Goal: Task Accomplishment & Management: Manage account settings

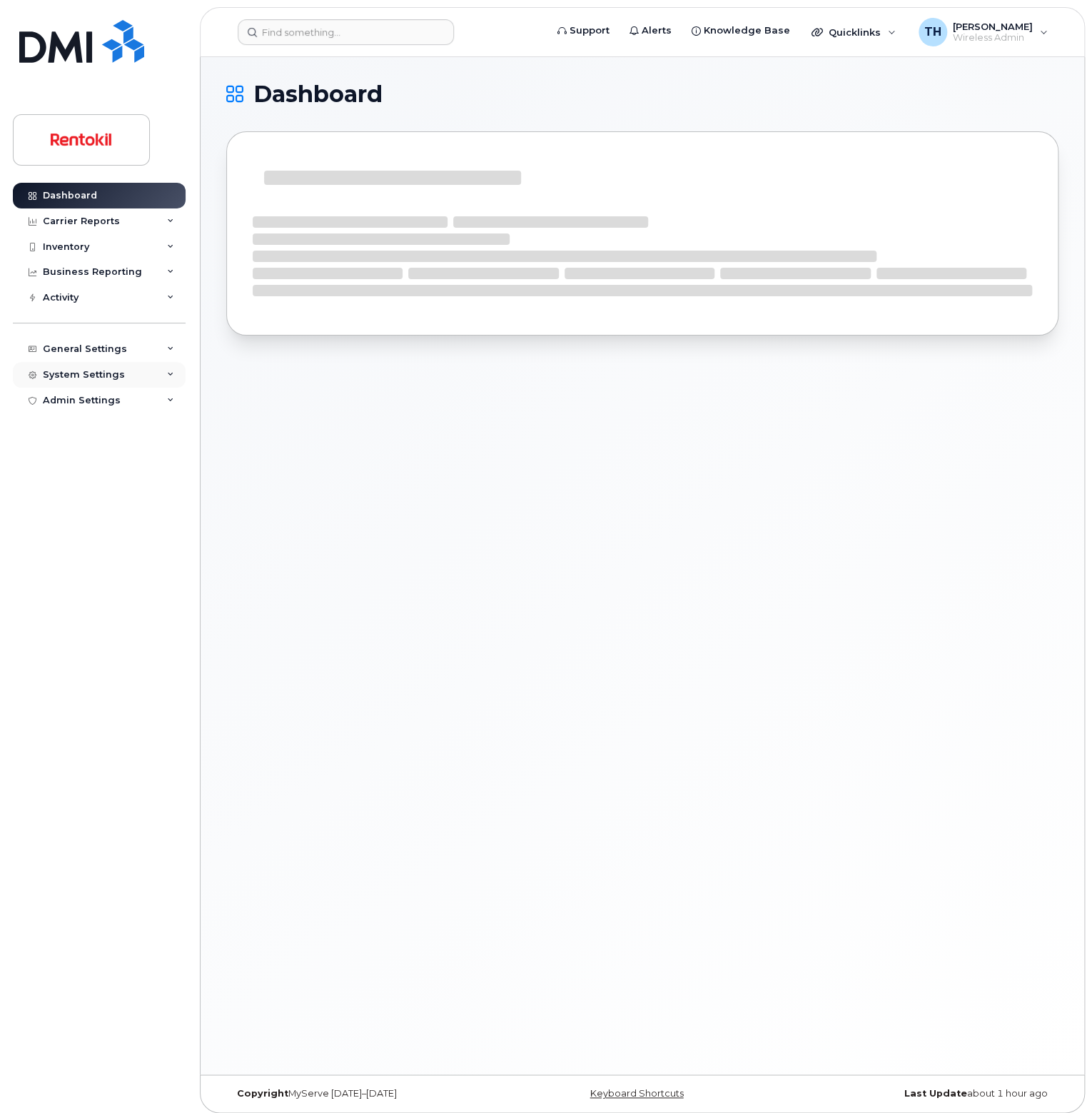
click at [124, 380] on div "System Settings" at bounding box center [99, 375] width 173 height 25
click at [119, 565] on link "Users" at bounding box center [111, 565] width 148 height 27
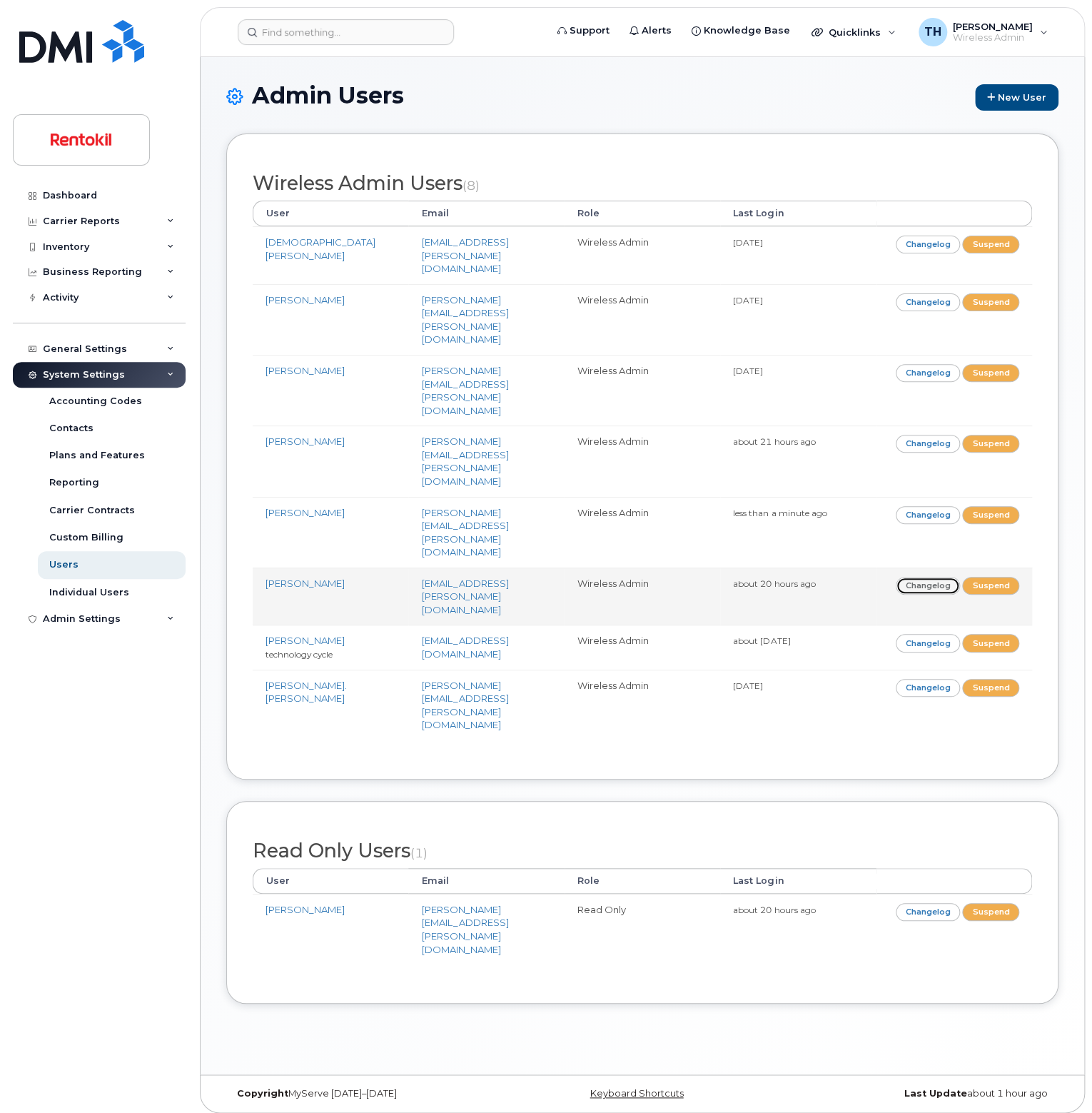
click at [938, 577] on link "Changelog" at bounding box center [928, 585] width 65 height 18
click at [915, 577] on link "Changelog" at bounding box center [928, 585] width 65 height 18
click at [289, 578] on link "[PERSON_NAME]" at bounding box center [305, 584] width 79 height 12
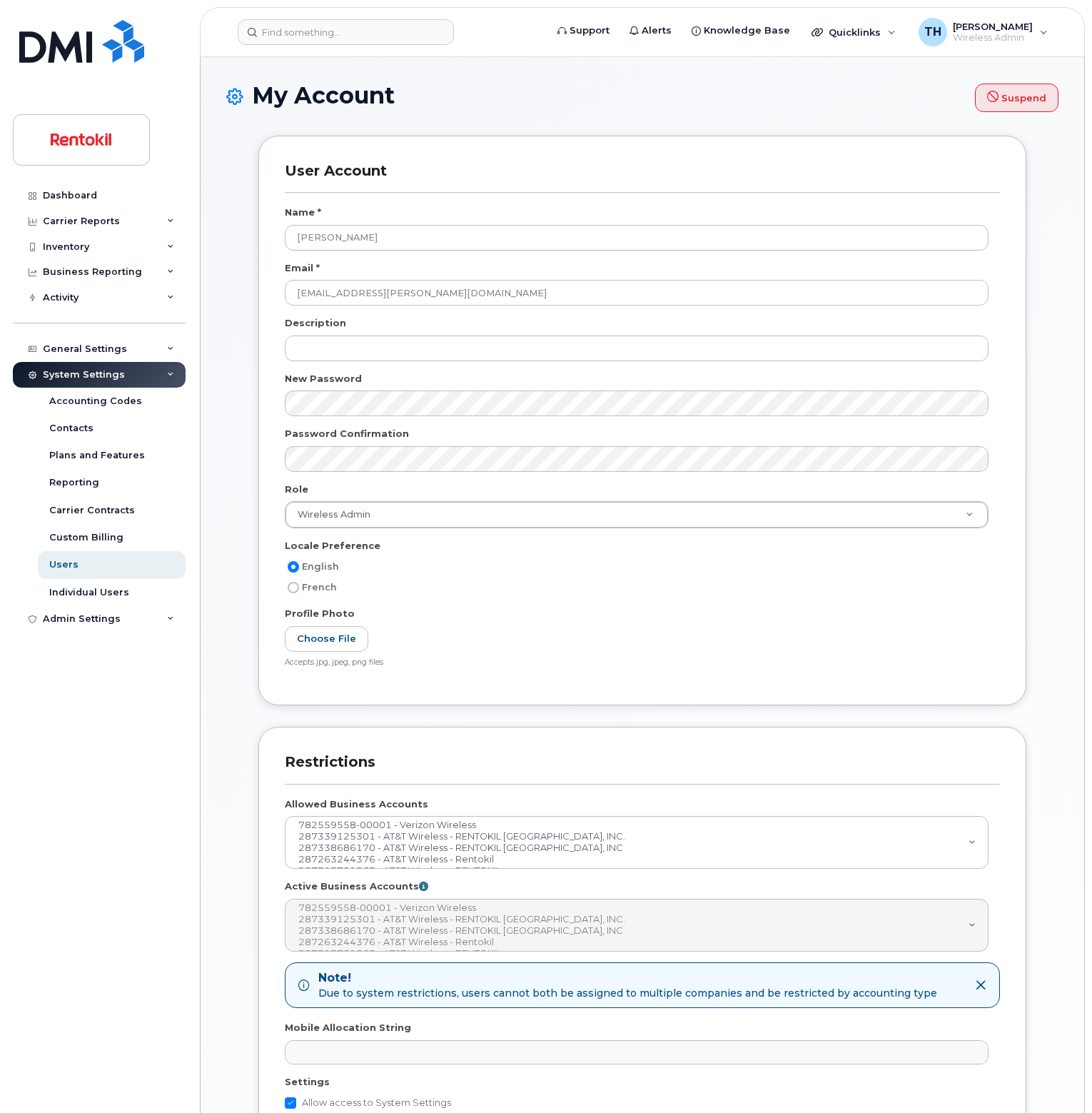
select select
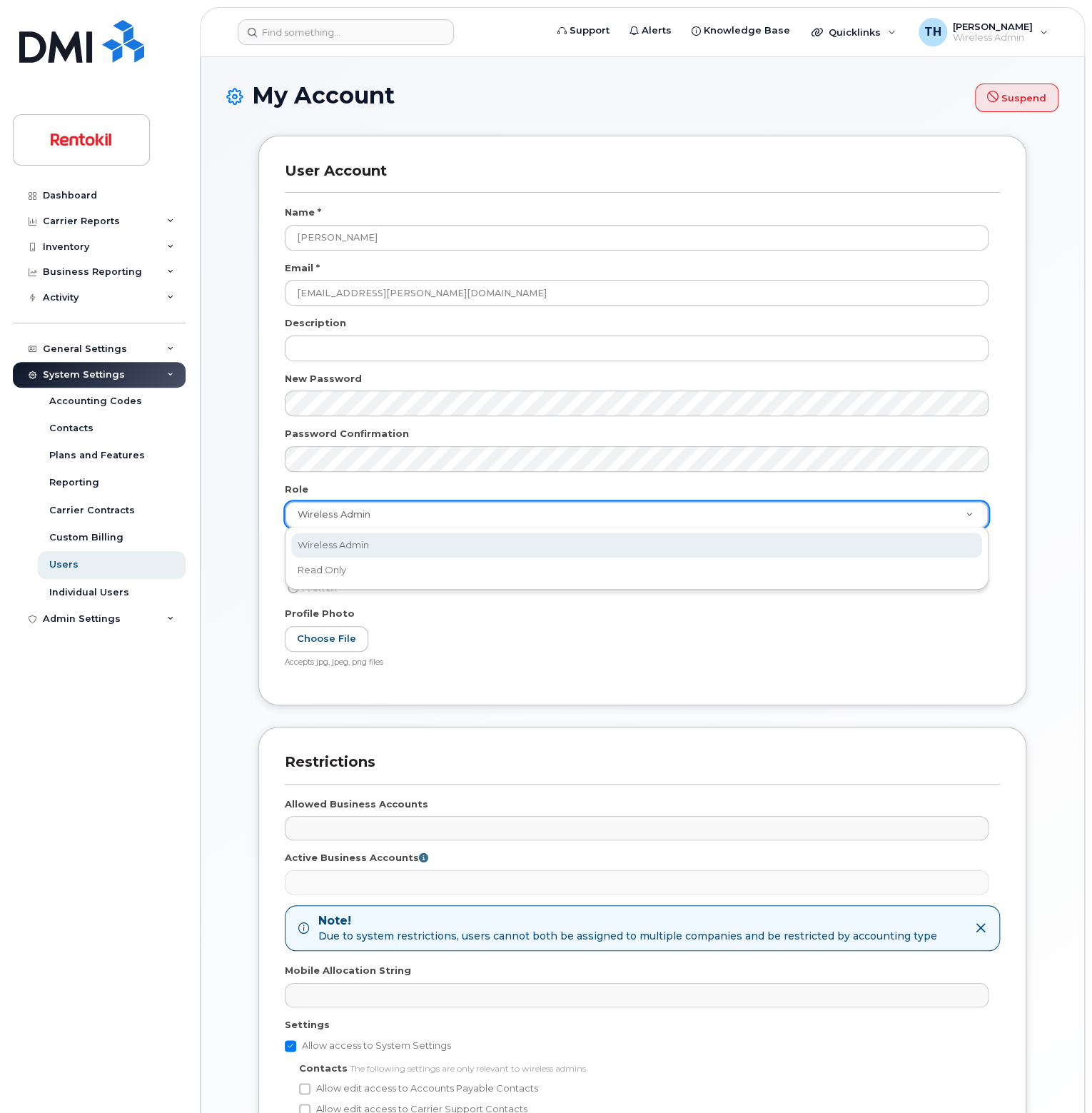
scroll to position [0, 3]
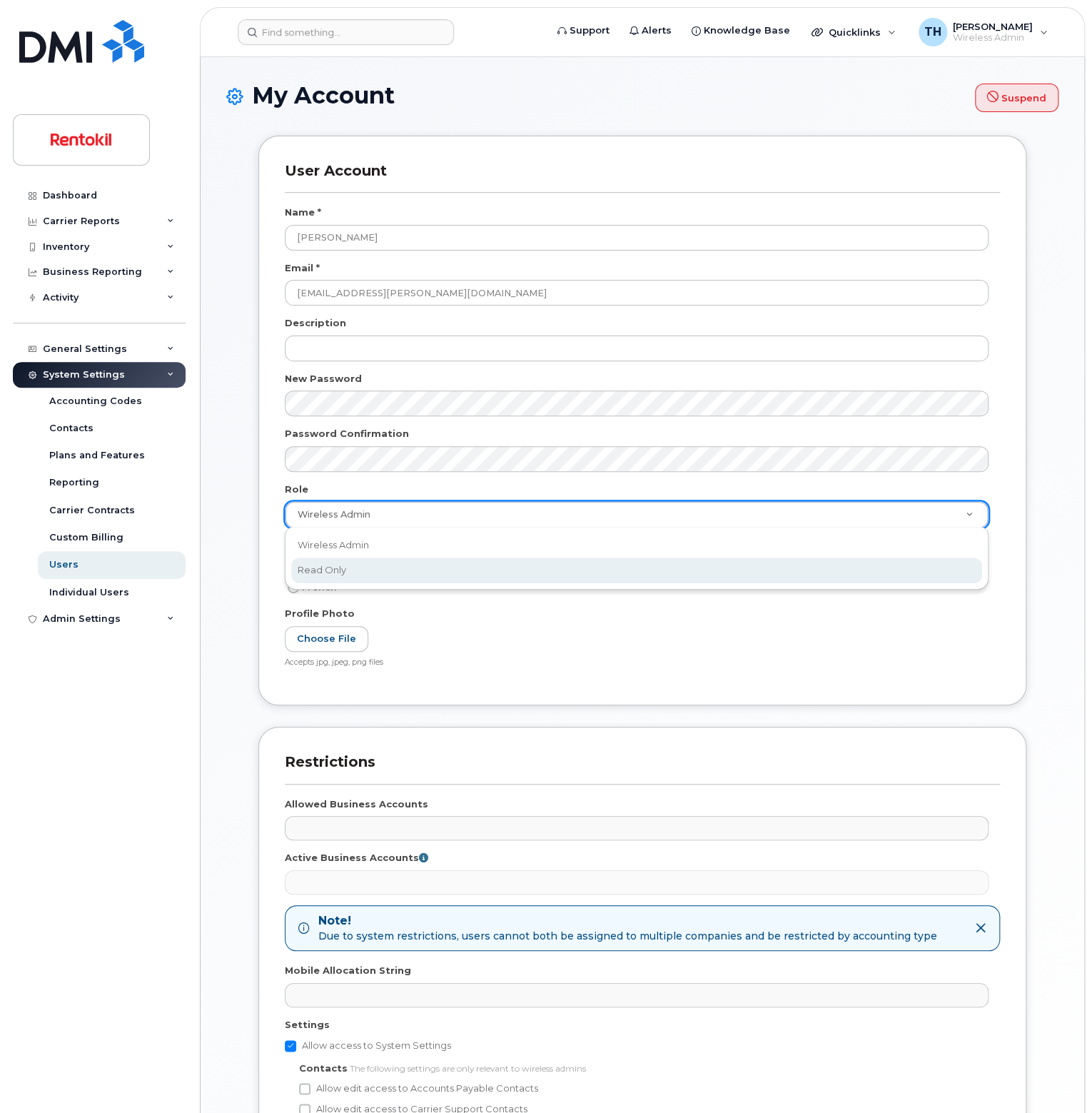
select select "read_only"
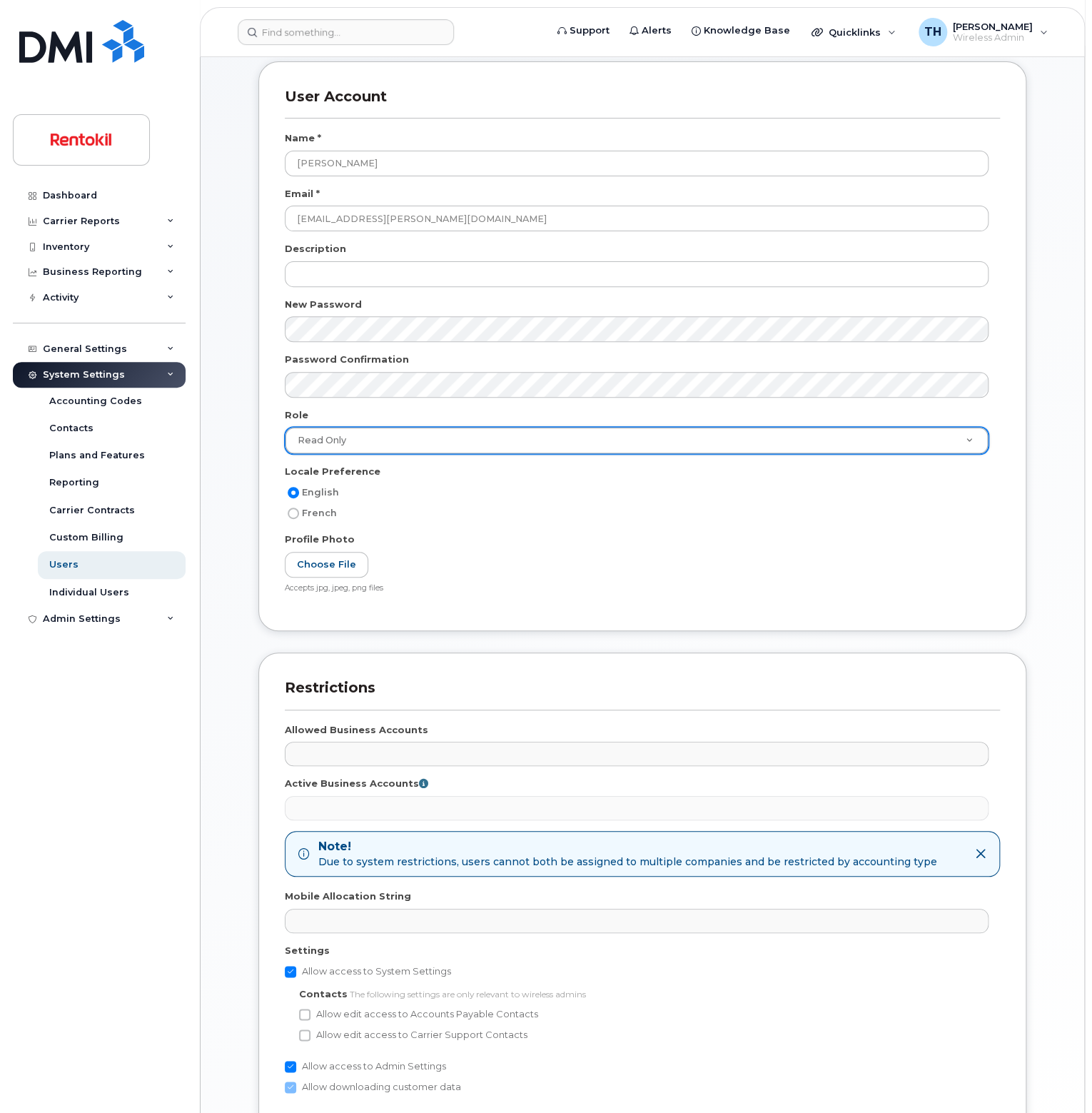
scroll to position [210, 0]
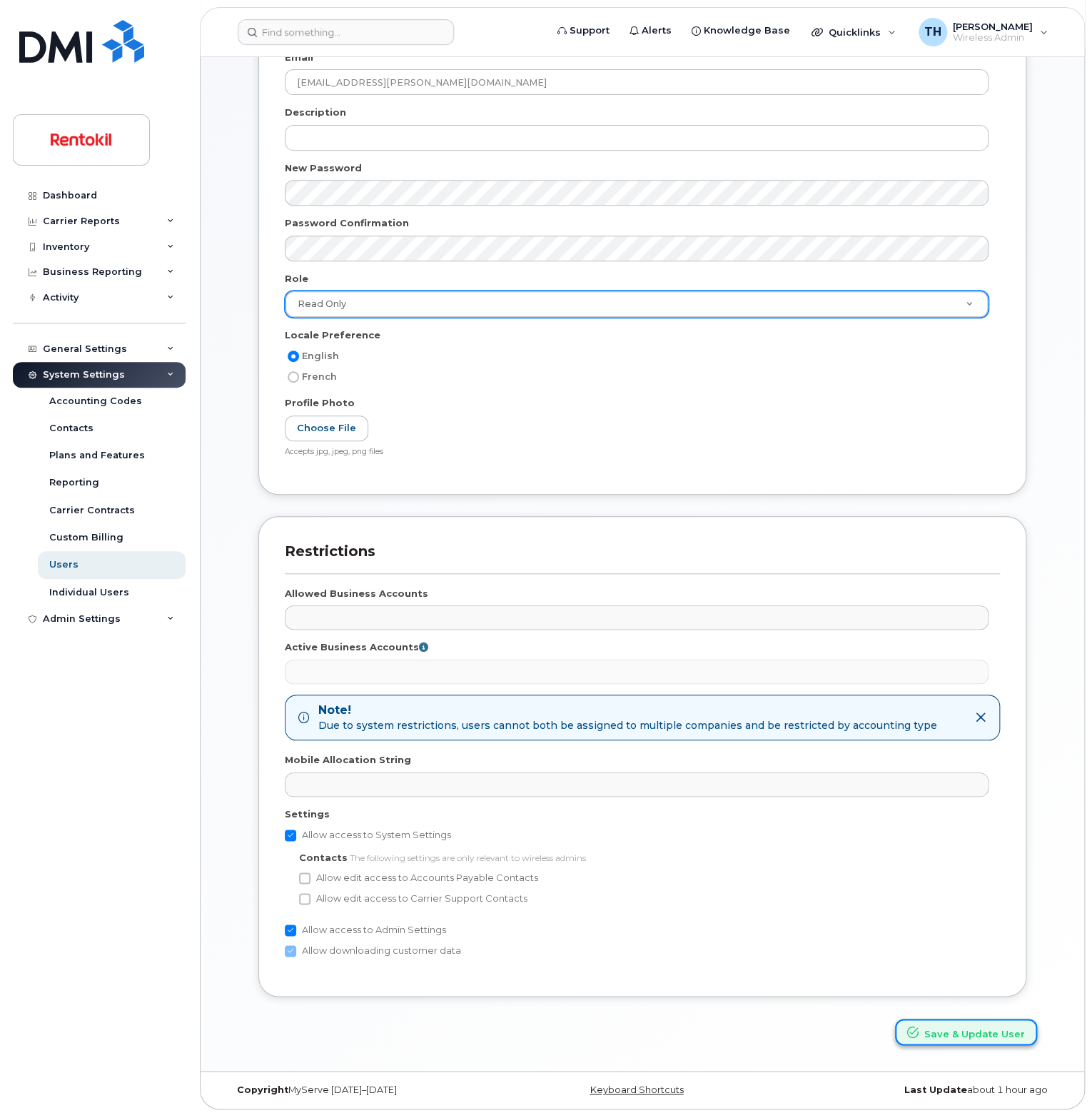
click at [966, 1021] on button "Save & Update User" at bounding box center [966, 1031] width 142 height 26
click at [339, 833] on label "Allow access to System Settings" at bounding box center [367, 835] width 166 height 17
click at [296, 833] on input "Allow access to System Settings" at bounding box center [291, 835] width 12 height 12
checkbox input "false"
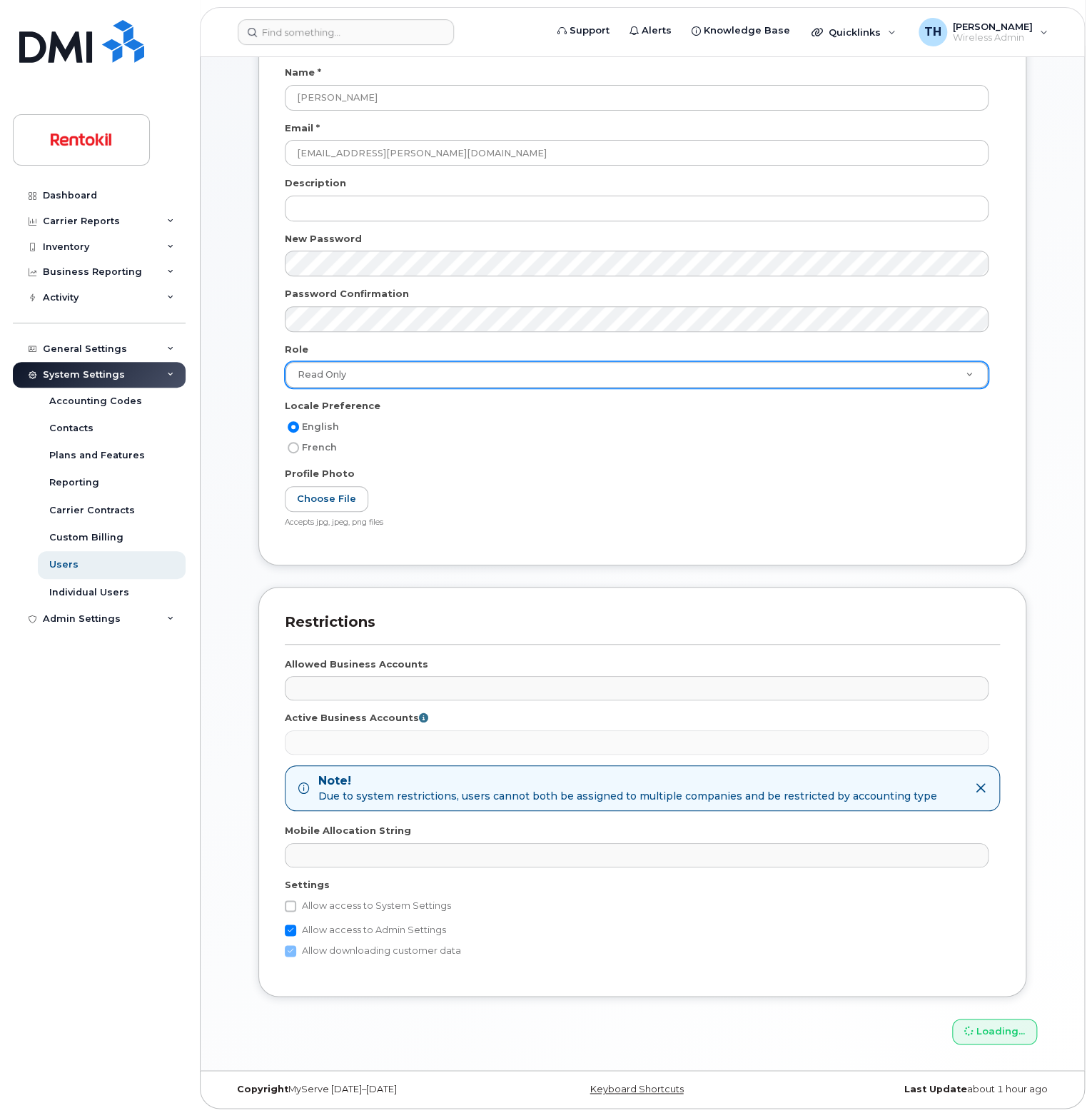
drag, startPoint x: 294, startPoint y: 925, endPoint x: 291, endPoint y: 943, distance: 18.2
click at [291, 925] on input "Allow access to Admin Settings" at bounding box center [291, 931] width 12 height 12
checkbox input "false"
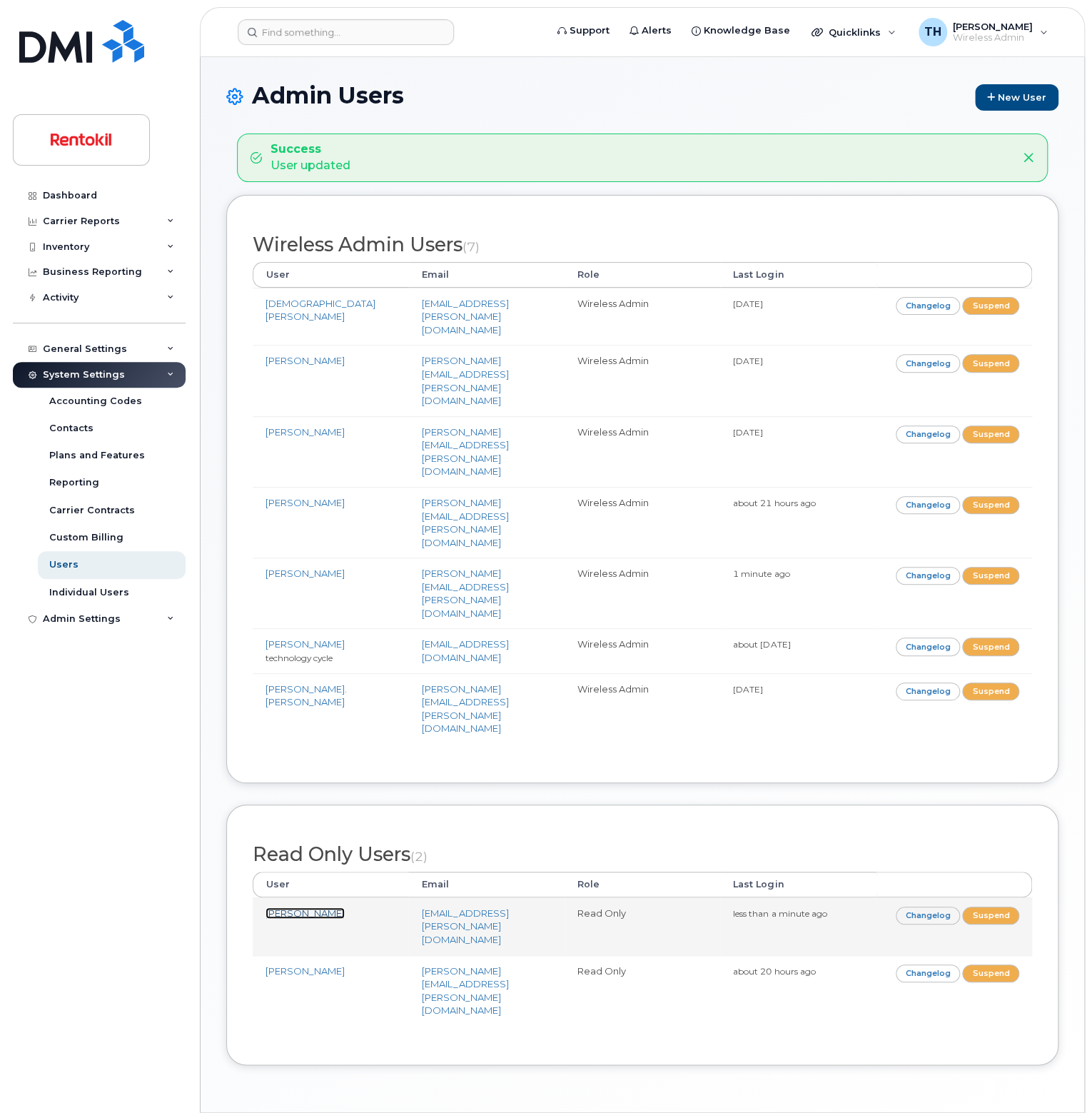
click at [300, 907] on link "[PERSON_NAME]" at bounding box center [305, 913] width 79 height 12
click at [293, 907] on link "[PERSON_NAME]" at bounding box center [305, 913] width 79 height 12
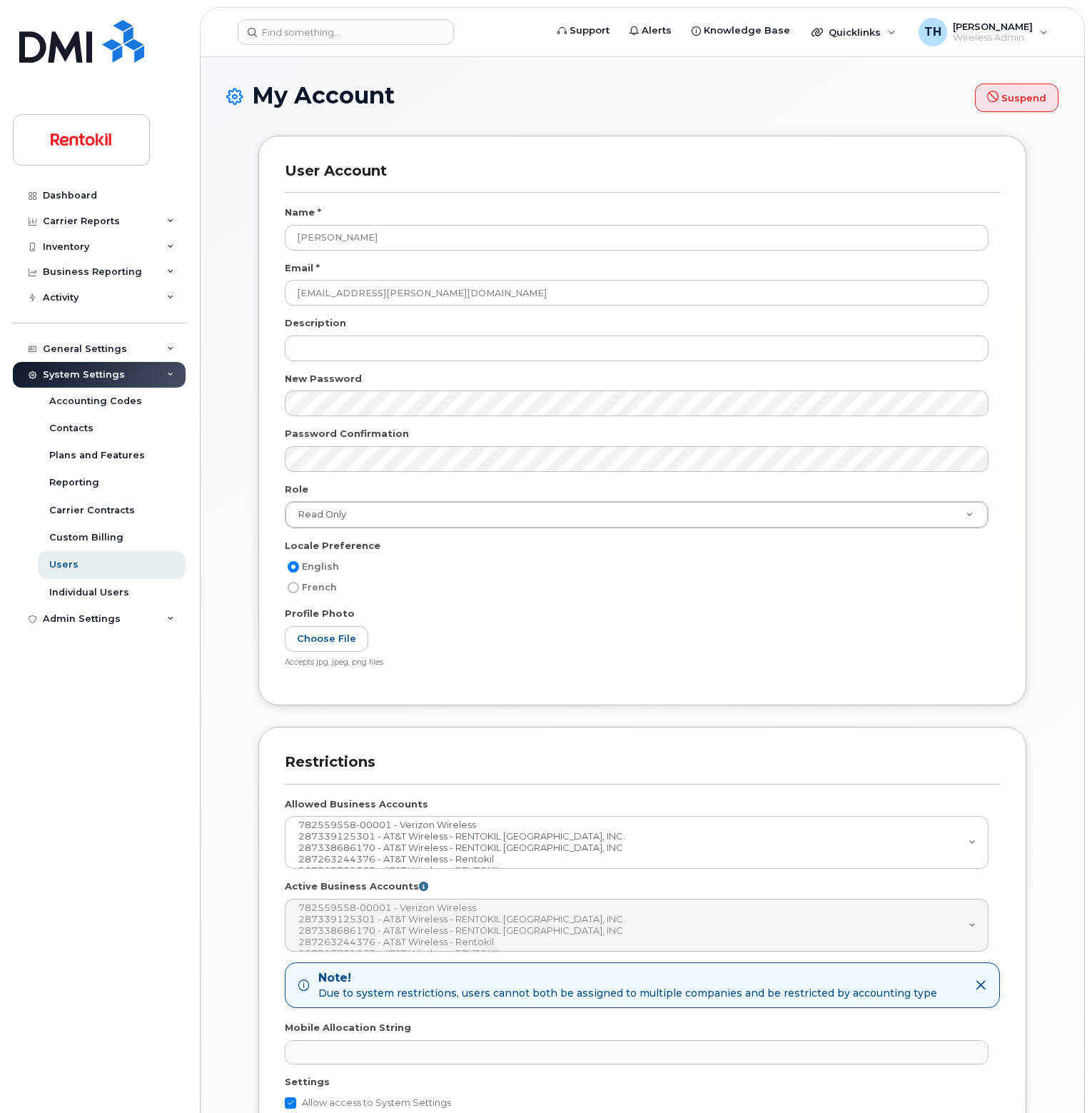
select select
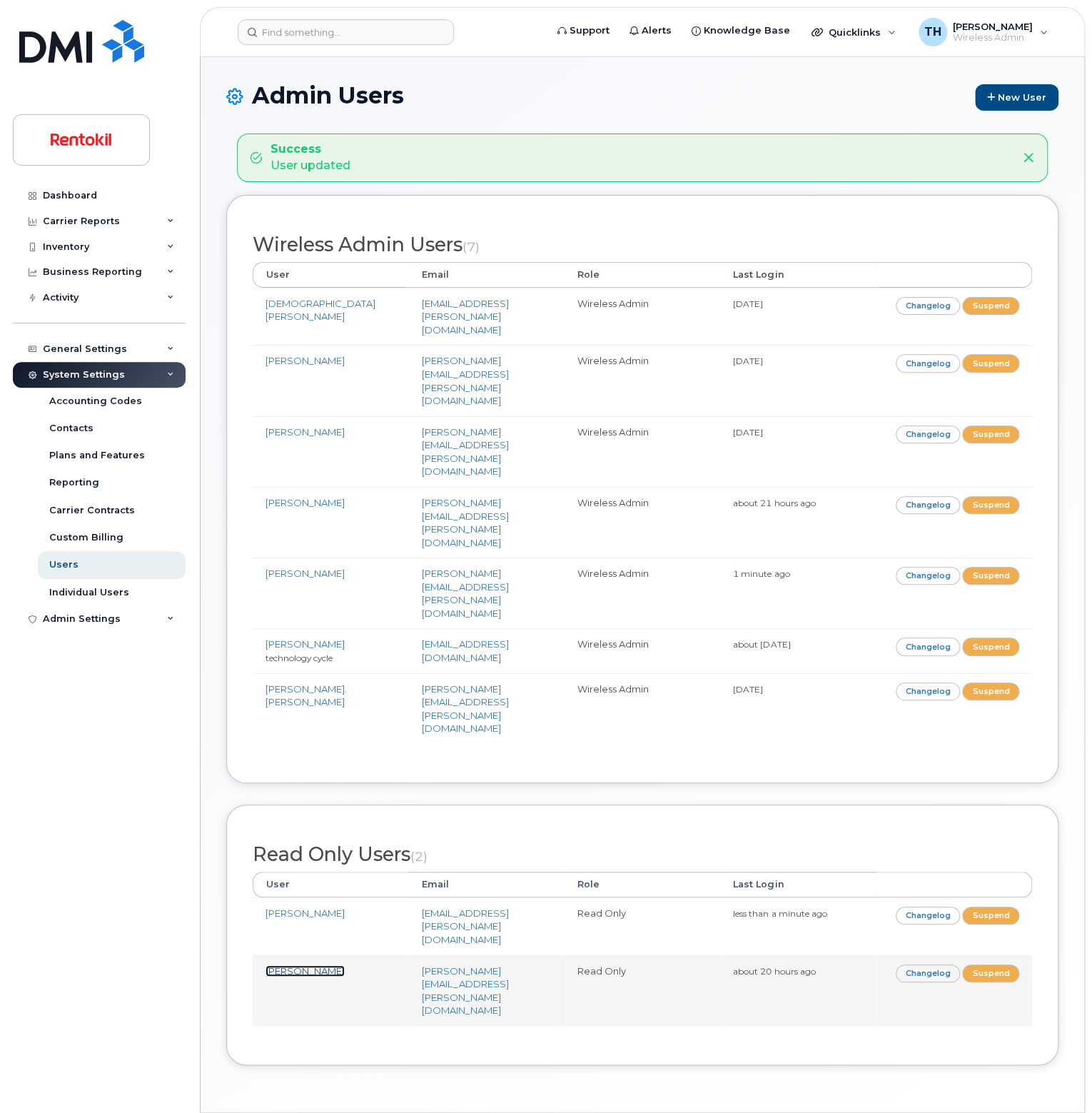
click at [292, 965] on link "Tabatha Bender" at bounding box center [305, 971] width 79 height 12
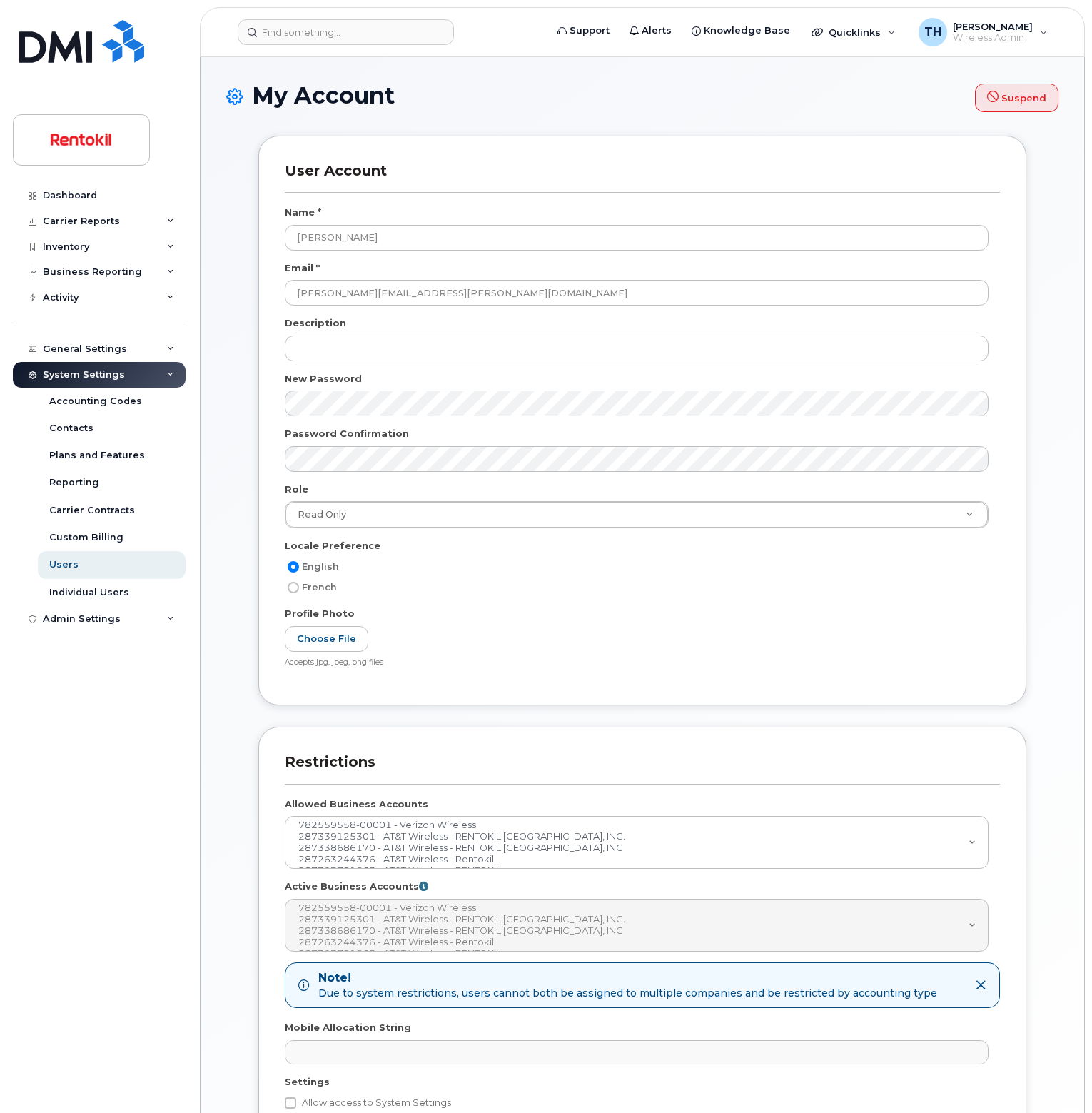
select select
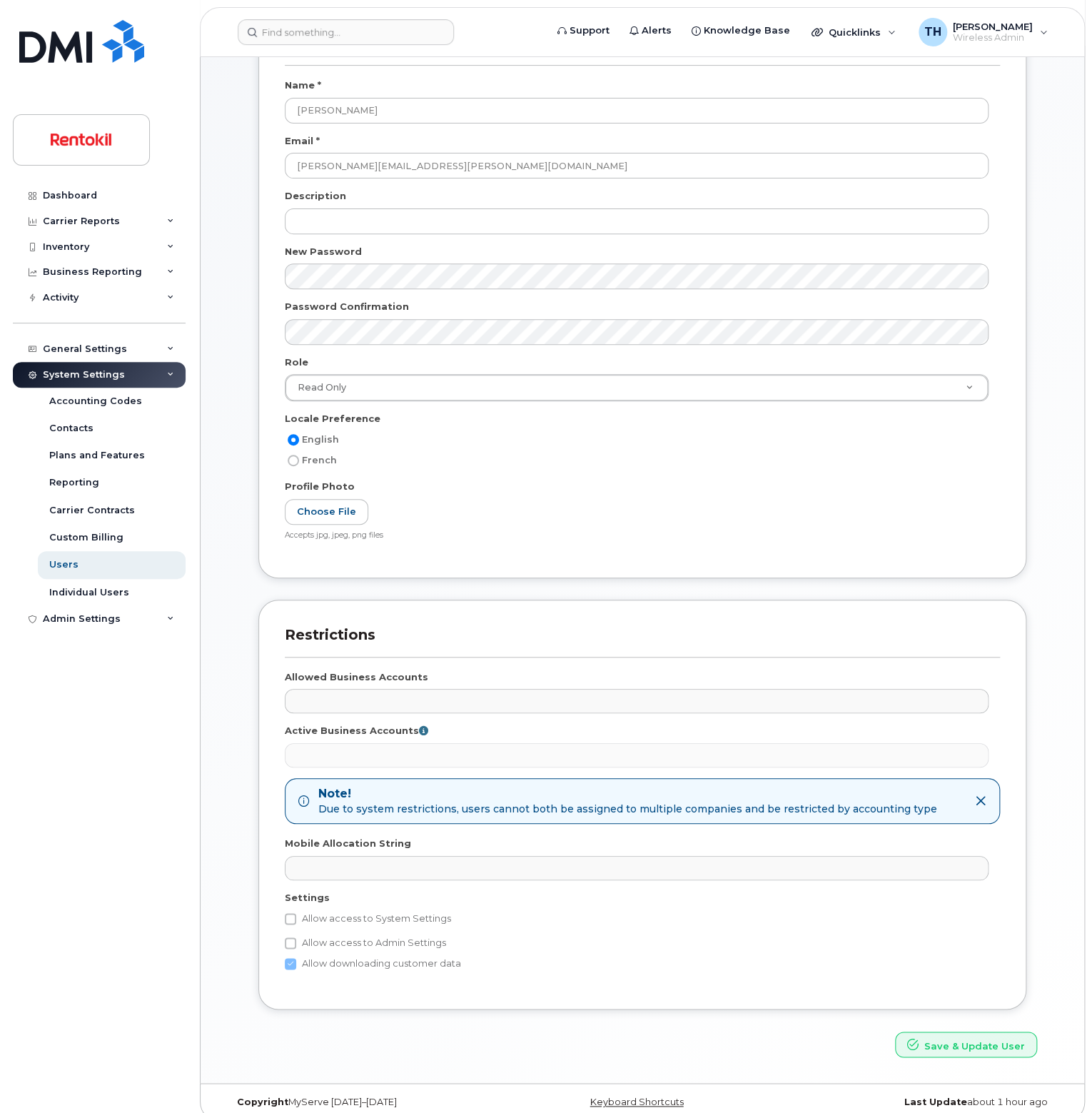
scroll to position [140, 0]
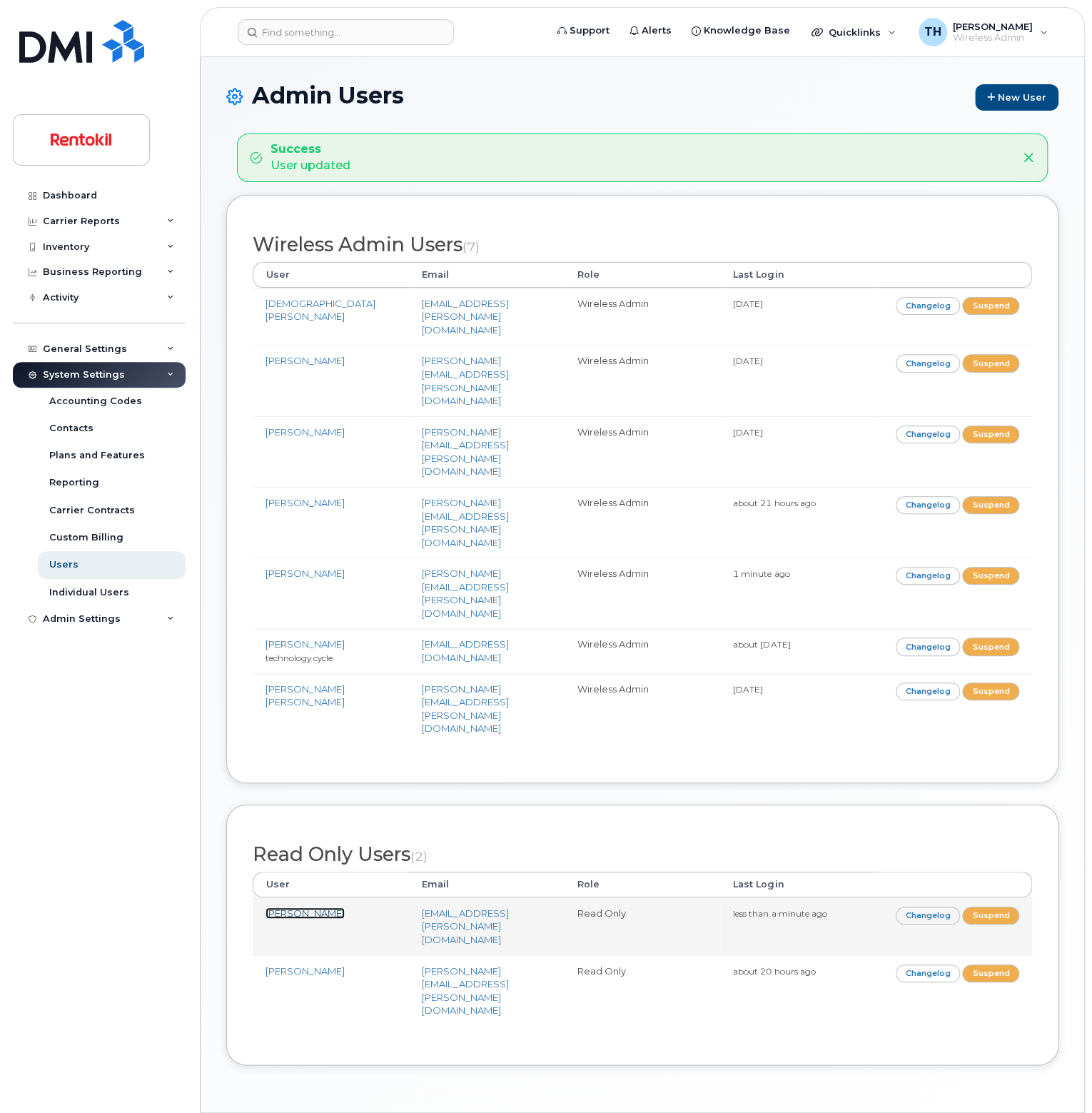
click at [289, 907] on link "[PERSON_NAME]" at bounding box center [305, 913] width 79 height 12
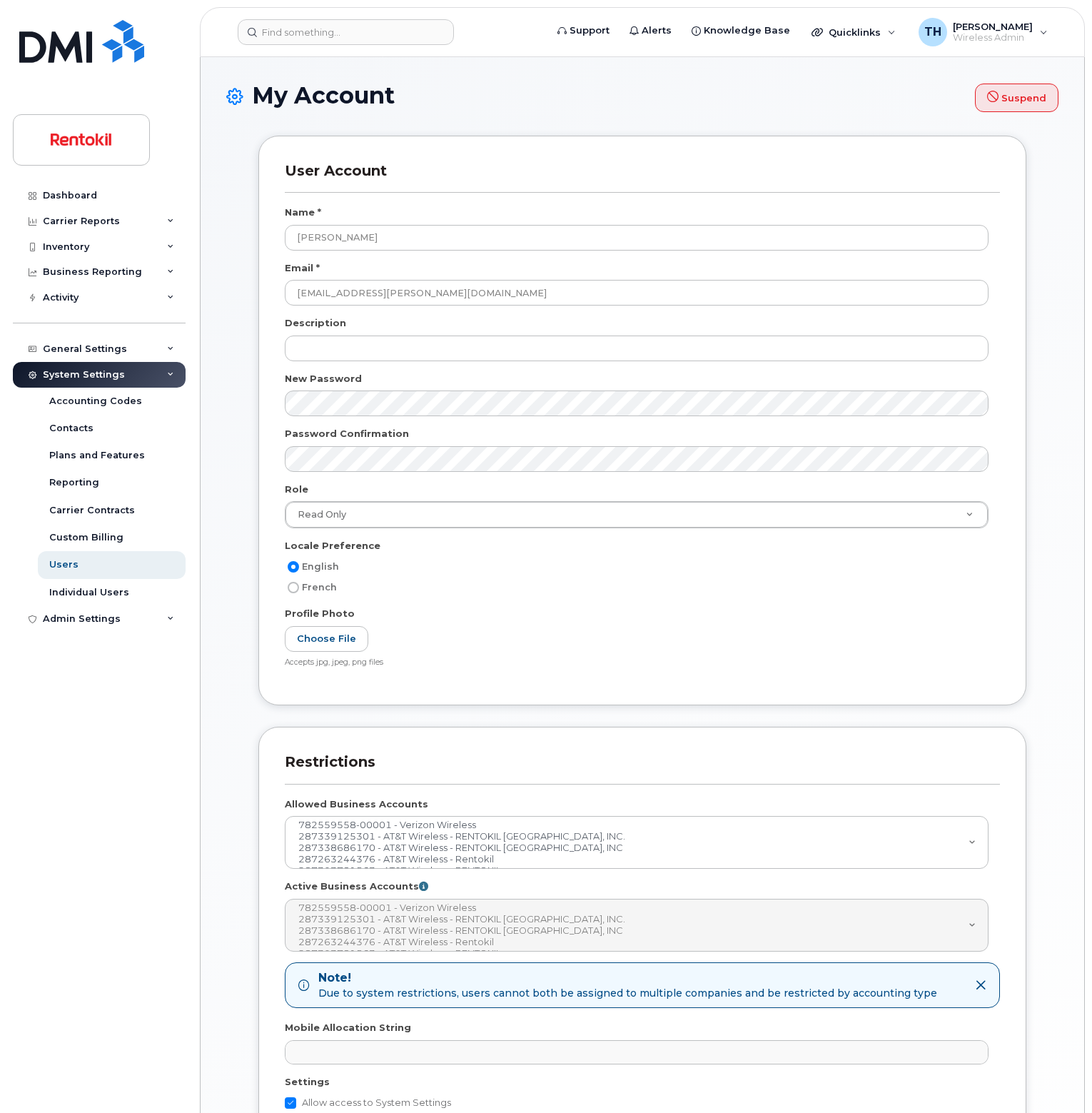
select select
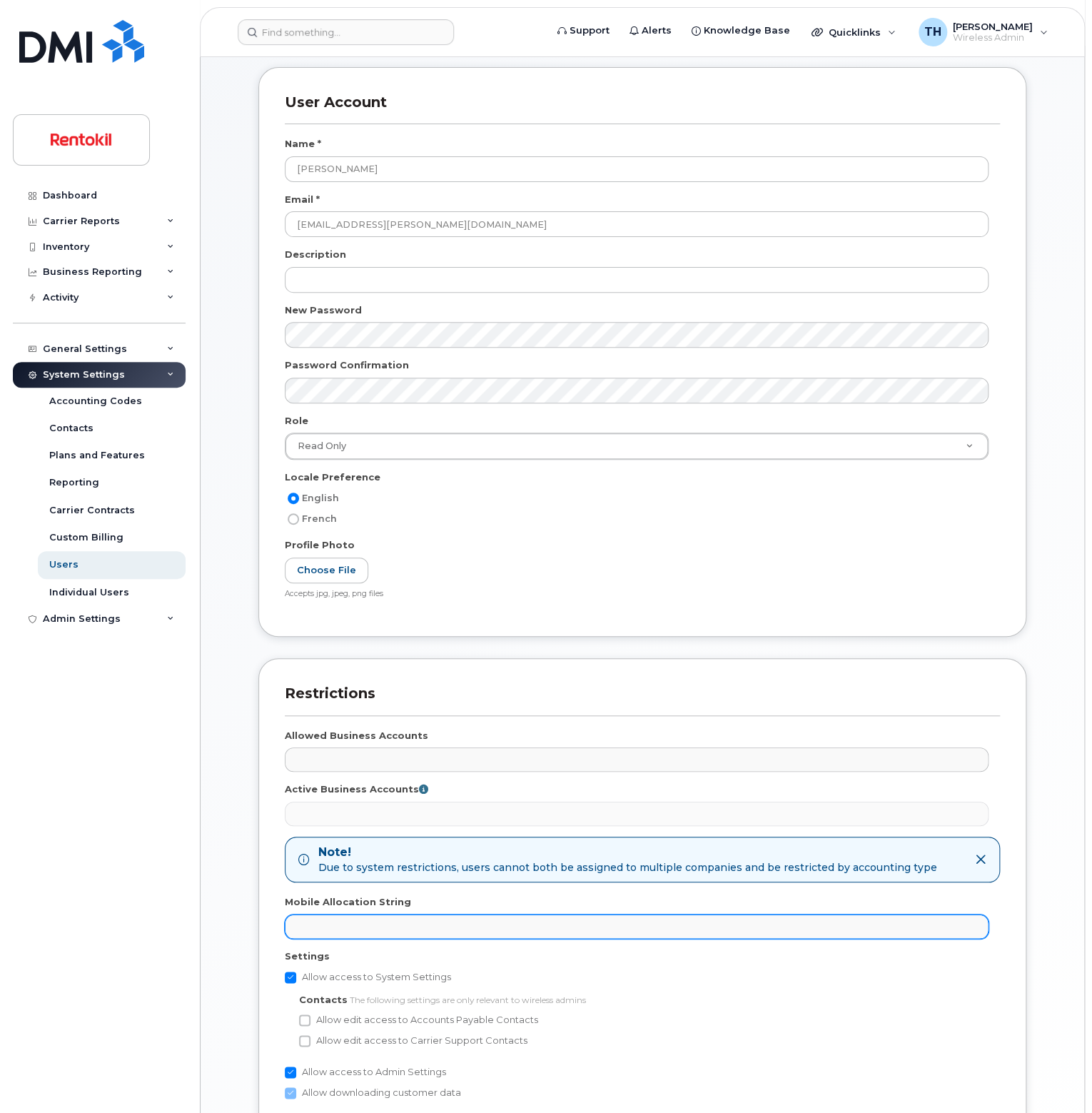
scroll to position [210, 0]
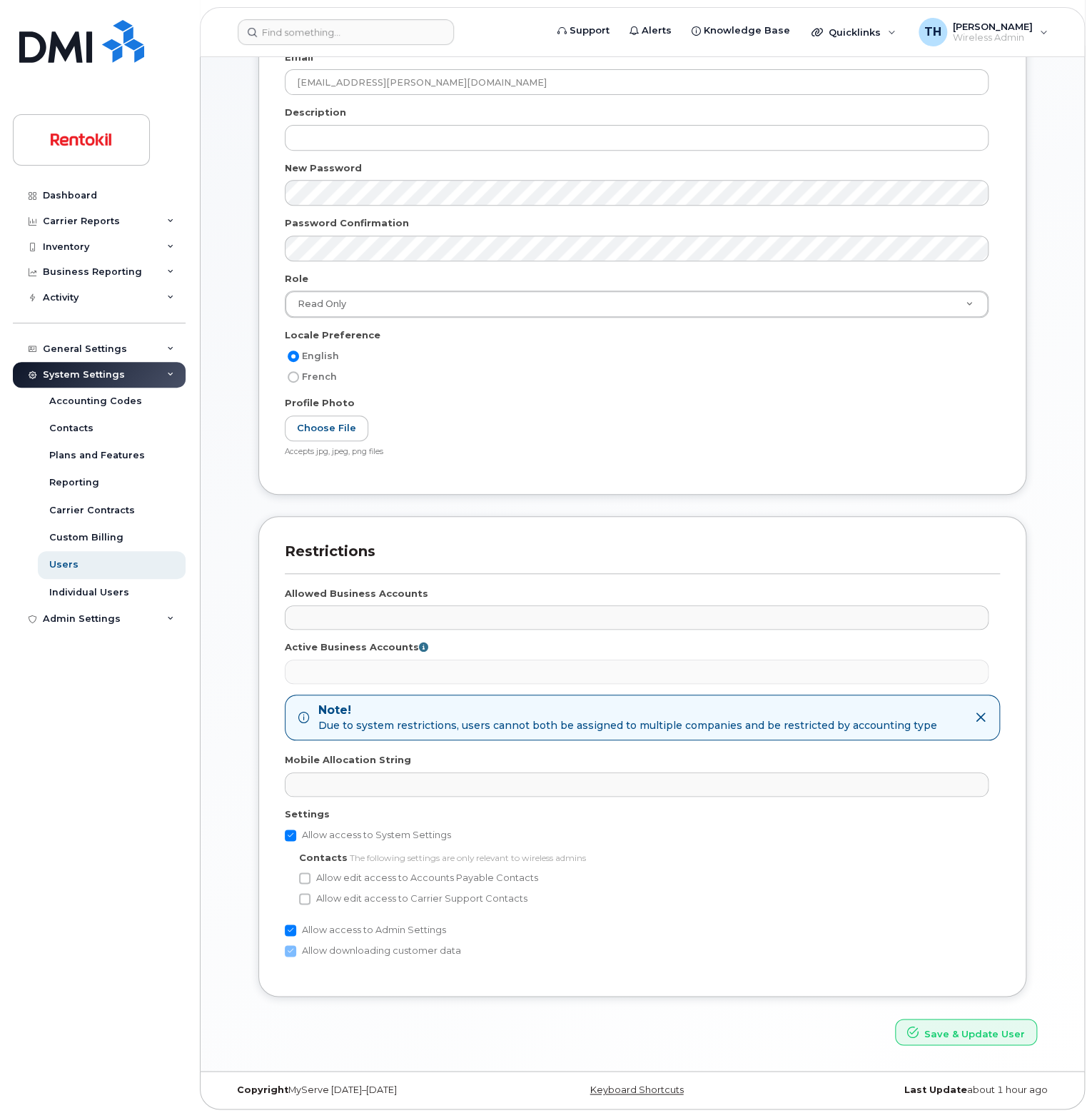
click at [348, 836] on label "Allow access to System Settings" at bounding box center [367, 835] width 166 height 17
click at [296, 836] on input "Allow access to System Settings" at bounding box center [291, 835] width 12 height 12
checkbox input "false"
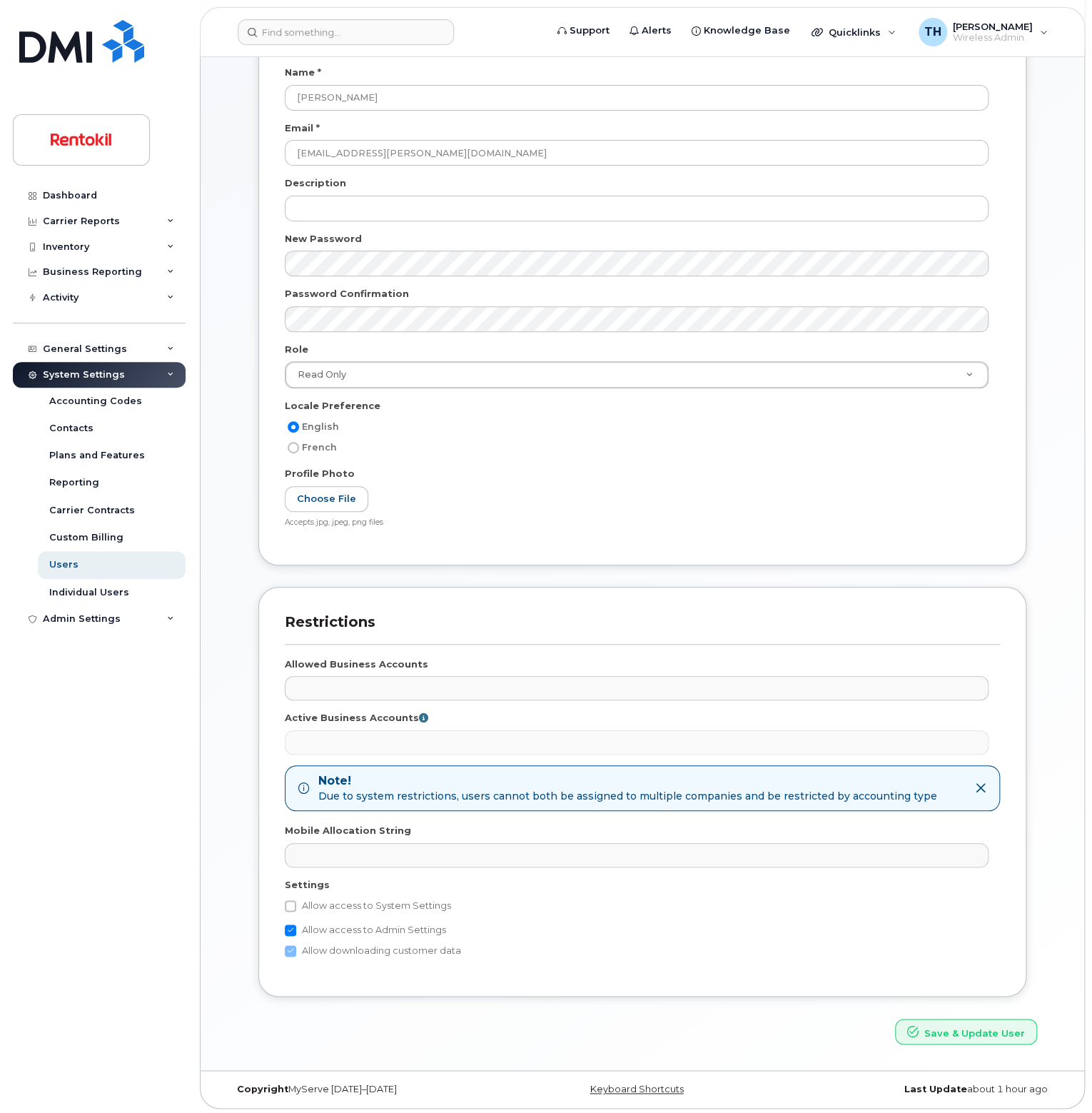
click at [338, 927] on label "Allow access to Admin Settings" at bounding box center [365, 930] width 161 height 17
click at [296, 927] on input "Allow access to Admin Settings" at bounding box center [291, 931] width 12 height 12
checkbox input "false"
click at [989, 1022] on button "Save & Update User" at bounding box center [966, 1031] width 142 height 26
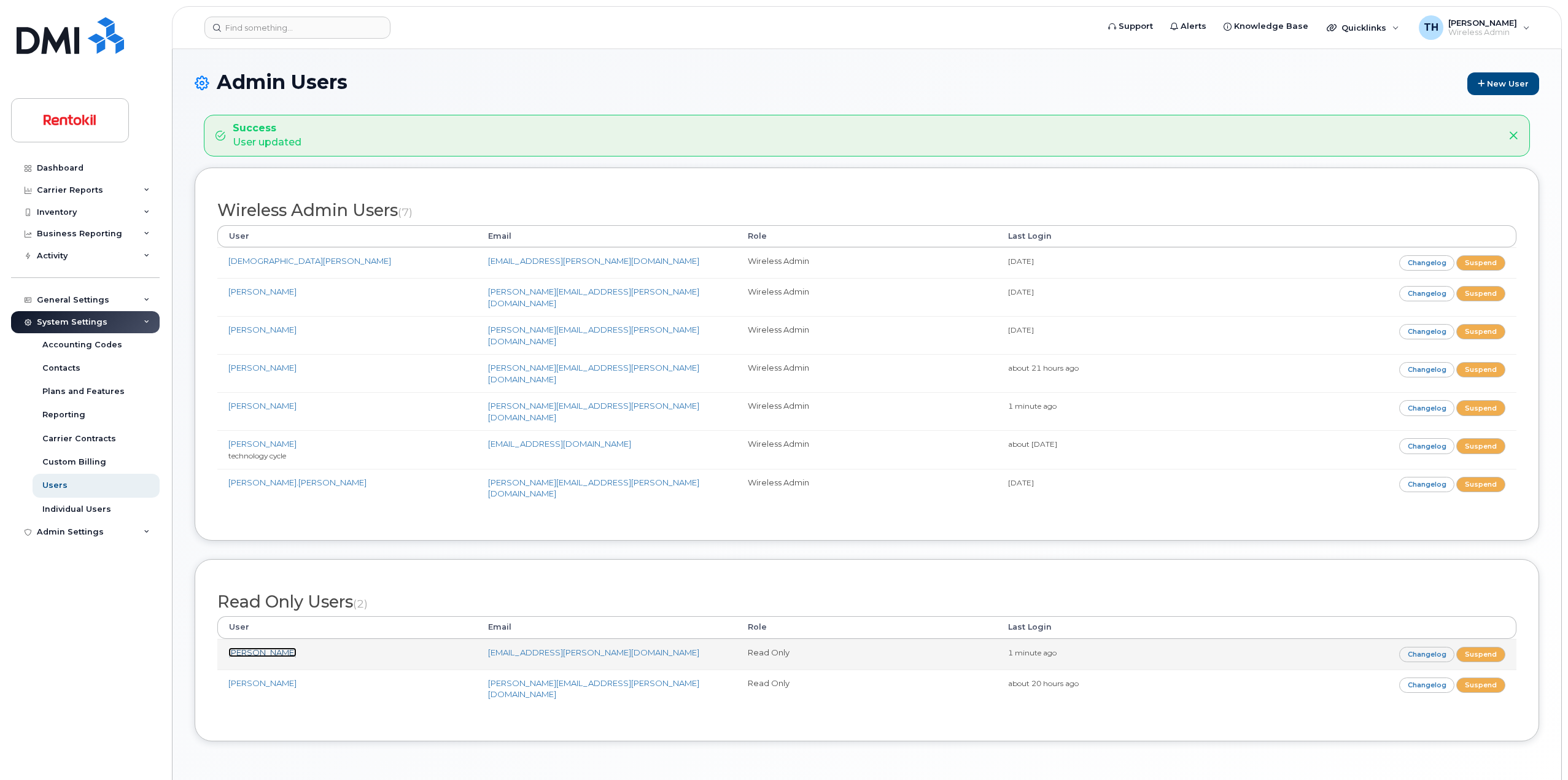
click at [247, 648] on link "[PERSON_NAME]" at bounding box center [262, 653] width 68 height 10
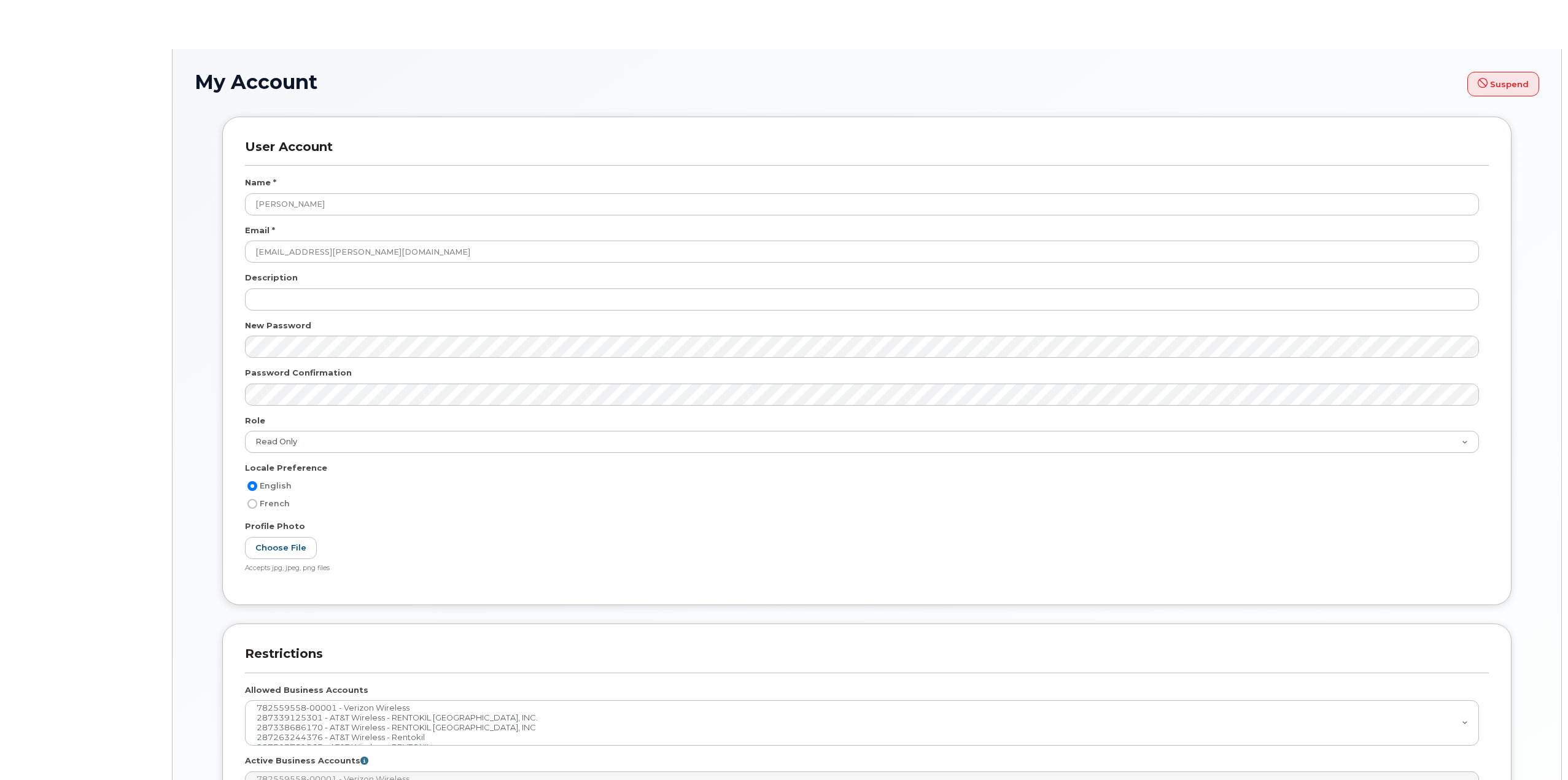
select select
select select "read_only"
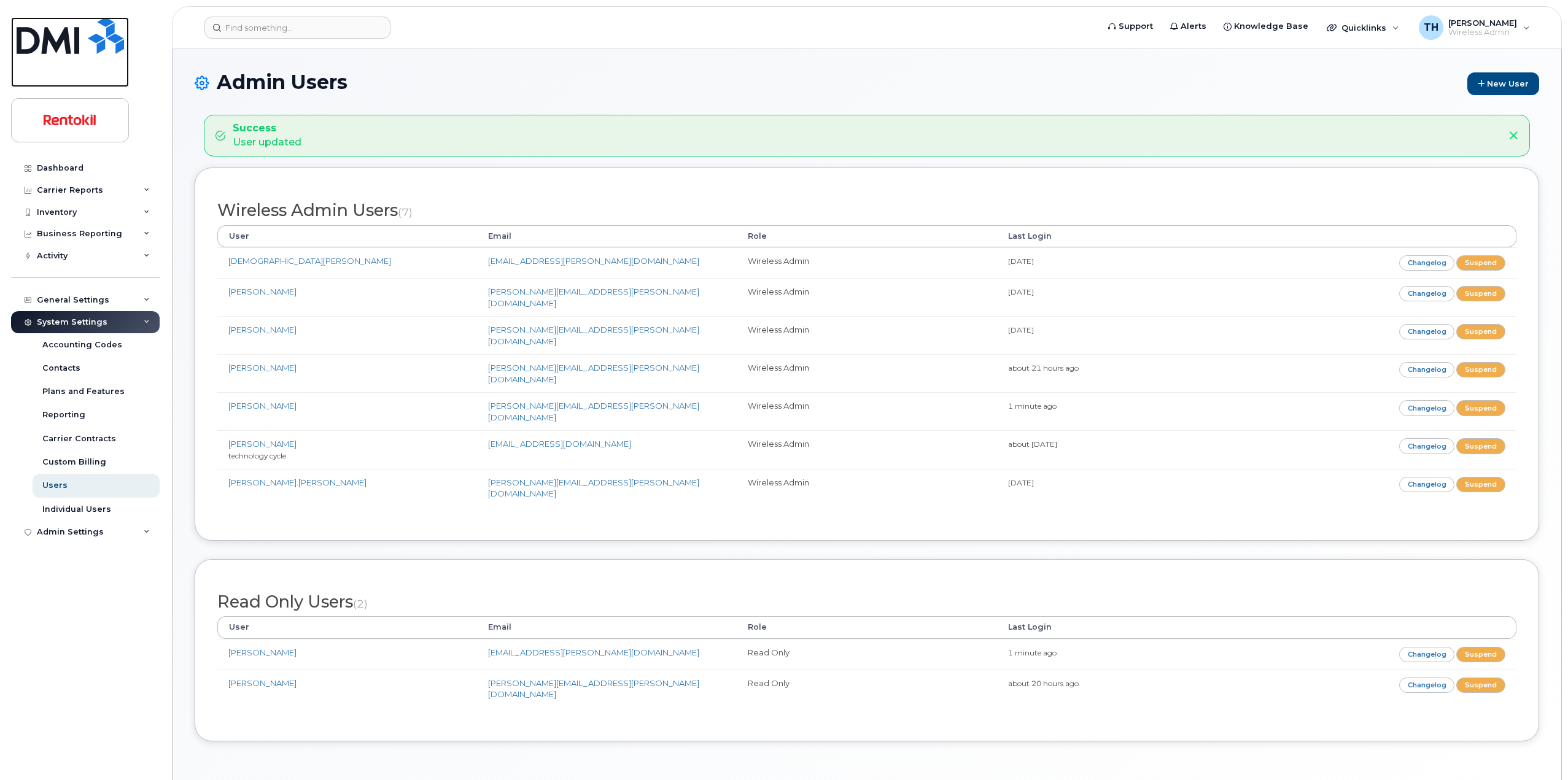
click at [97, 60] on link at bounding box center [70, 52] width 118 height 70
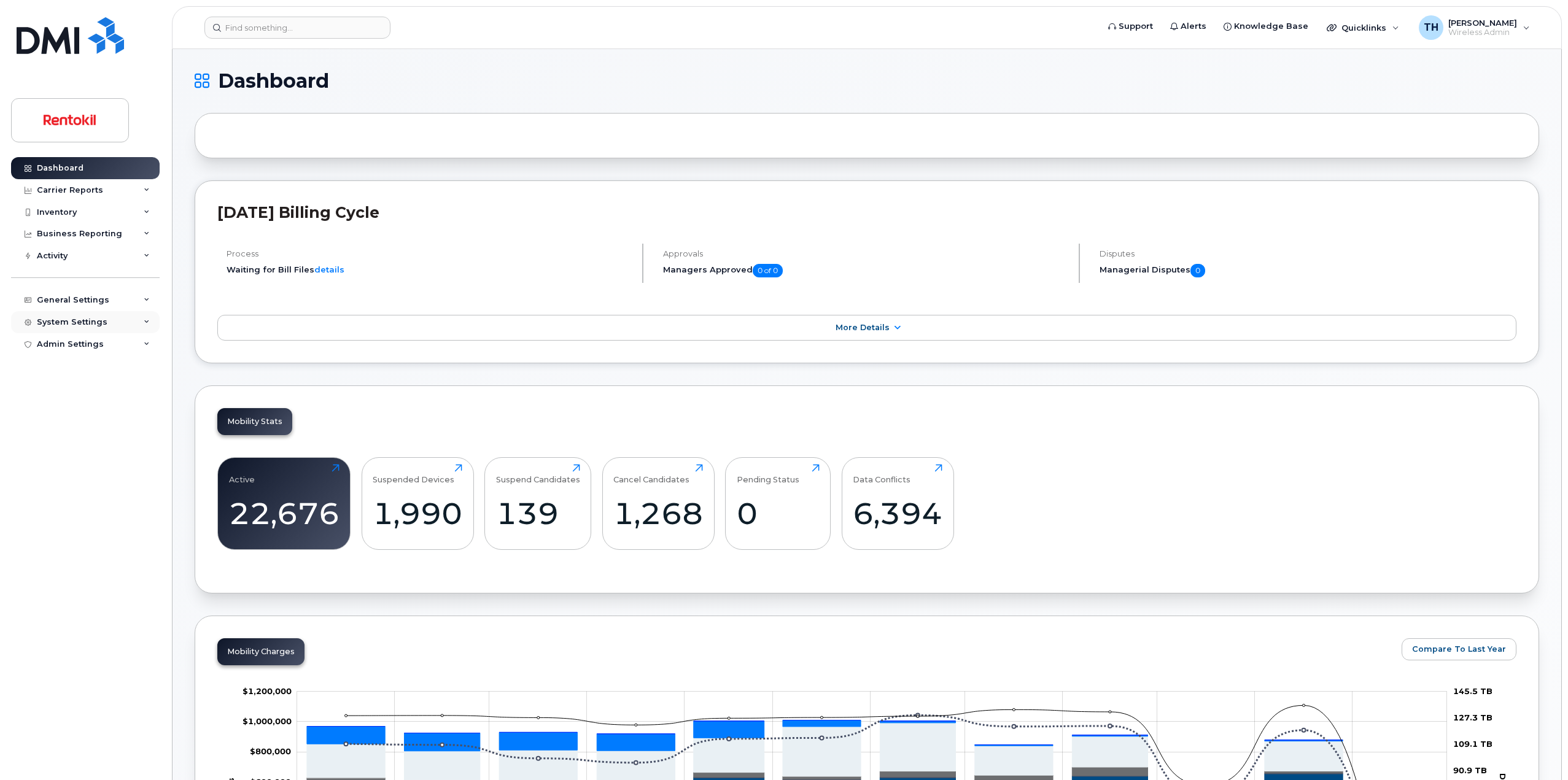
click at [60, 330] on div "System Settings" at bounding box center [85, 322] width 149 height 22
click at [94, 519] on link "Individual Users" at bounding box center [96, 509] width 127 height 23
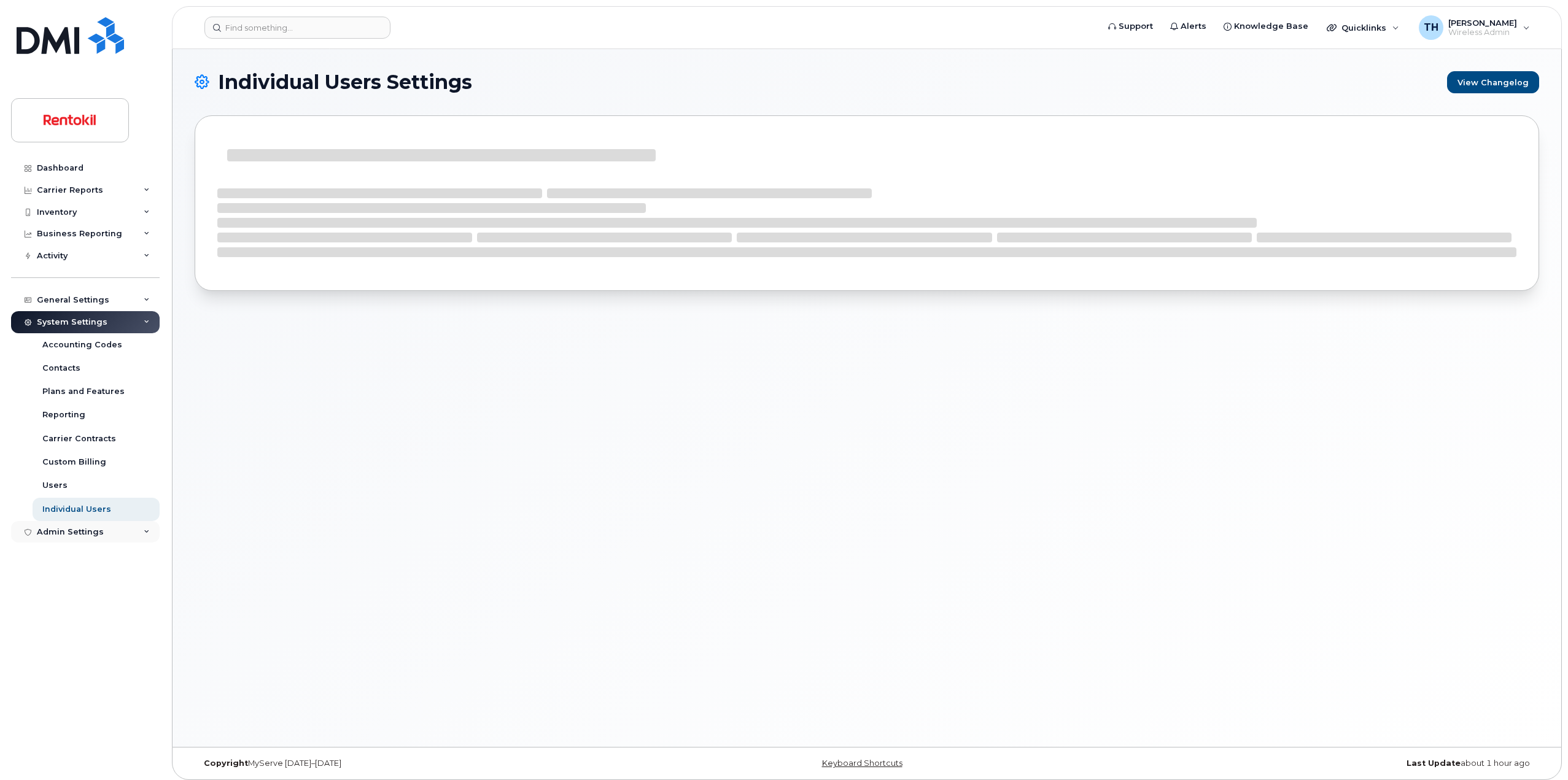
click at [93, 529] on div "Admin Settings" at bounding box center [70, 532] width 67 height 10
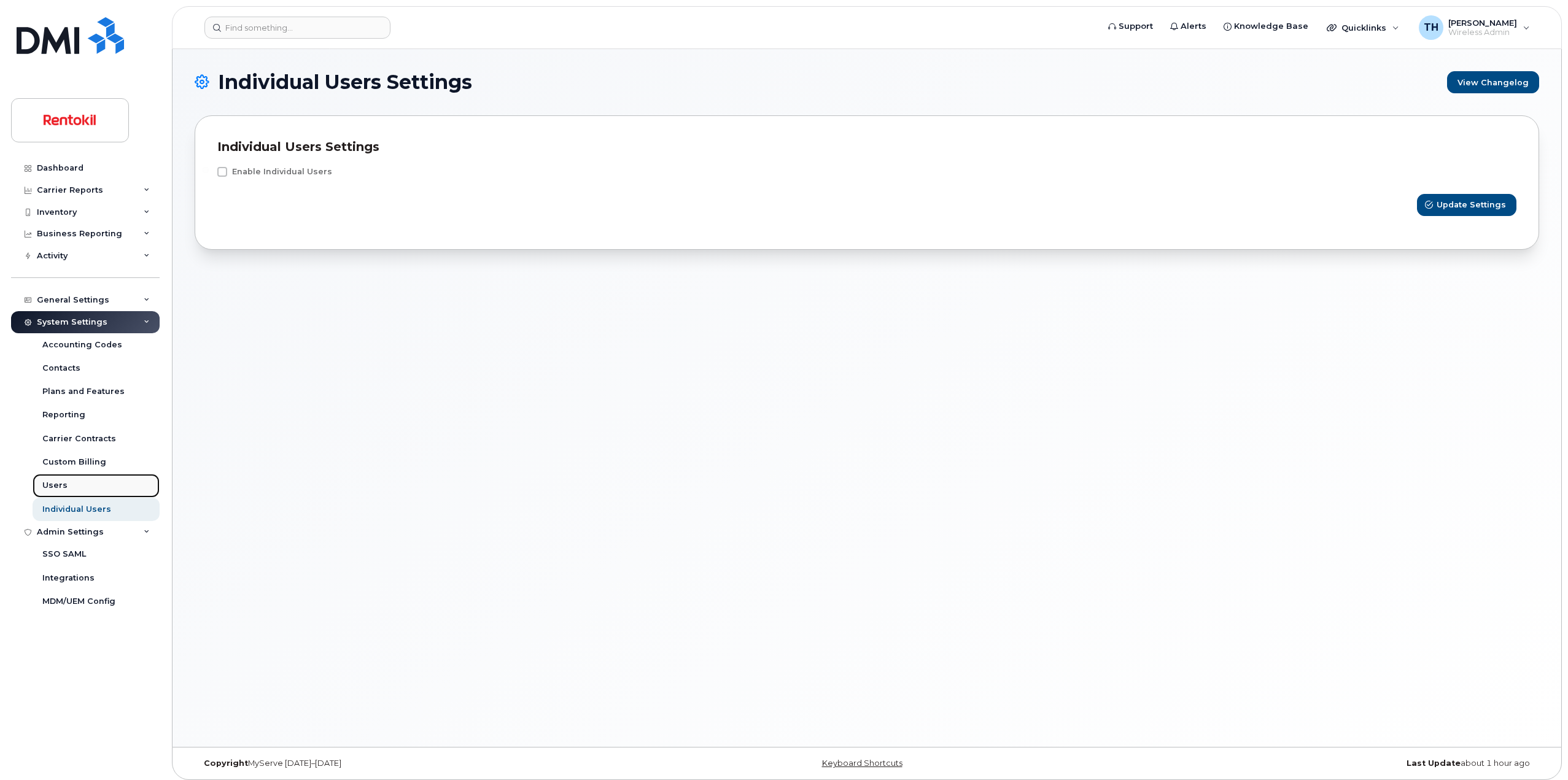
click at [96, 492] on link "Users" at bounding box center [96, 486] width 127 height 23
click at [92, 487] on link "Users" at bounding box center [96, 486] width 127 height 23
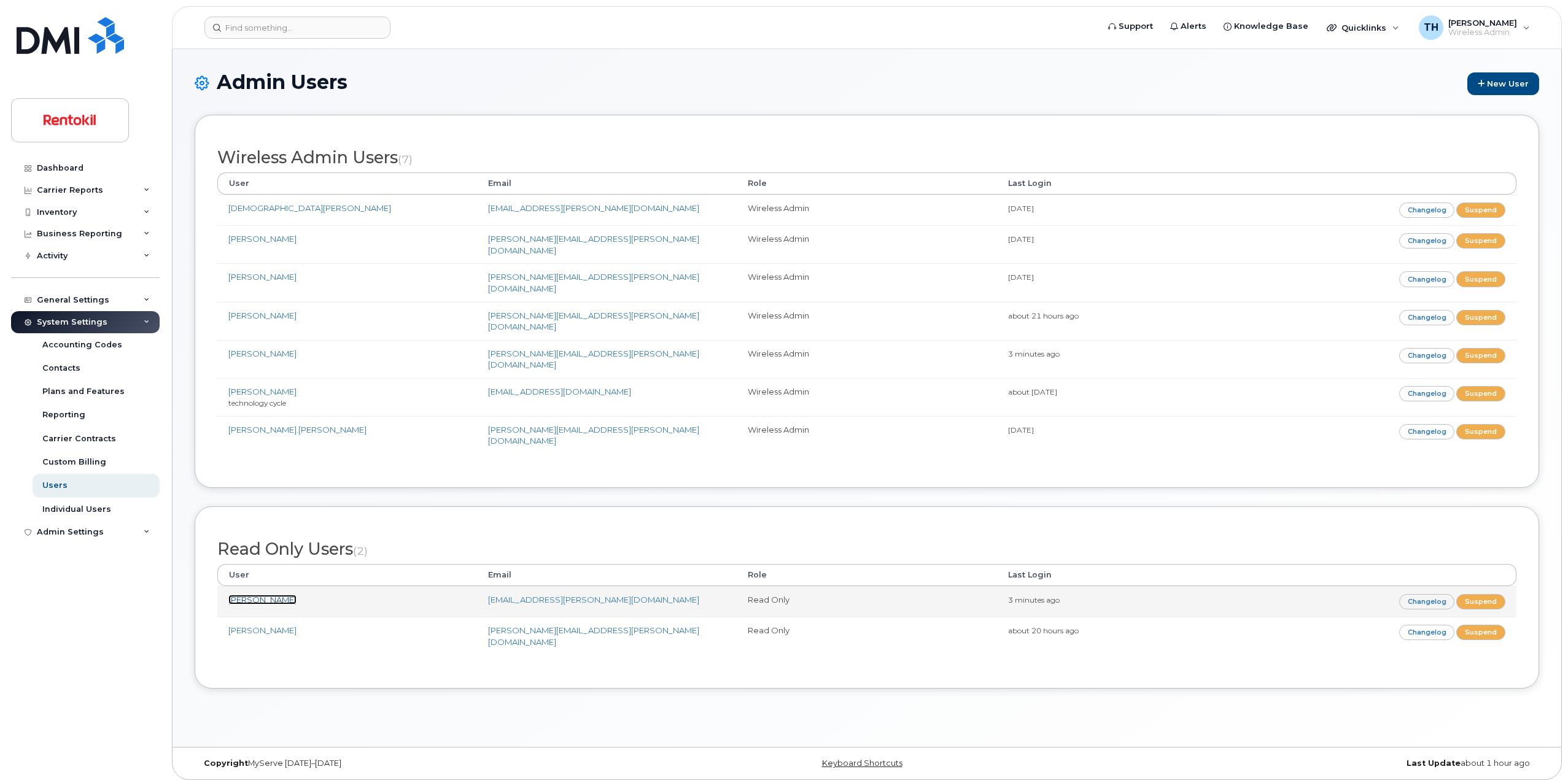
click at [260, 595] on link "[PERSON_NAME]" at bounding box center [262, 600] width 68 height 10
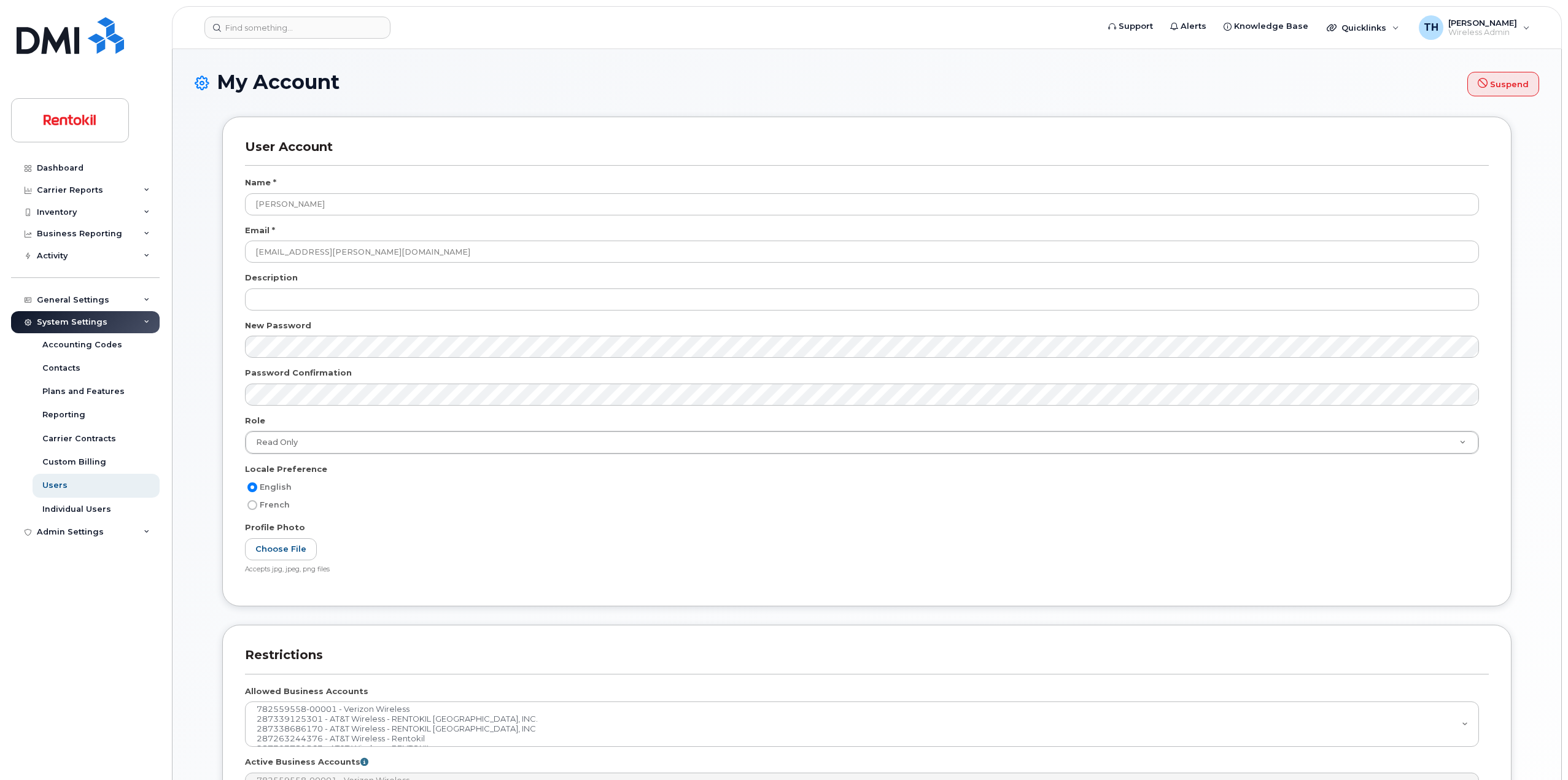
select select
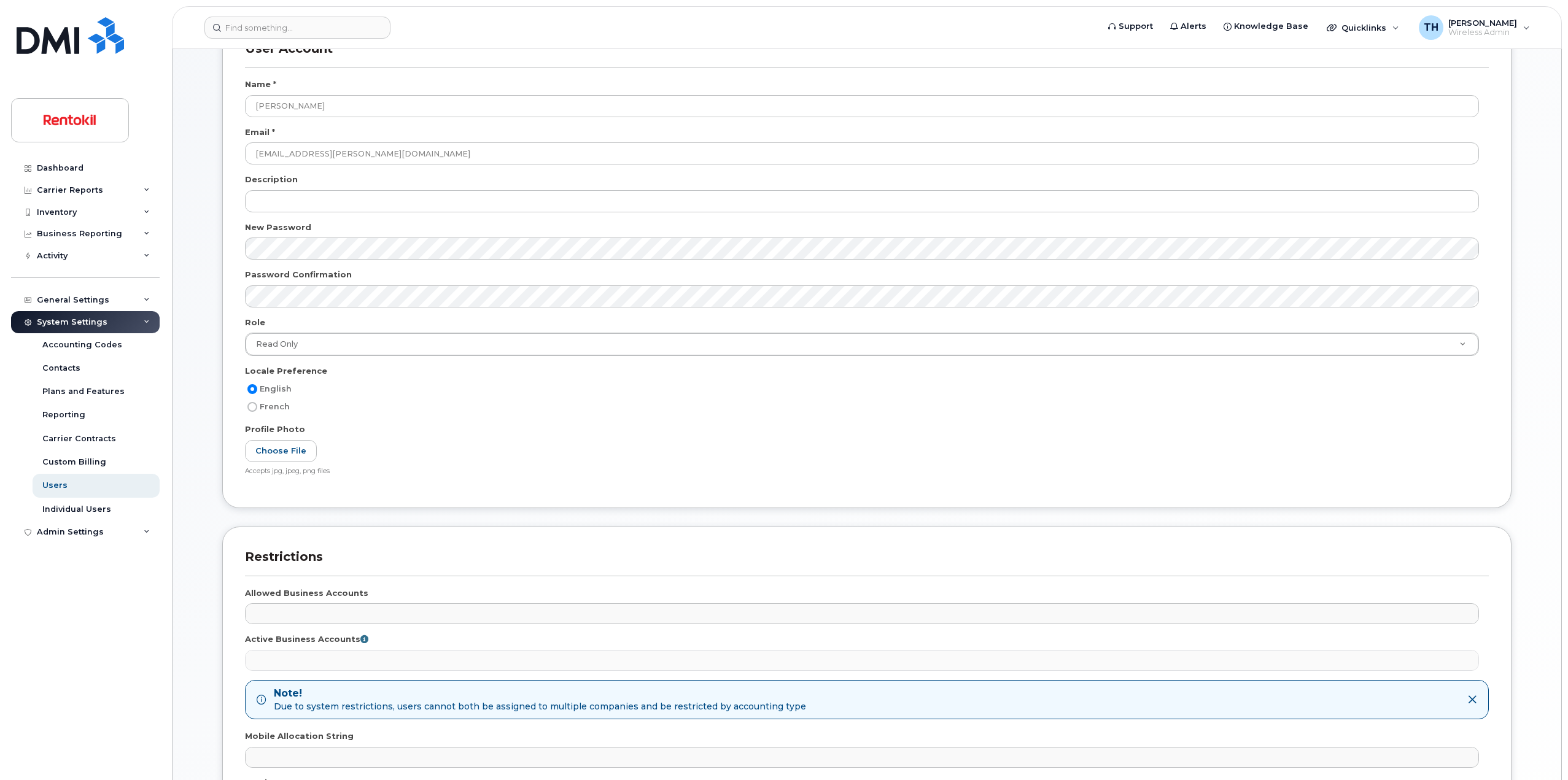
scroll to position [299, 0]
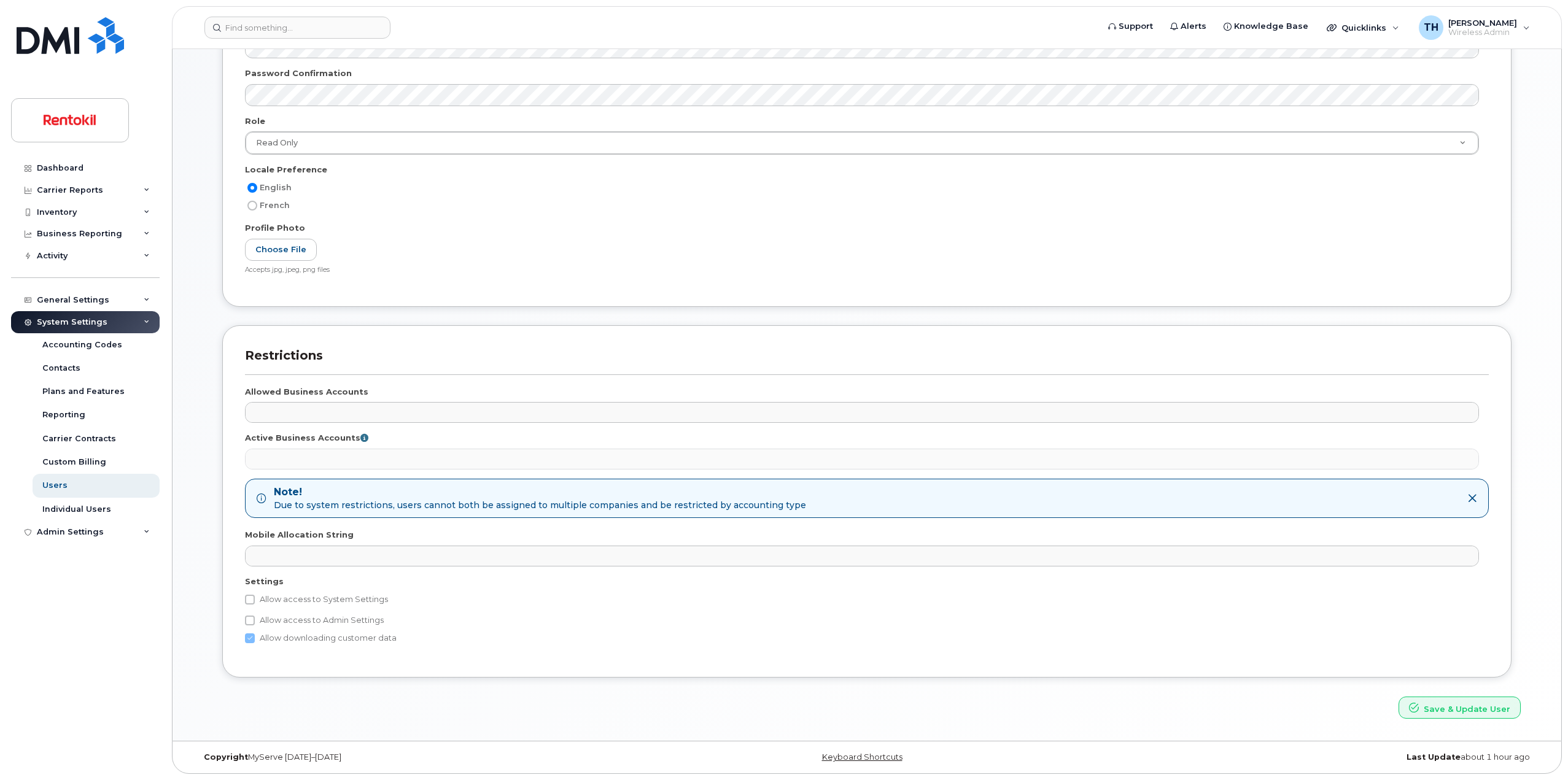
click at [320, 623] on label "Allow access to Admin Settings" at bounding box center [314, 620] width 139 height 15
click at [255, 623] on input "Allow access to Admin Settings" at bounding box center [250, 621] width 10 height 10
checkbox input "true"
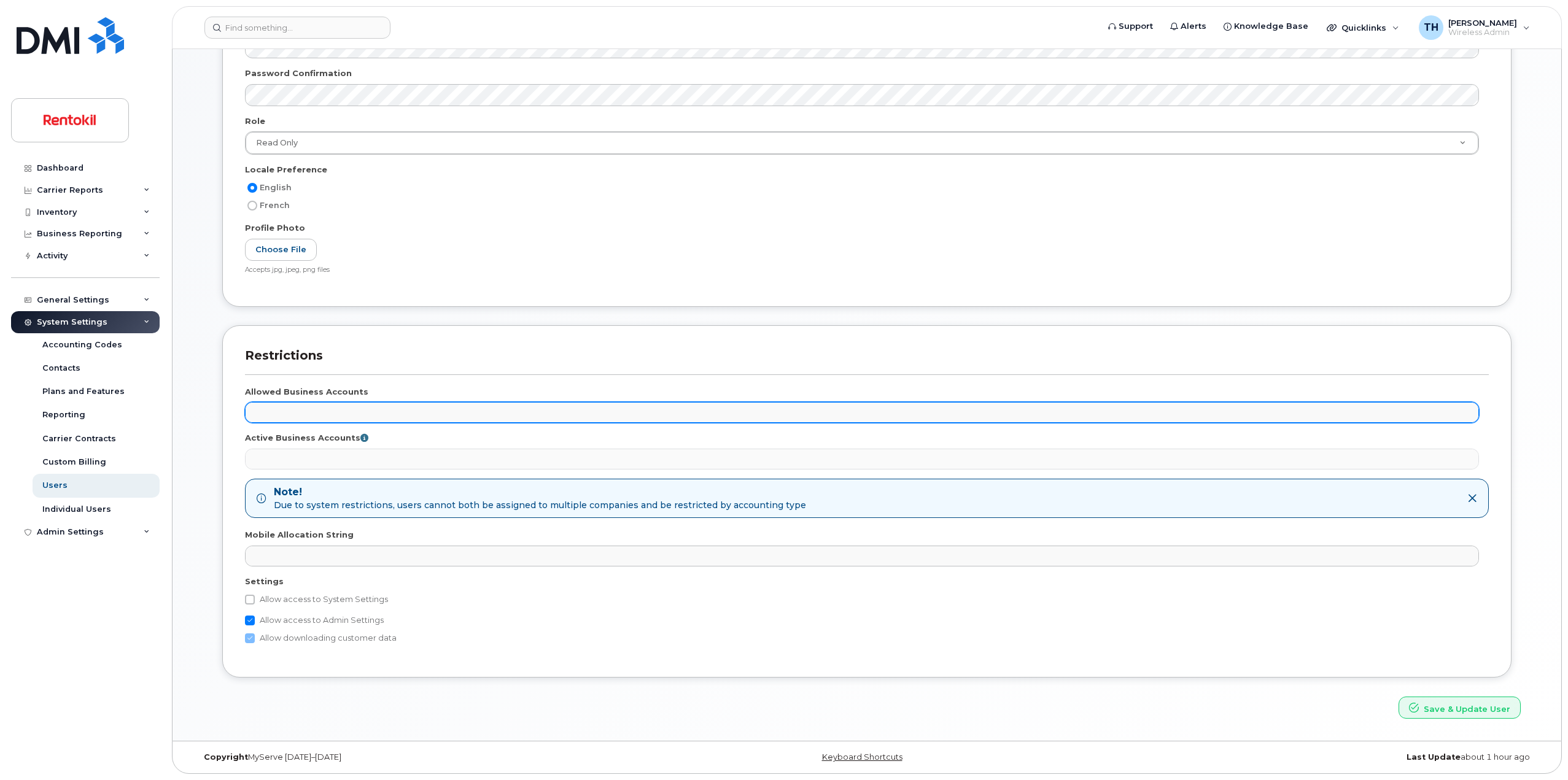
click at [304, 417] on ul at bounding box center [861, 412] width 1232 height 20
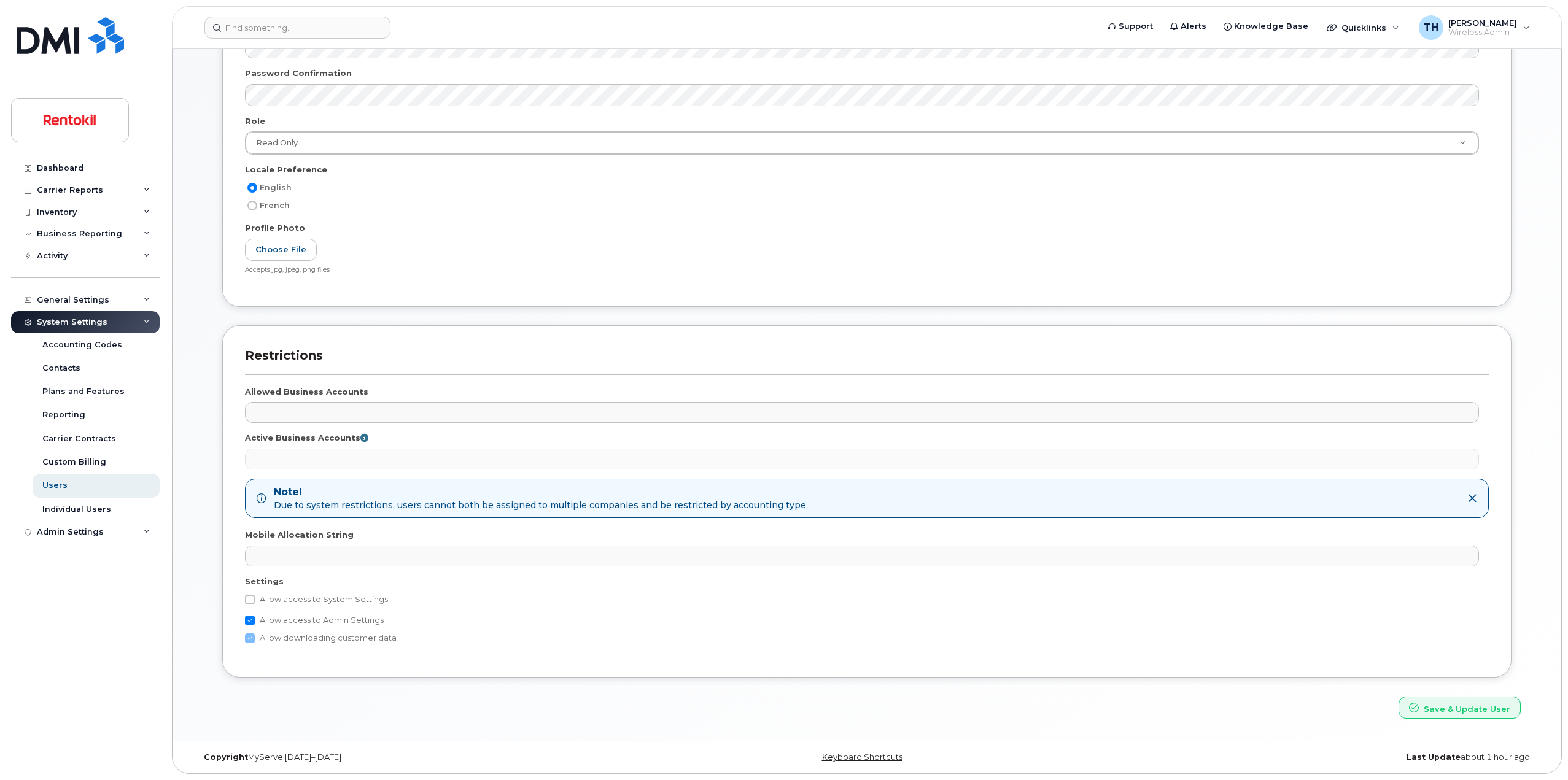
click at [313, 463] on ul at bounding box center [861, 459] width 1232 height 20
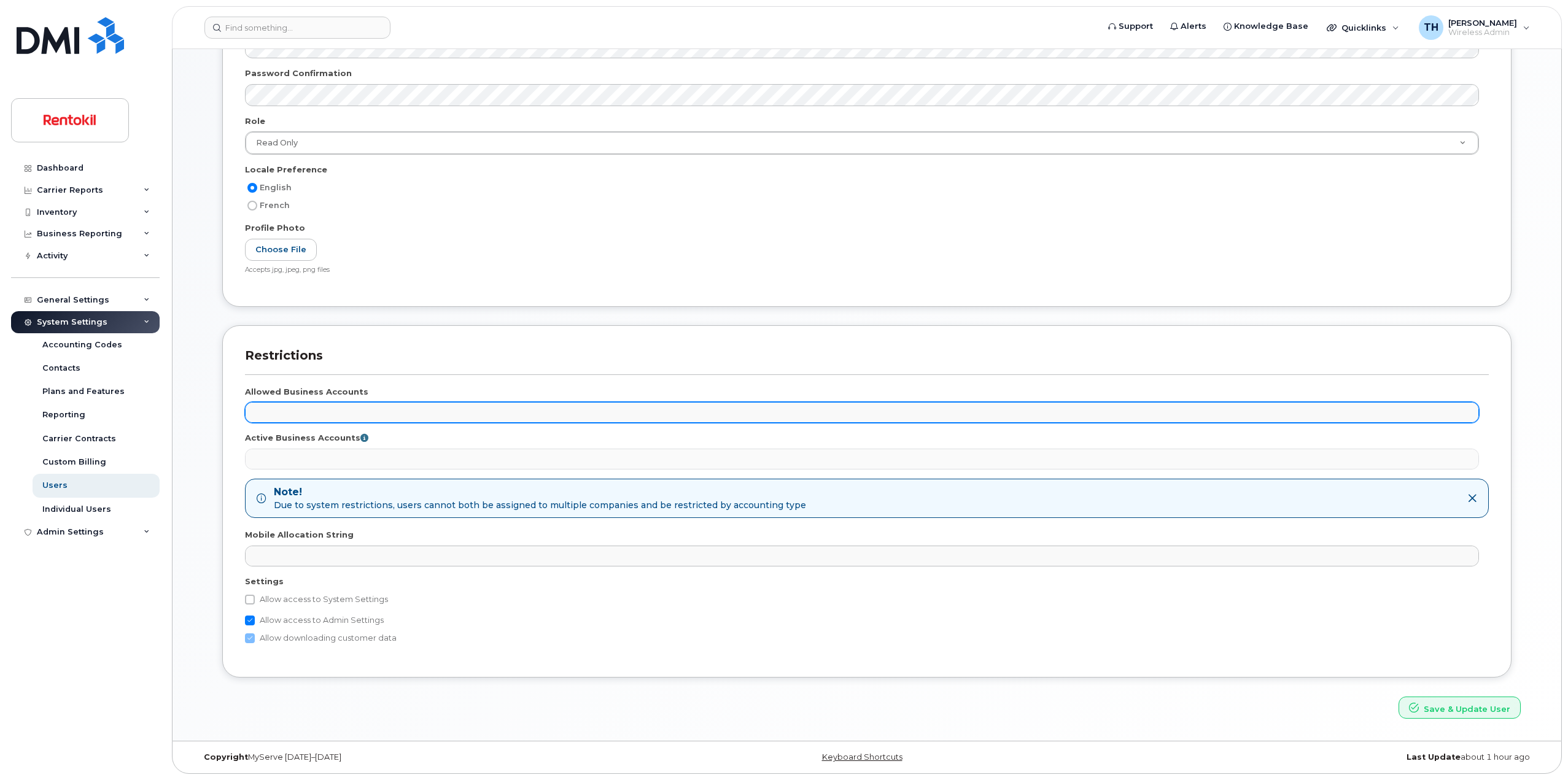
click at [325, 418] on ul at bounding box center [861, 412] width 1232 height 20
click at [327, 415] on ul at bounding box center [861, 412] width 1232 height 20
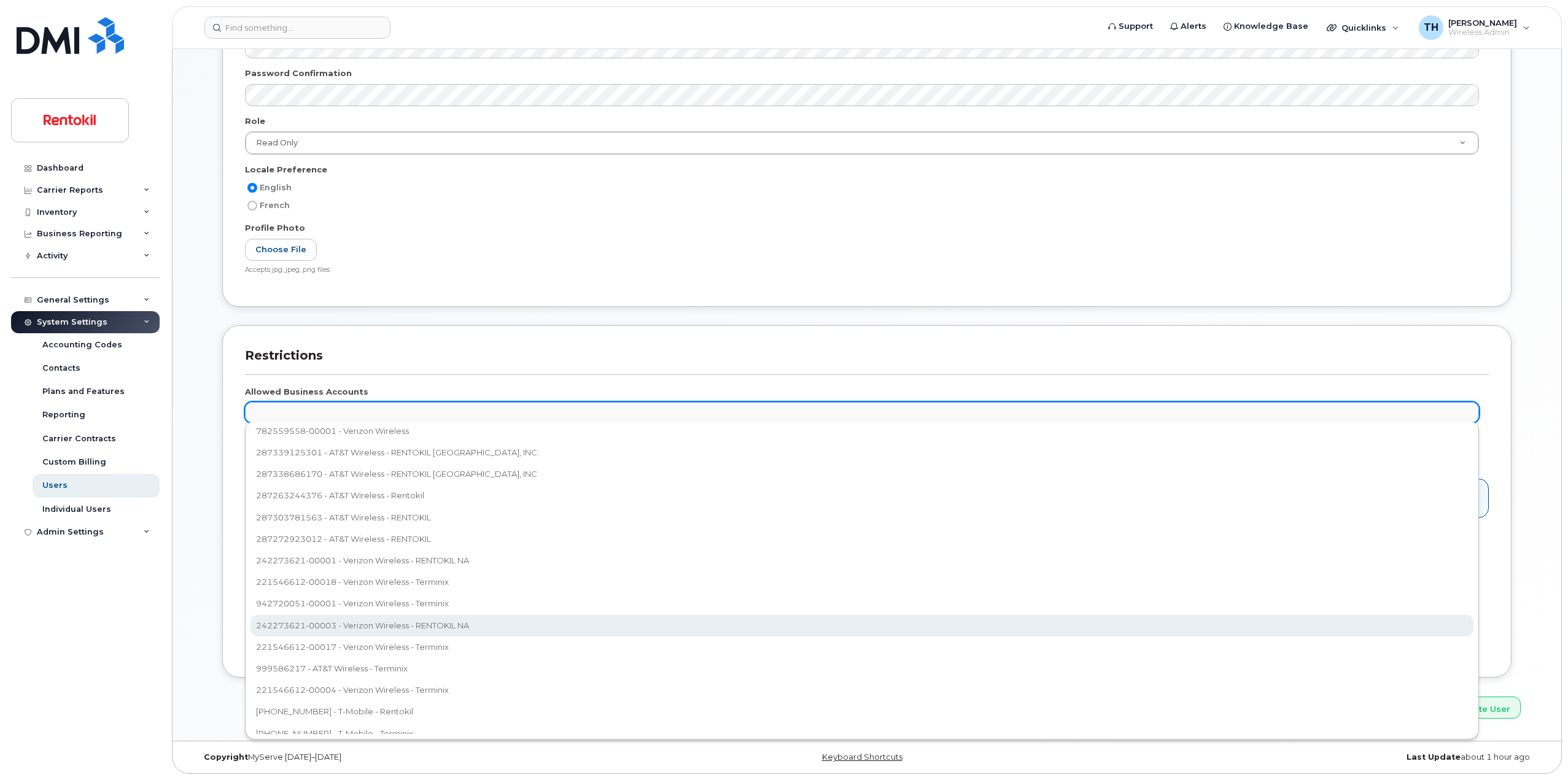
scroll to position [0, 0]
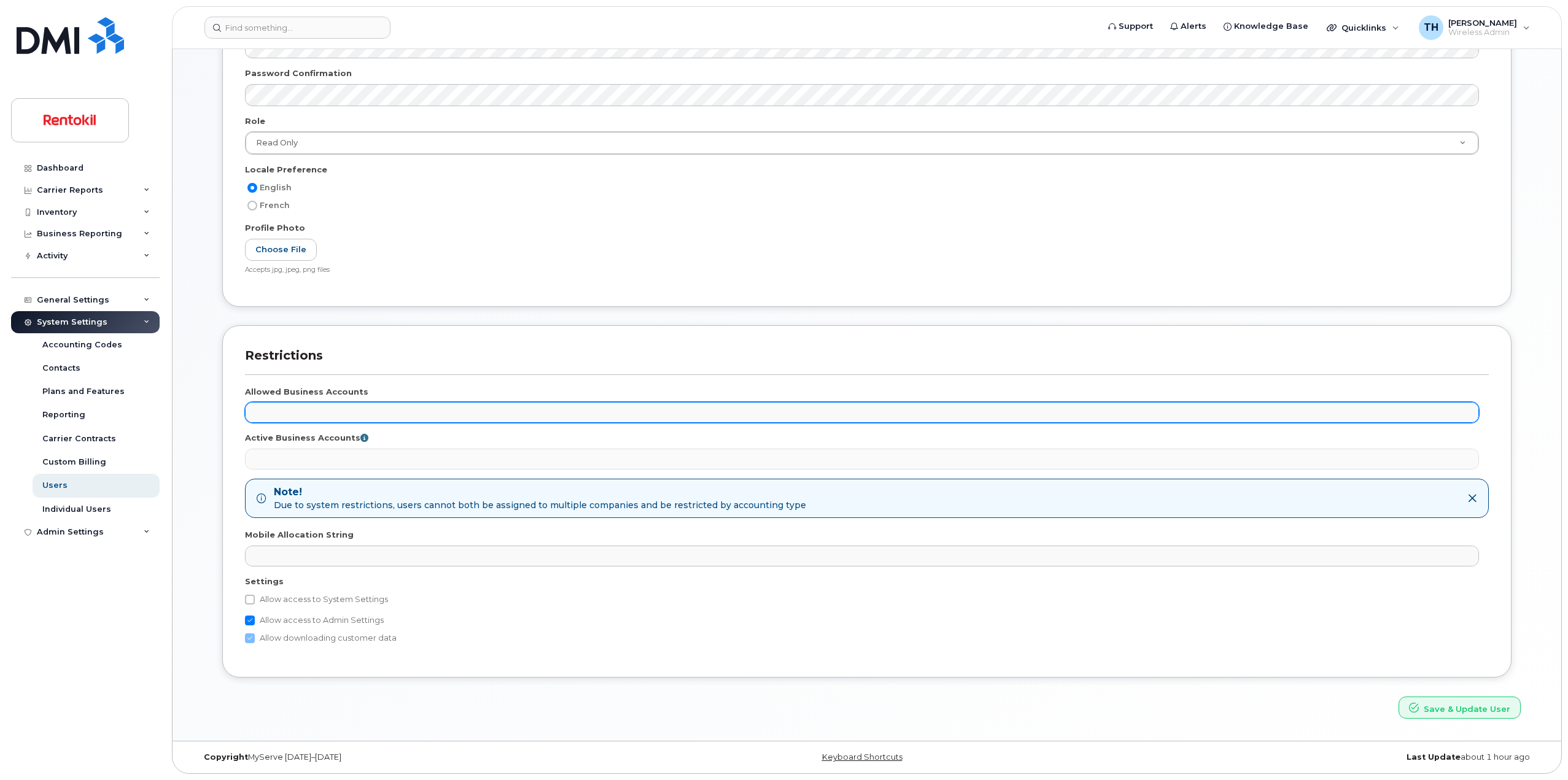
click at [337, 417] on ul at bounding box center [861, 412] width 1232 height 20
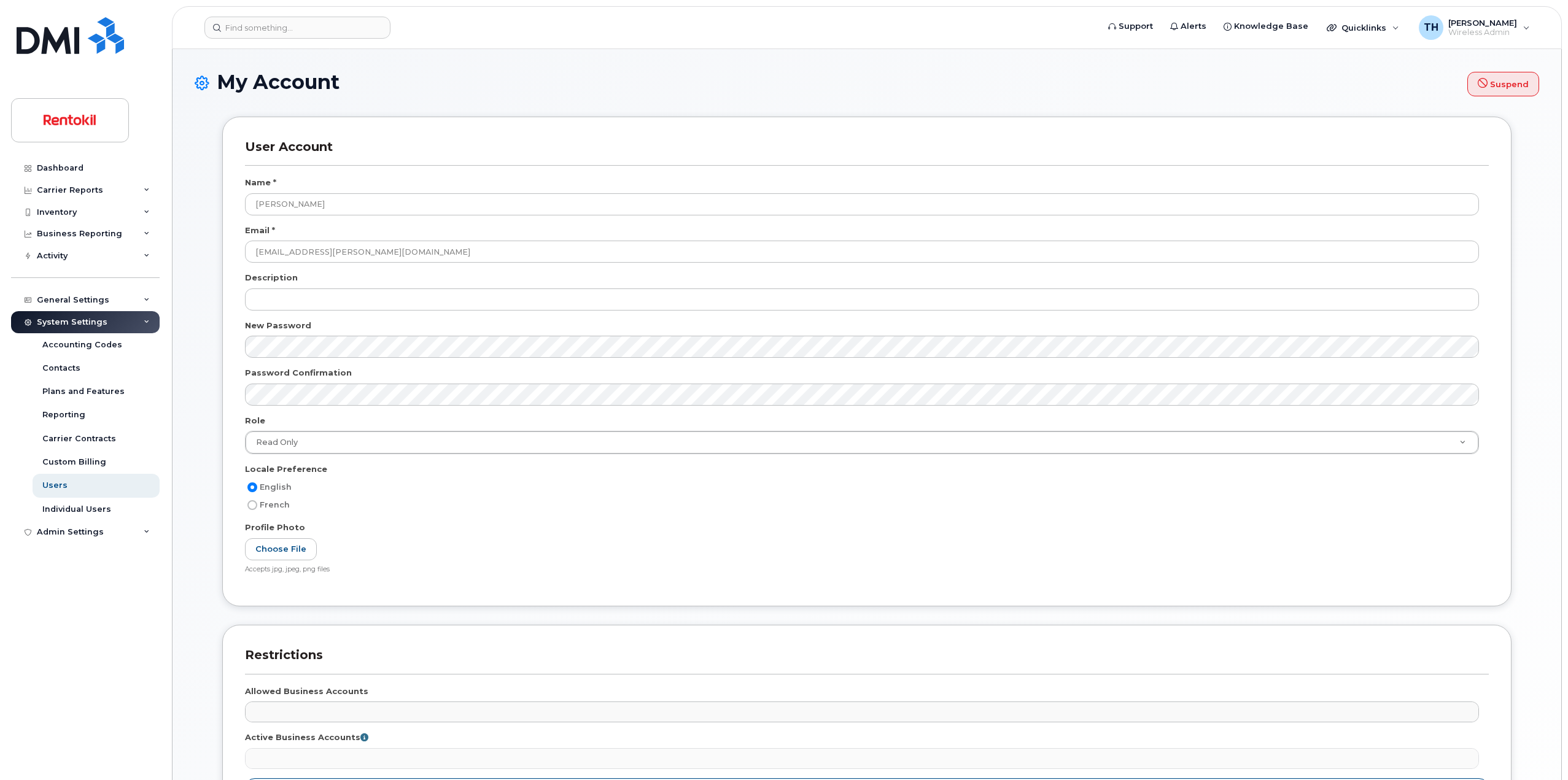
click at [342, 456] on div "Read Only Wireless Admin Read Only" at bounding box center [866, 447] width 1243 height 33
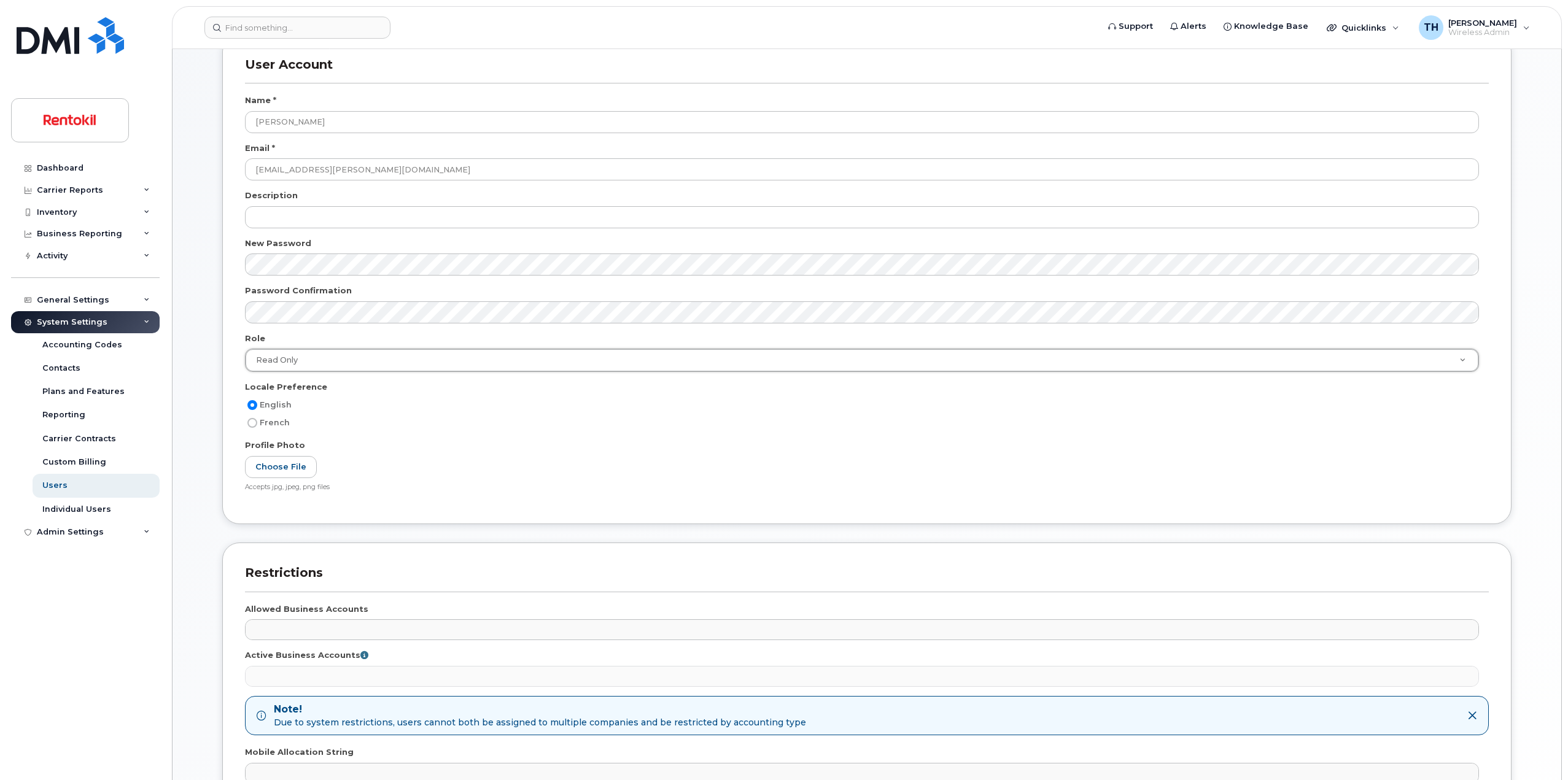
scroll to position [299, 0]
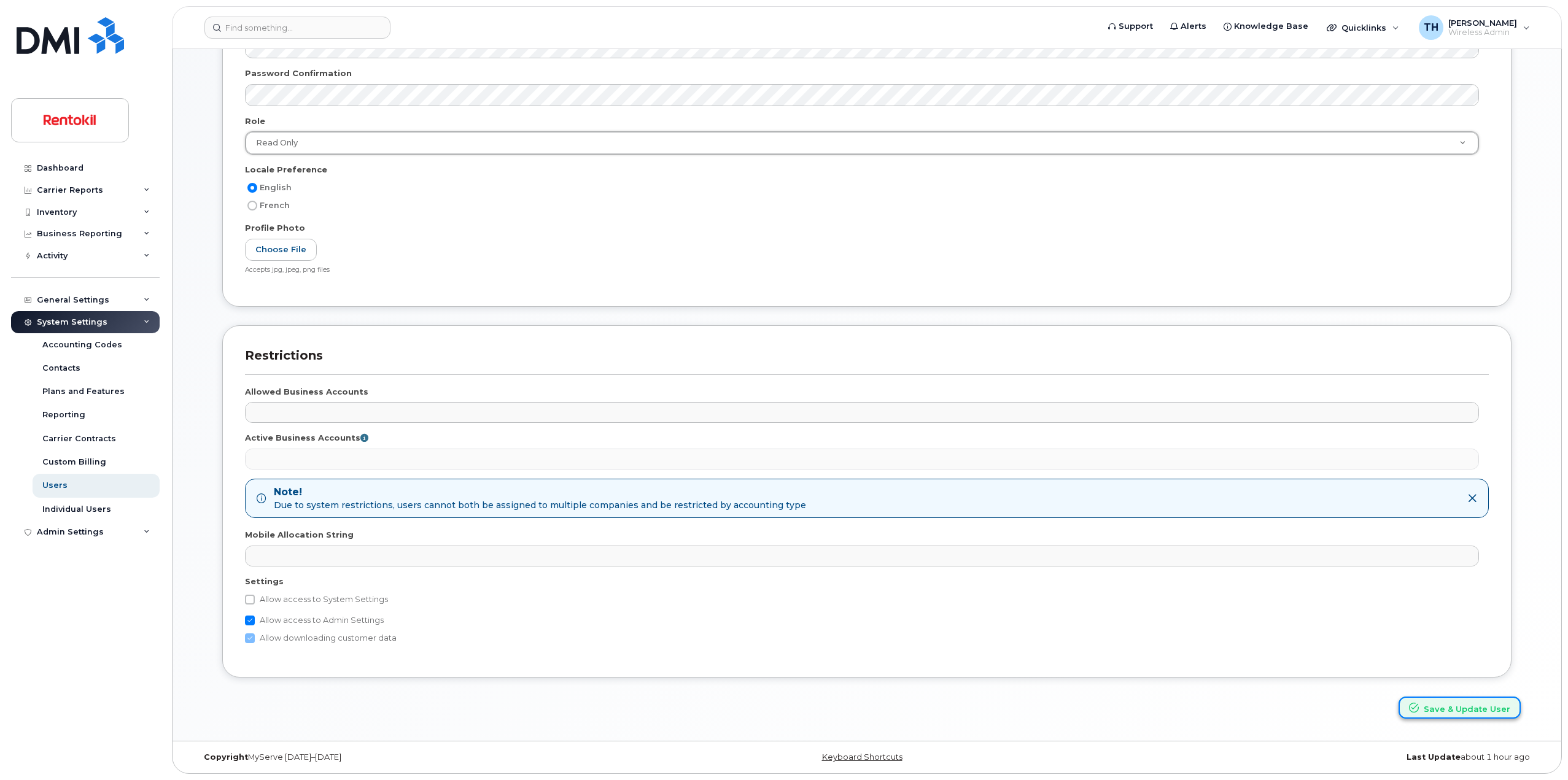
click at [1445, 712] on button "Save & Update User" at bounding box center [1459, 707] width 122 height 23
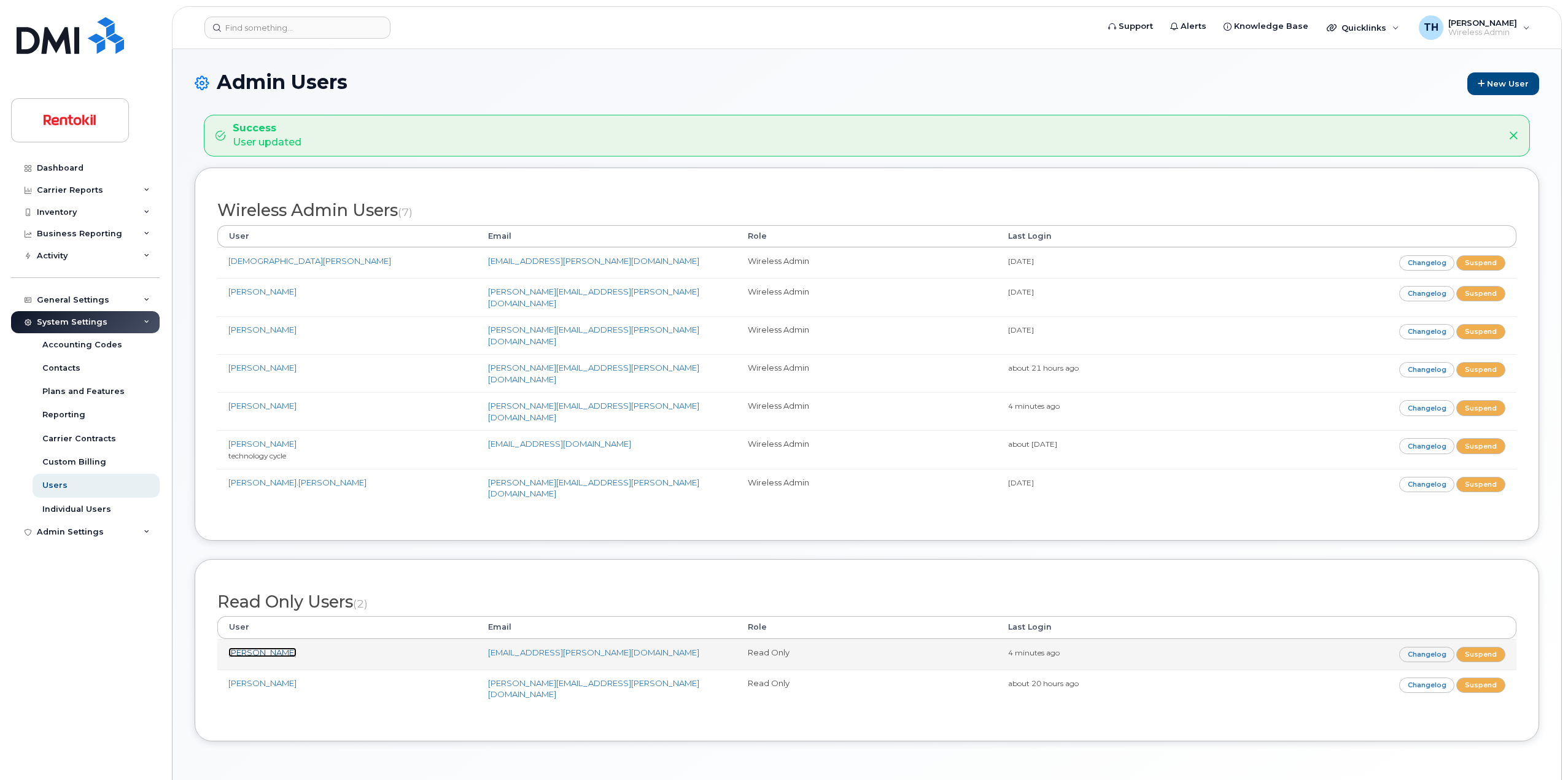
click at [255, 648] on link "[PERSON_NAME]" at bounding box center [262, 653] width 68 height 10
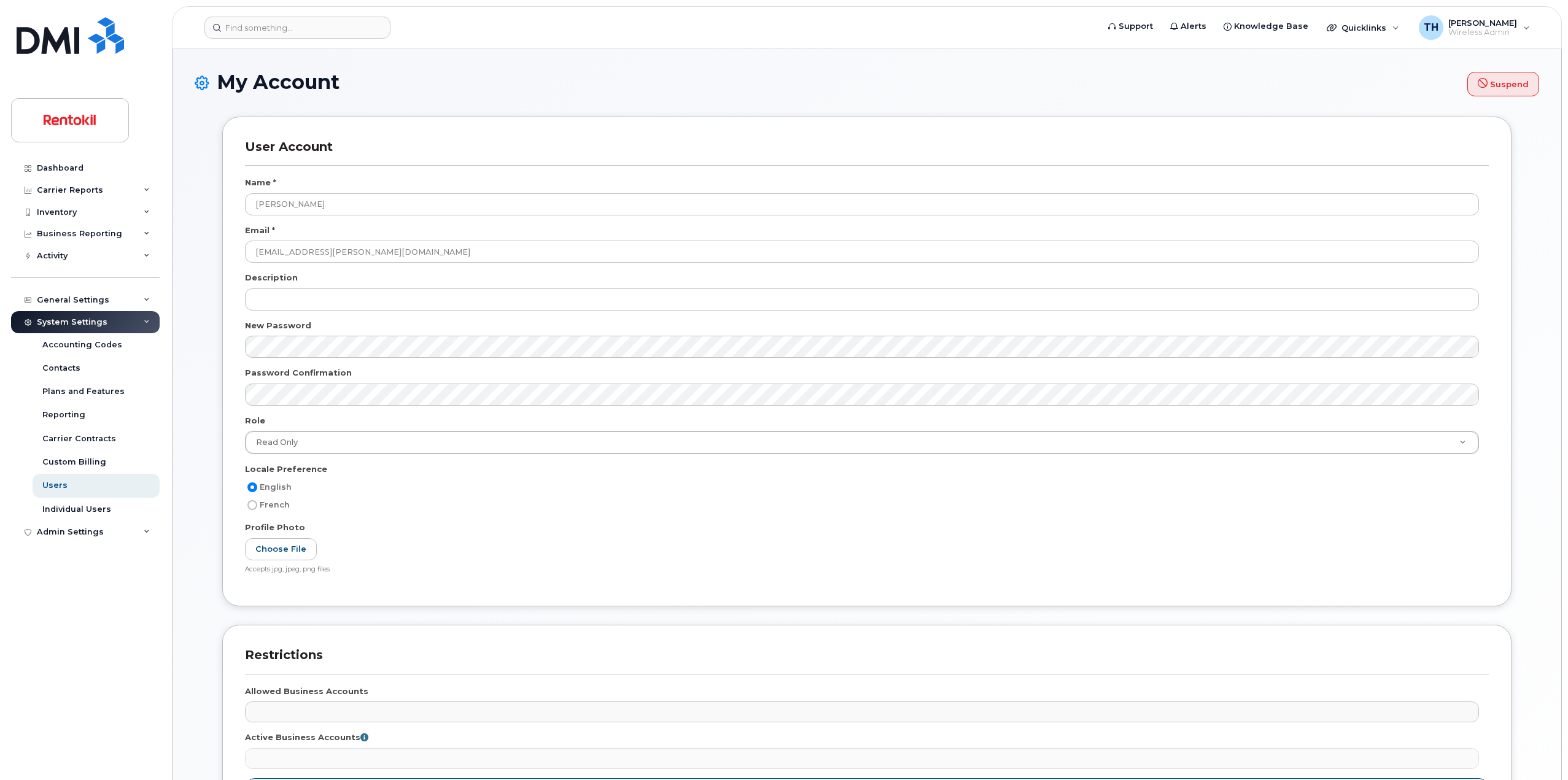
select select
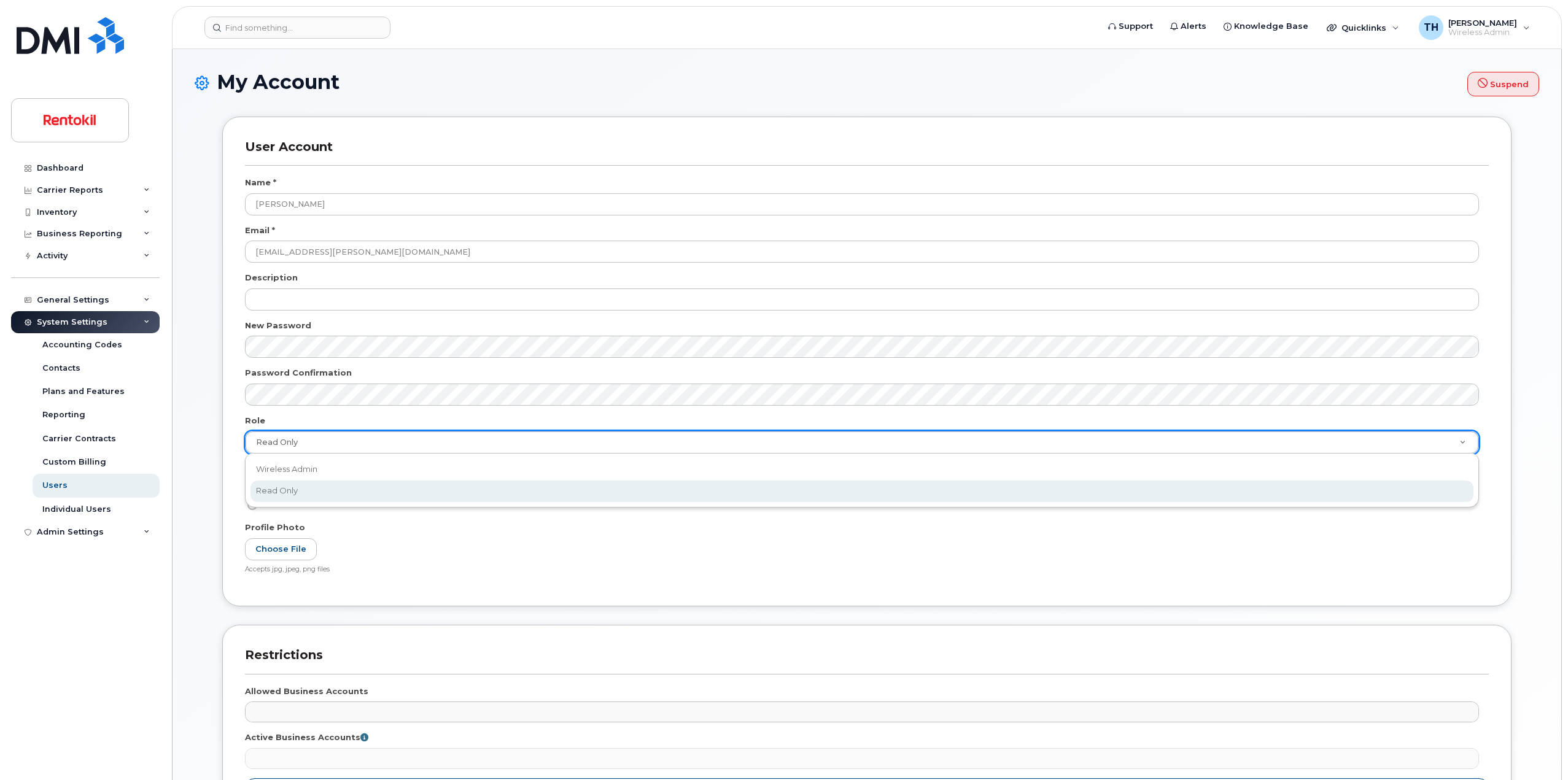
scroll to position [0, 4]
select select "wireless_admin"
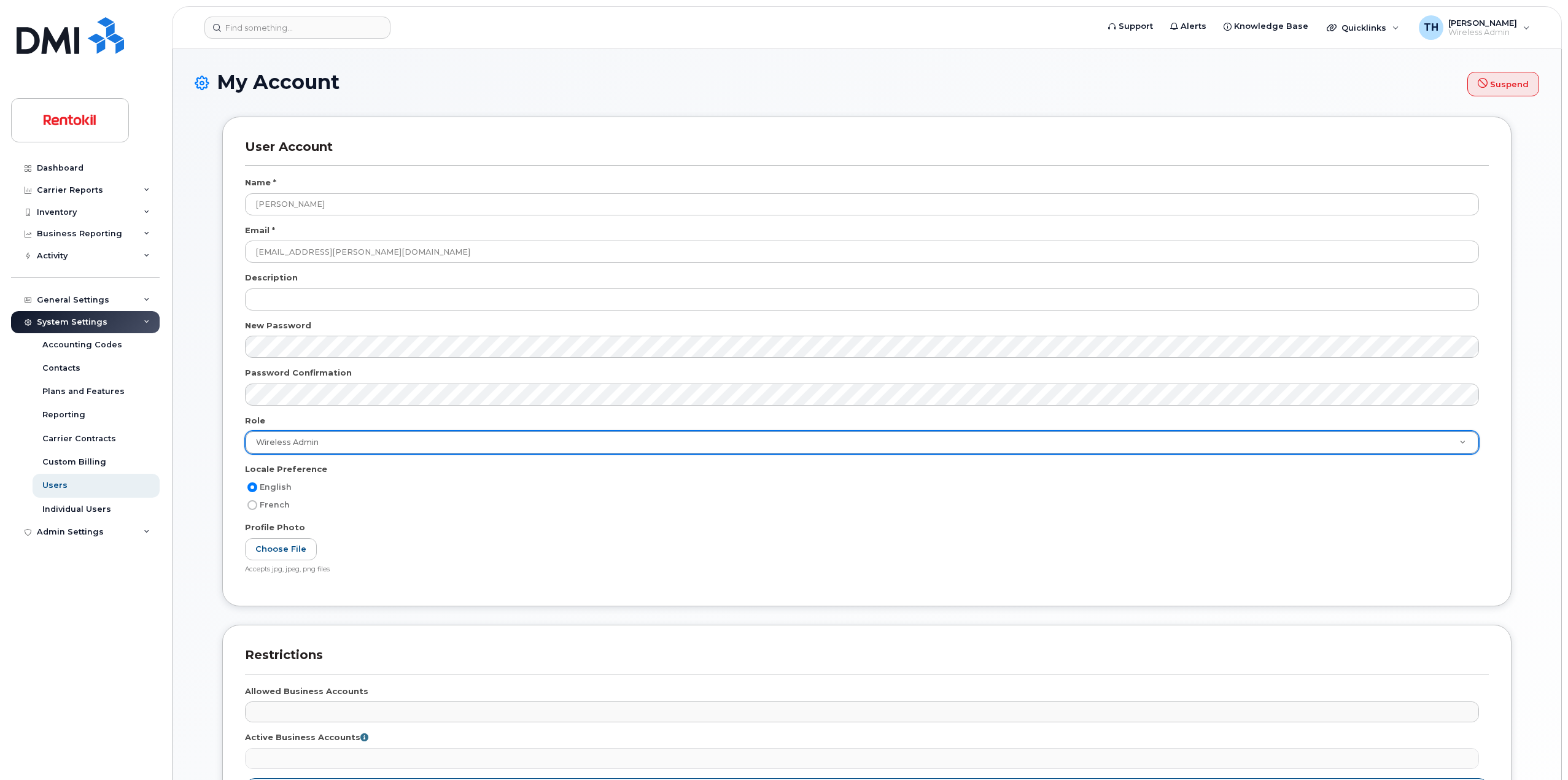
scroll to position [299, 0]
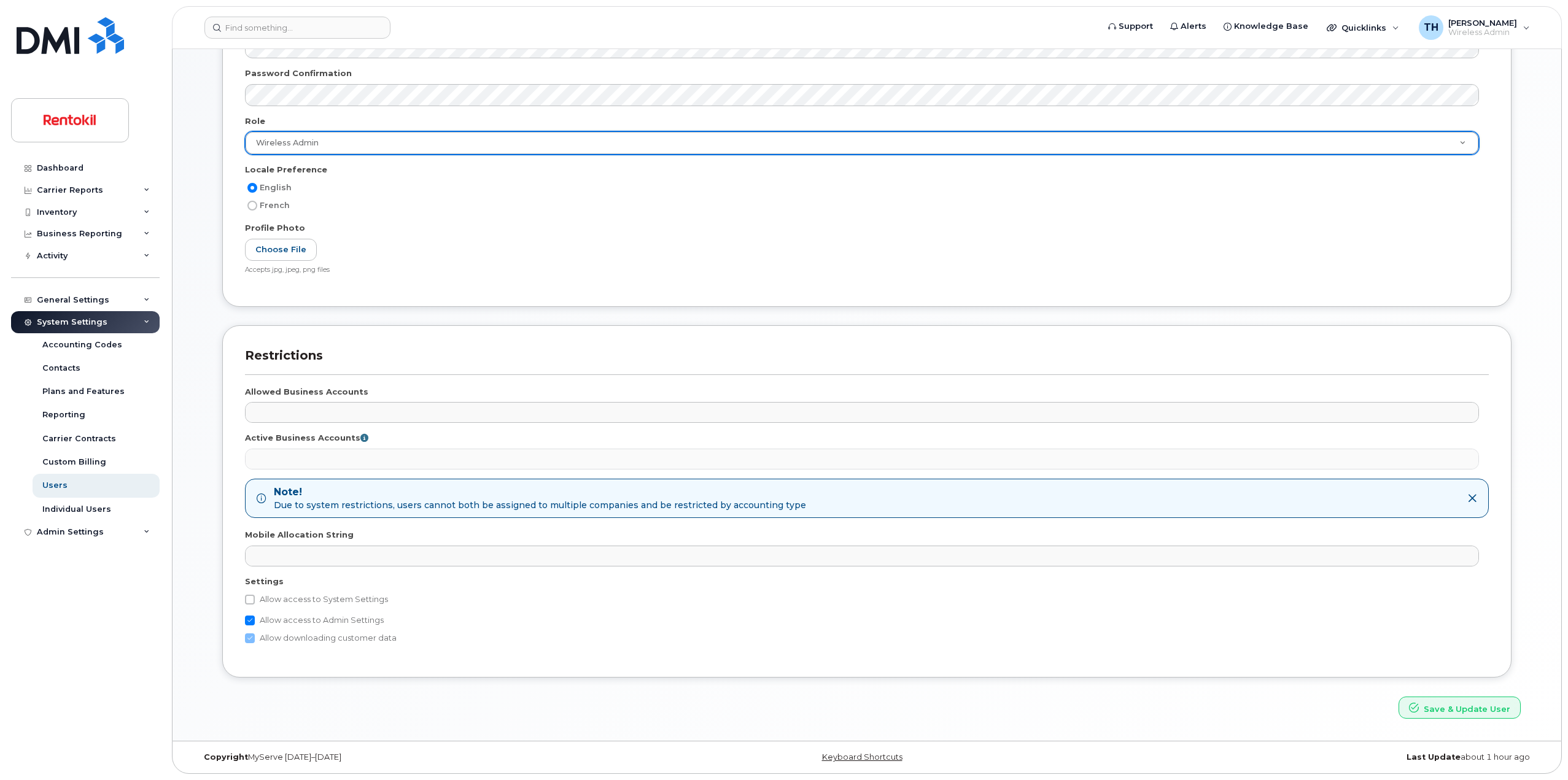
click at [272, 597] on label "Allow access to System Settings" at bounding box center [316, 600] width 143 height 15
click at [255, 597] on input "Allow access to System Settings" at bounding box center [250, 600] width 10 height 10
checkbox input "true"
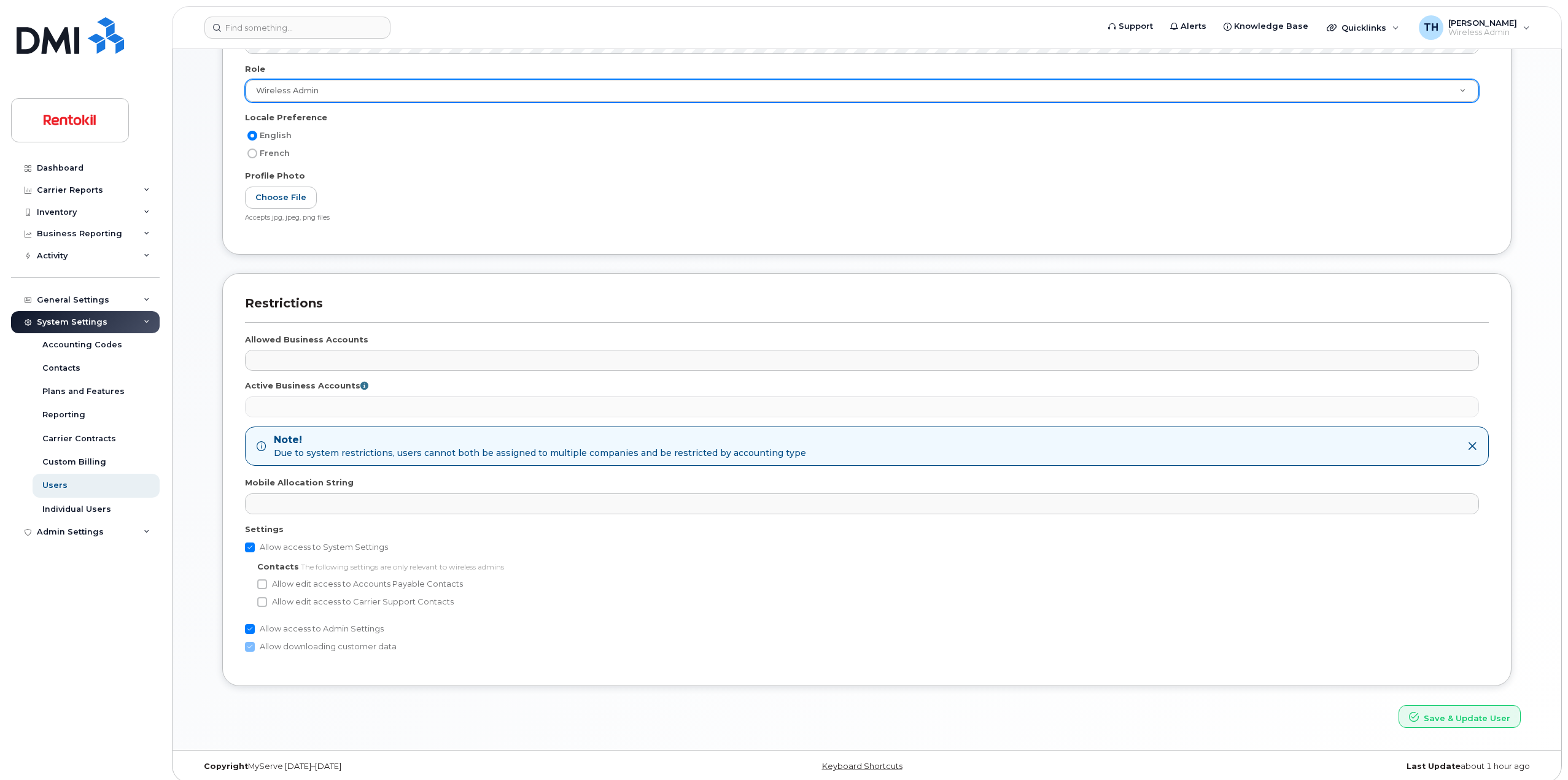
scroll to position [361, 0]
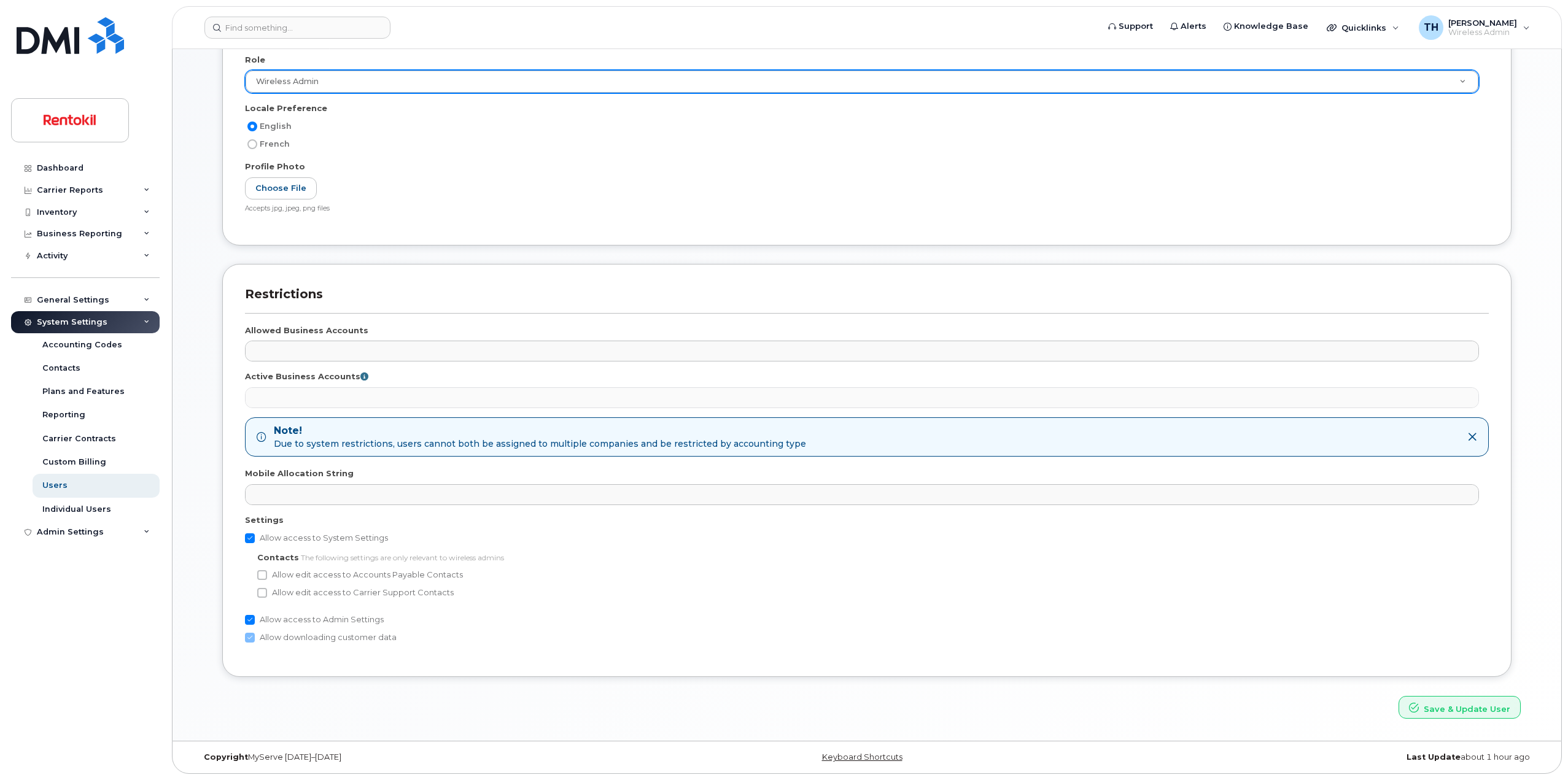
click at [431, 577] on label "Allow edit access to Accounts Payable Contacts" at bounding box center [359, 575] width 206 height 15
click at [267, 577] on input "Allow edit access to Accounts Payable Contacts" at bounding box center [262, 575] width 10 height 10
checkbox input "true"
click at [428, 598] on label "Allow edit access to Carrier Support Contacts" at bounding box center [355, 593] width 196 height 15
click at [267, 598] on input "Allow edit access to Carrier Support Contacts" at bounding box center [262, 593] width 10 height 10
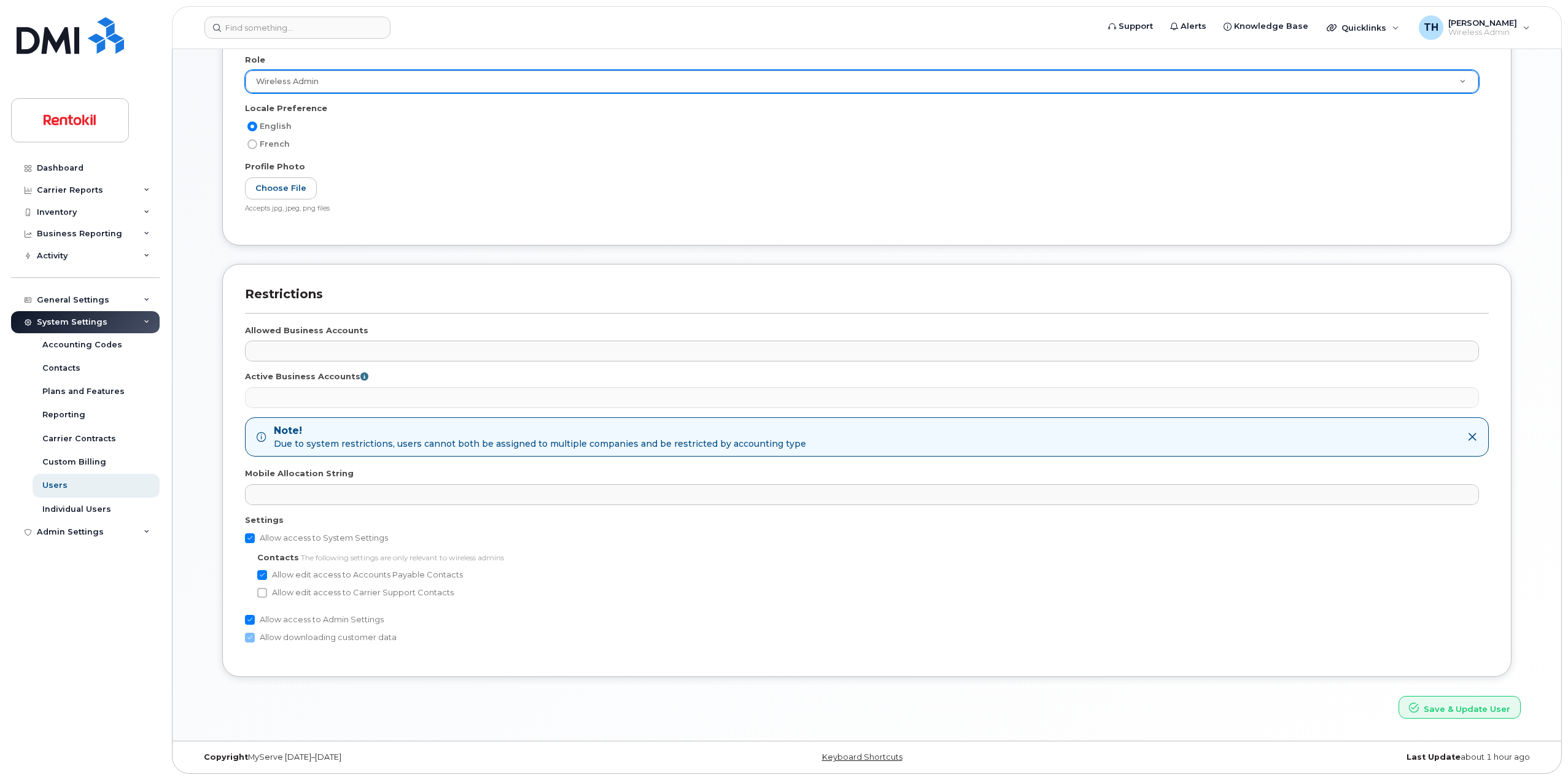
checkbox input "true"
click at [1431, 699] on button "Save & Update User" at bounding box center [1459, 707] width 122 height 23
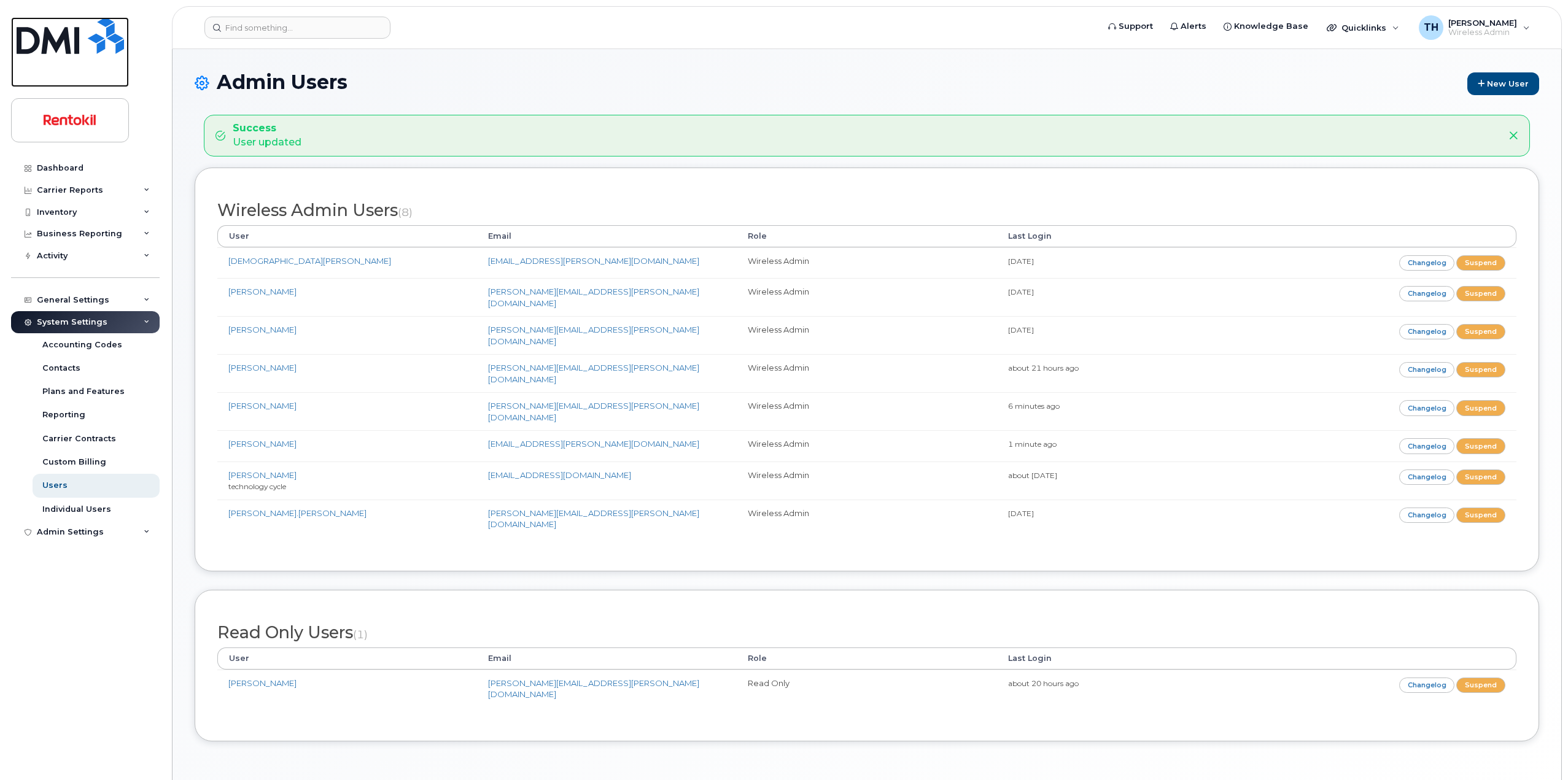
click at [105, 55] on link at bounding box center [70, 52] width 118 height 70
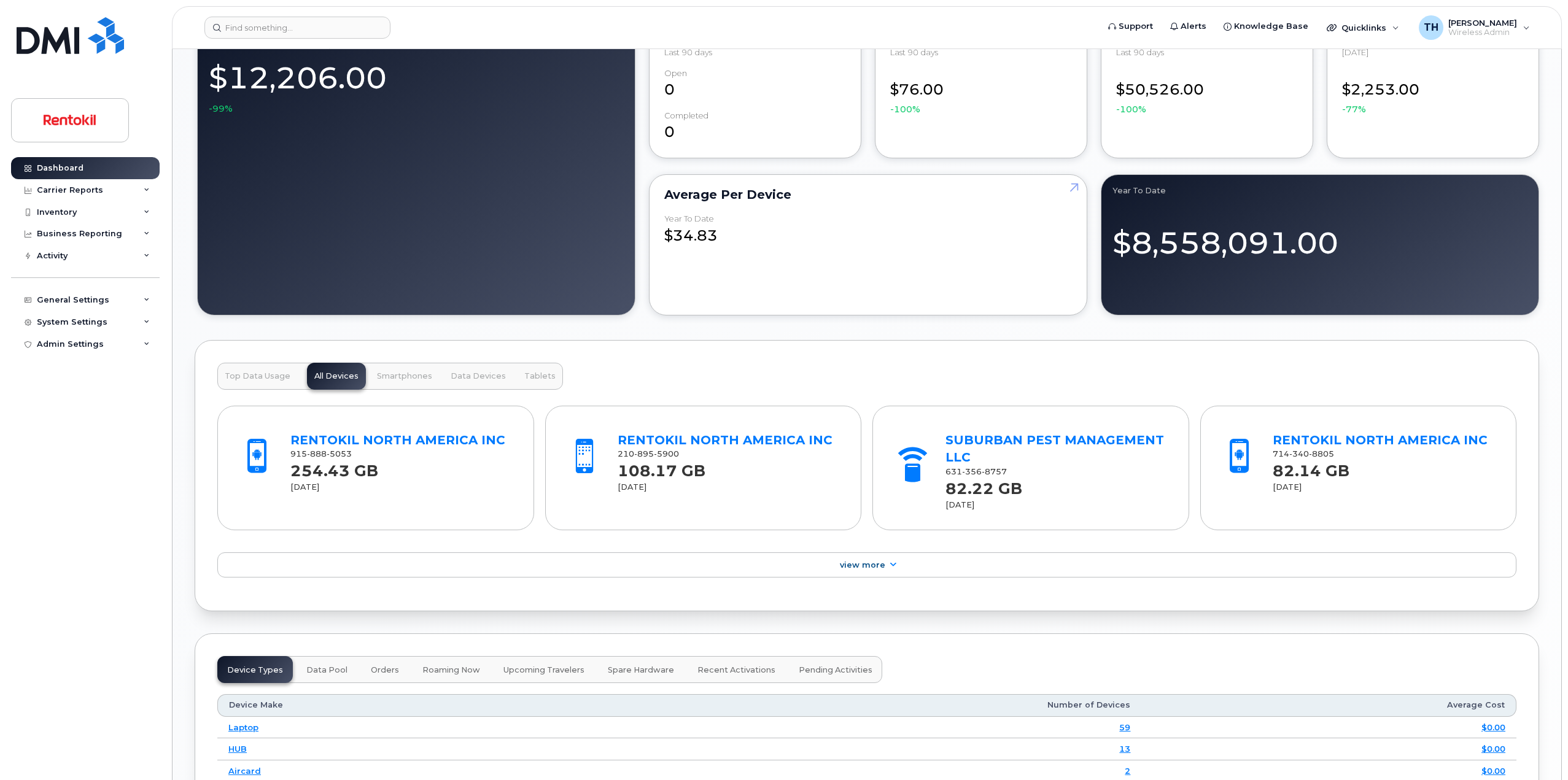
scroll to position [1227, 0]
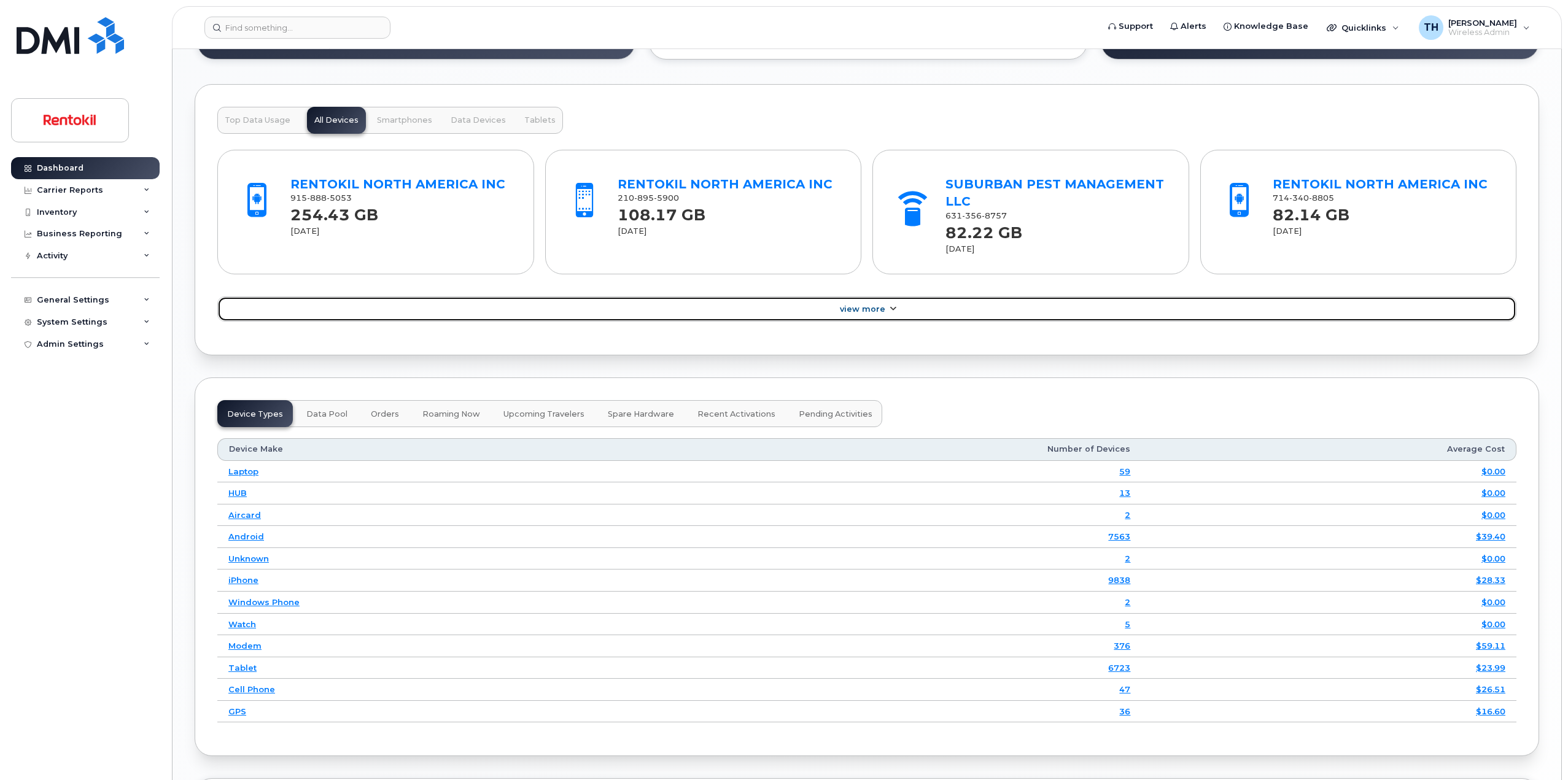
click at [856, 311] on span "View More" at bounding box center [862, 309] width 46 height 9
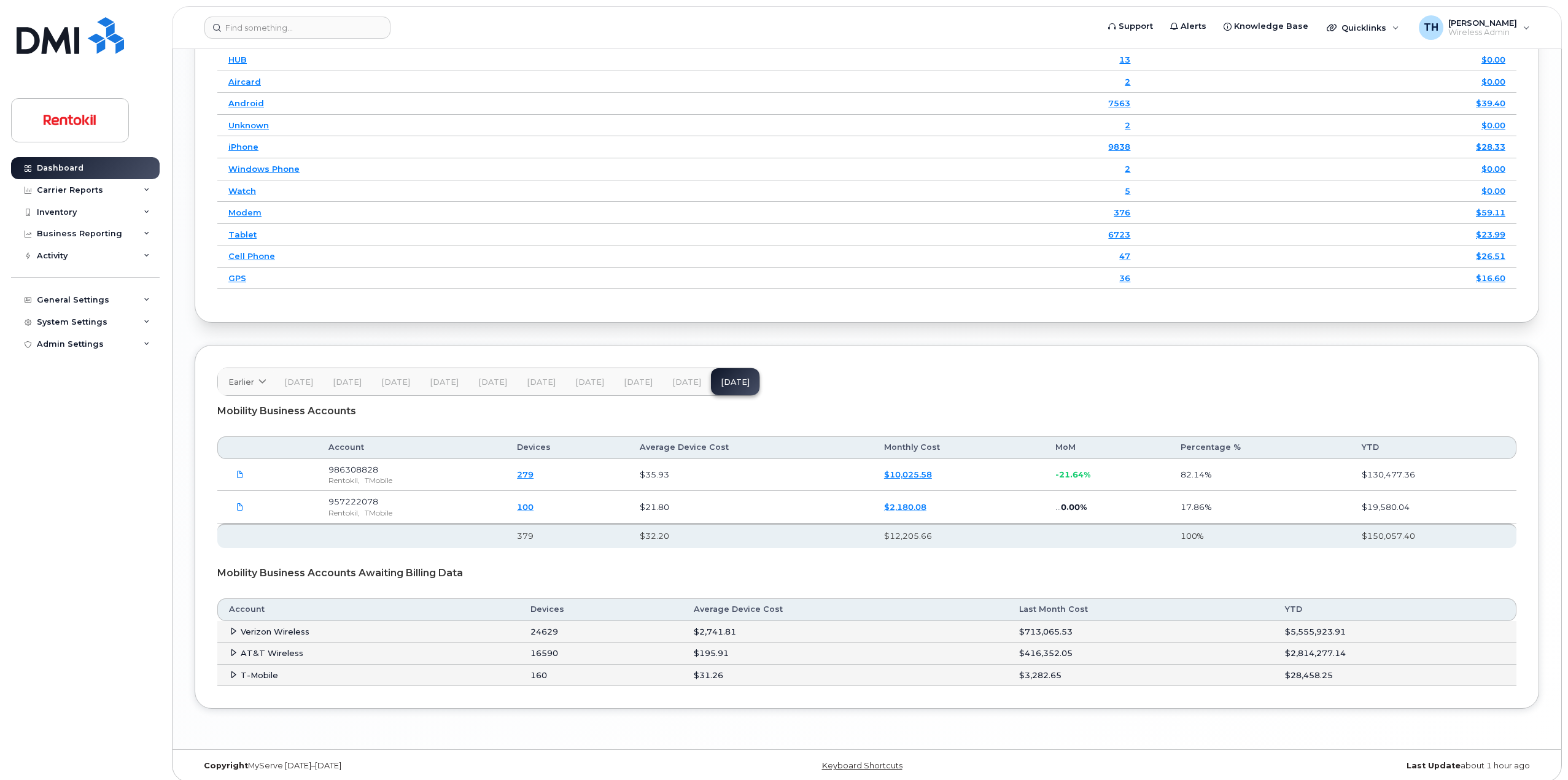
scroll to position [2024, 0]
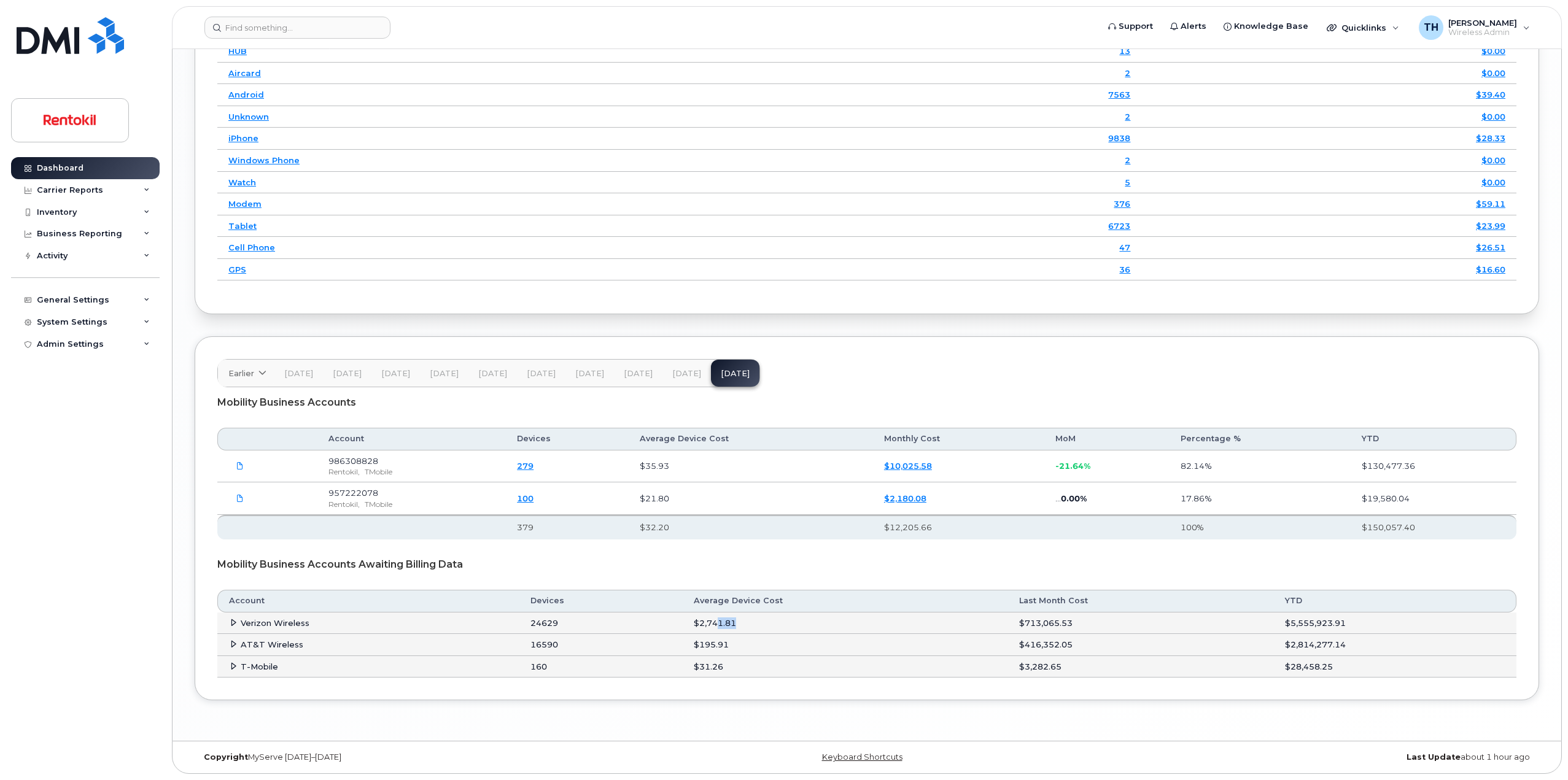
drag, startPoint x: 716, startPoint y: 623, endPoint x: 760, endPoint y: 633, distance: 45.1
click at [744, 628] on td "$2,741.81" at bounding box center [845, 624] width 325 height 22
drag, startPoint x: 723, startPoint y: 641, endPoint x: 752, endPoint y: 648, distance: 29.8
click at [747, 646] on td "$195.91" at bounding box center [845, 645] width 325 height 22
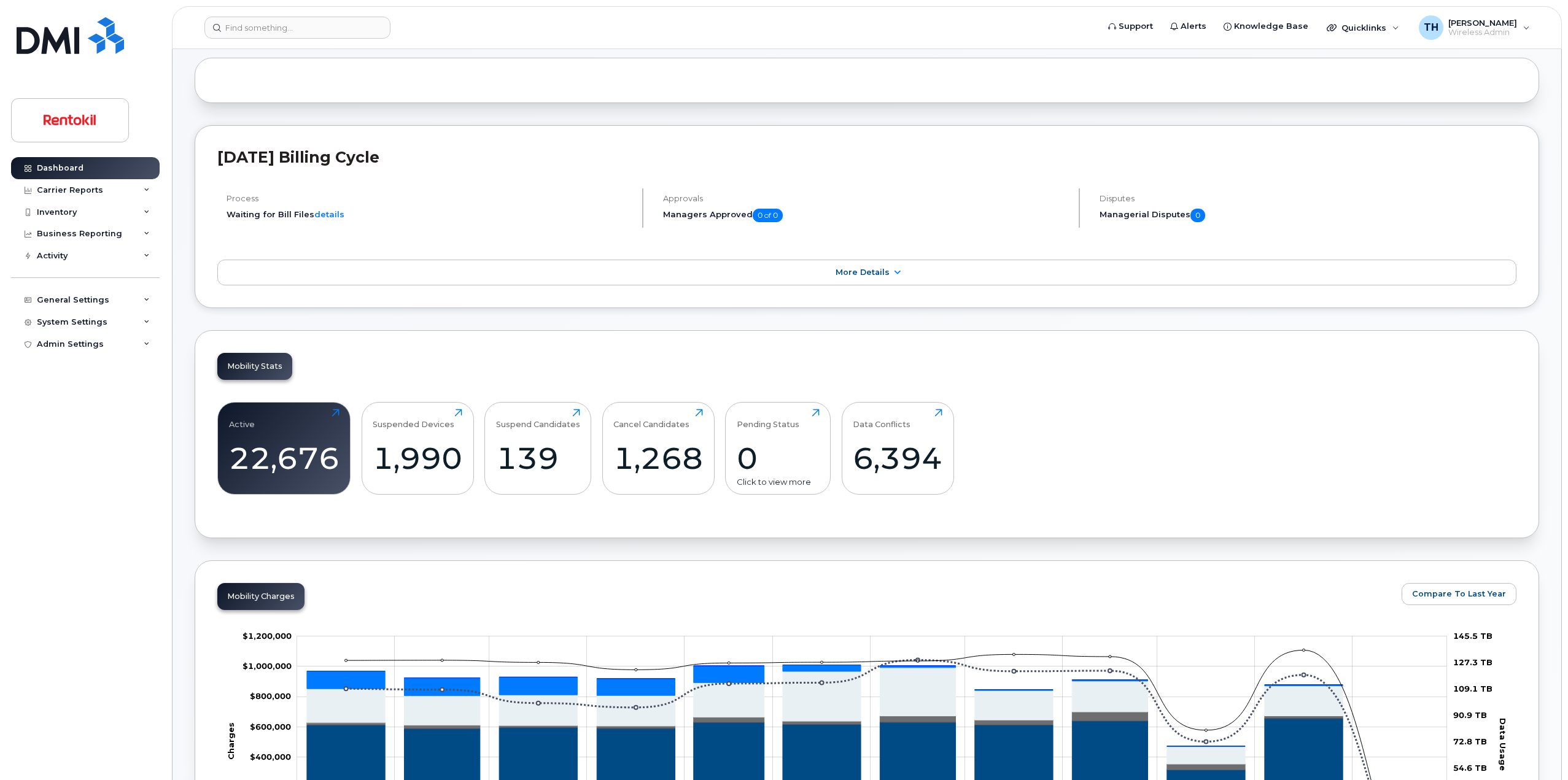
scroll to position [0, 0]
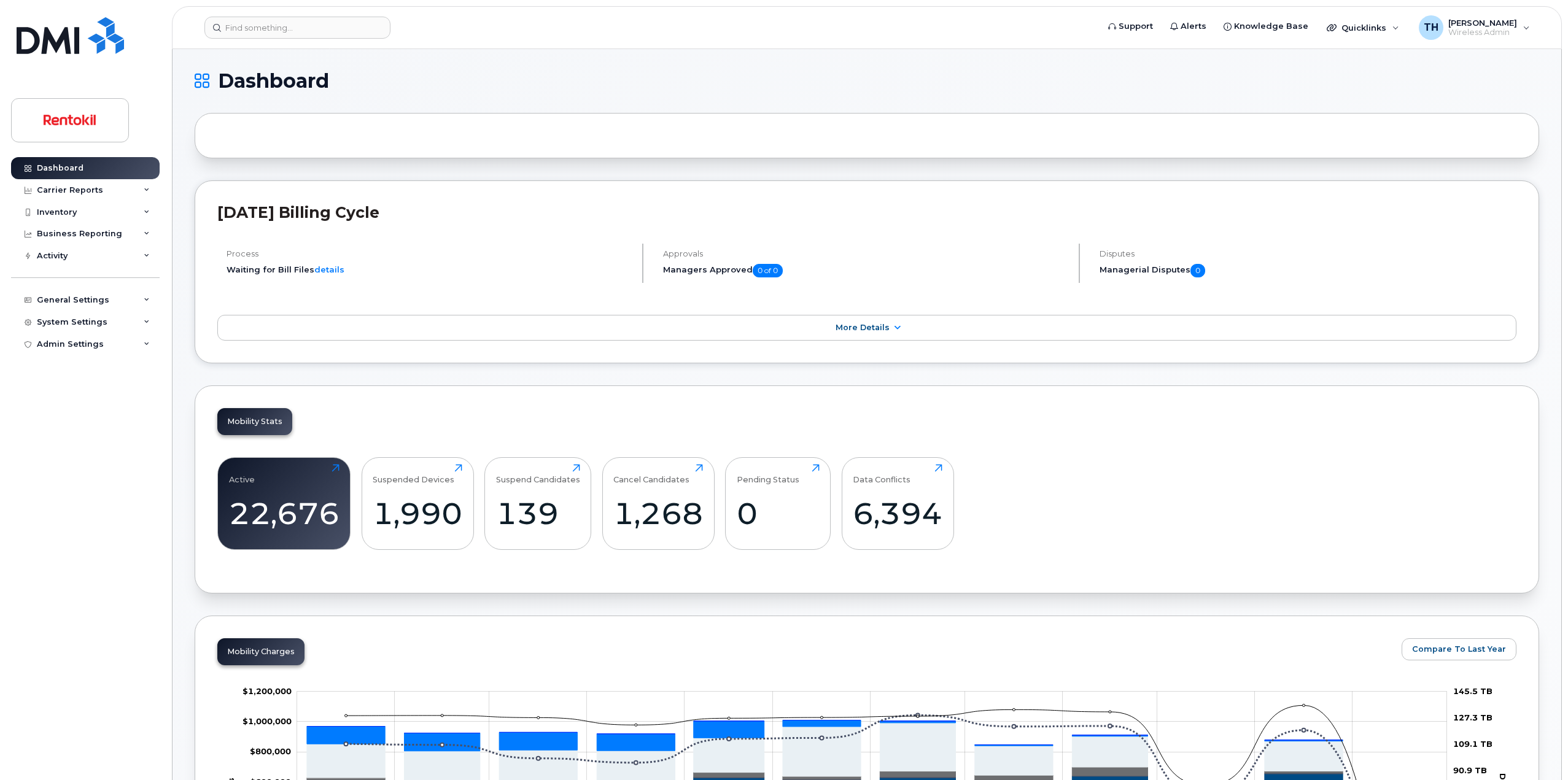
click at [946, 502] on div "Data Conflicts 6,394 Click to view more" at bounding box center [898, 504] width 113 height 93
click at [926, 511] on div "6,394" at bounding box center [897, 513] width 89 height 36
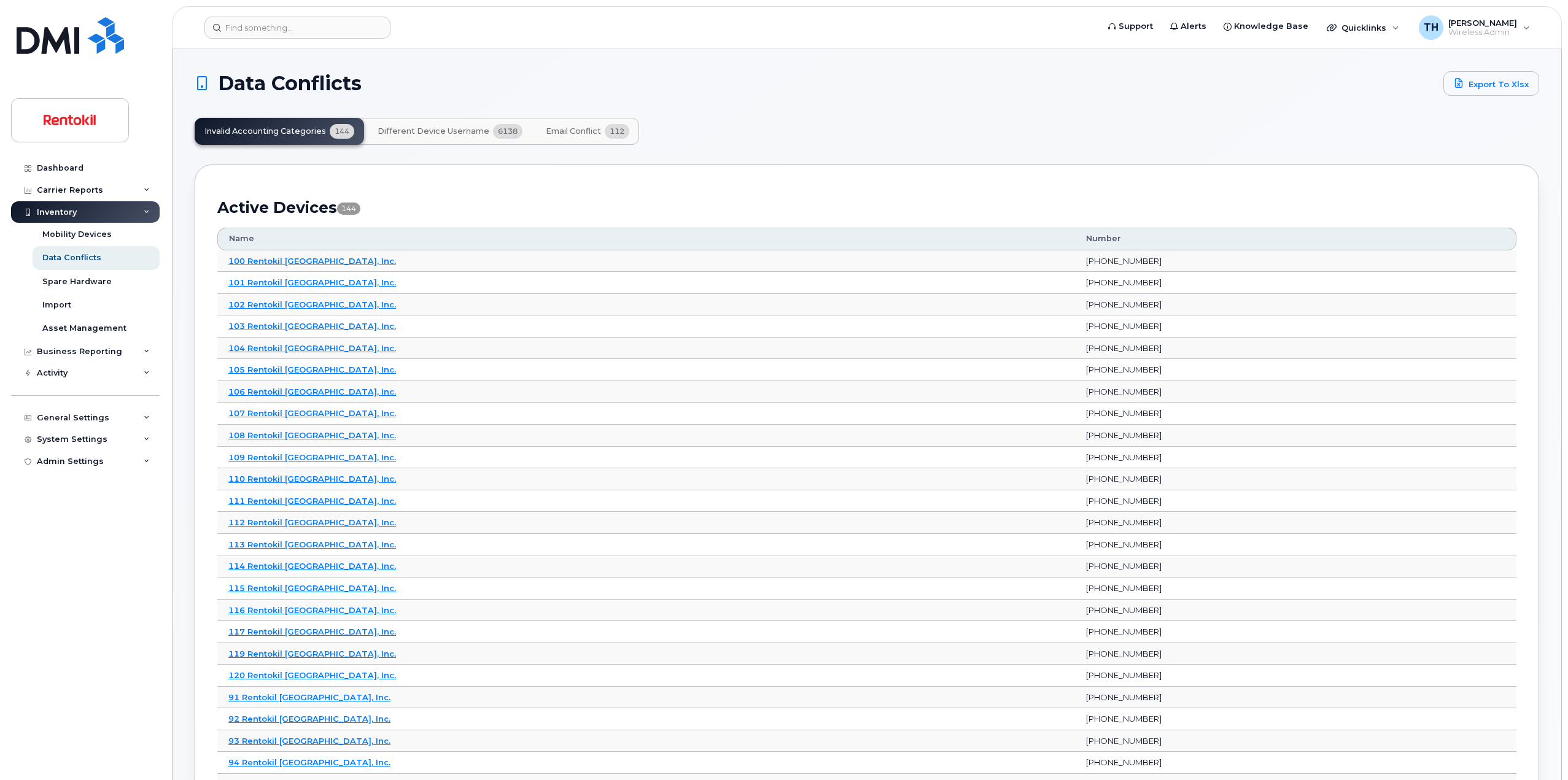
click at [547, 131] on span "Email Conflict" at bounding box center [573, 131] width 55 height 10
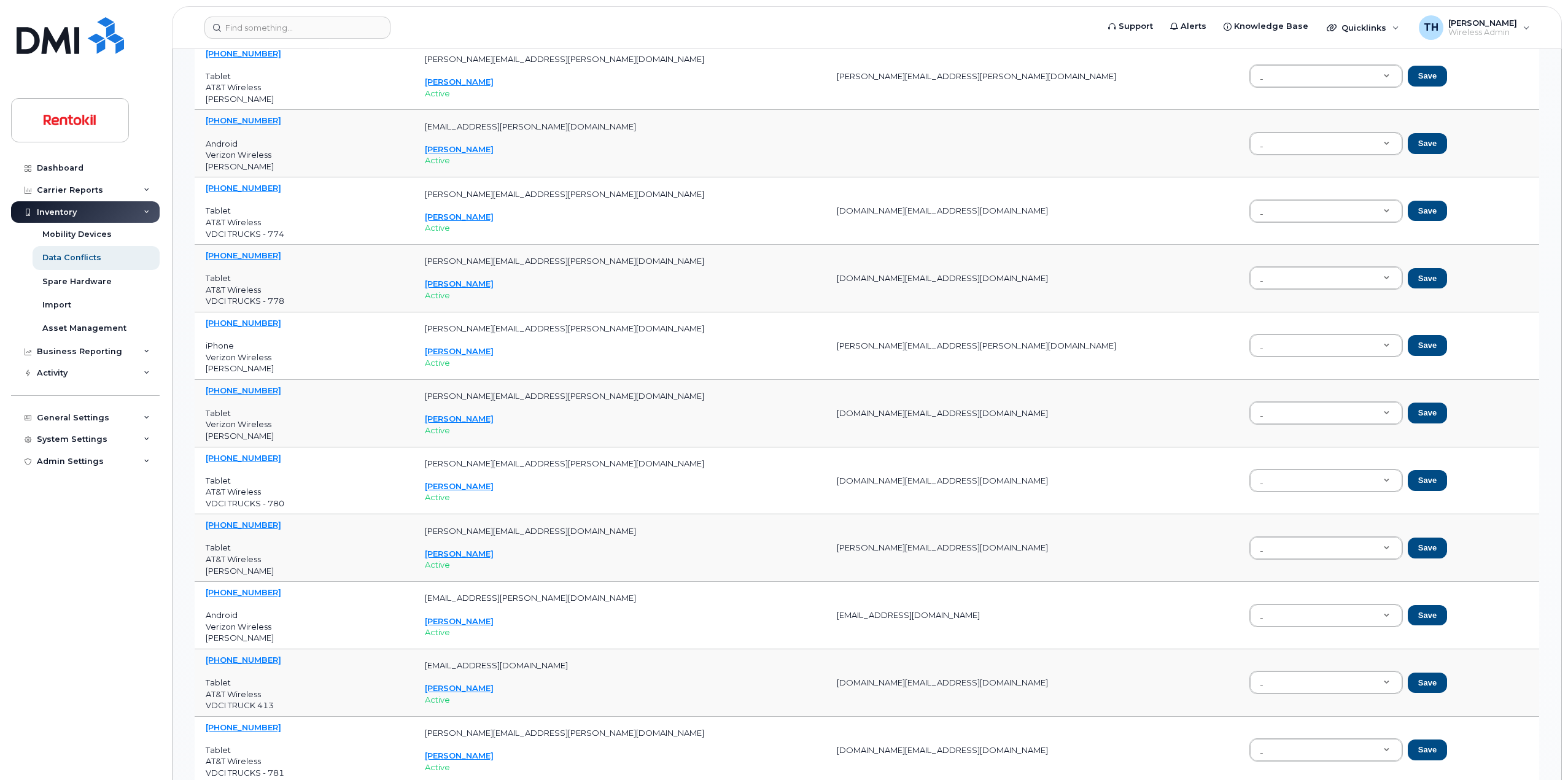
scroll to position [2087, 0]
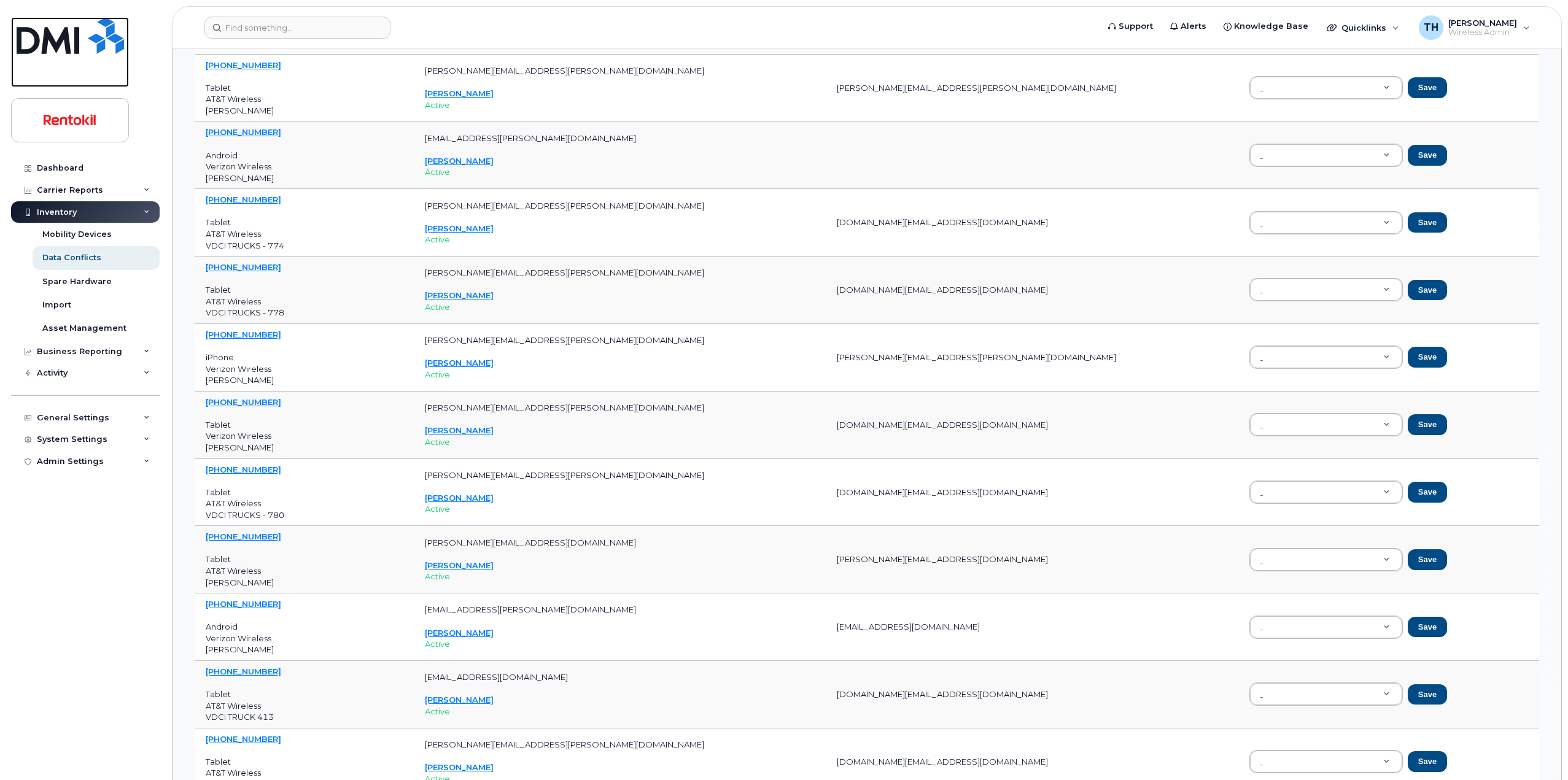
click at [89, 30] on img at bounding box center [70, 36] width 107 height 37
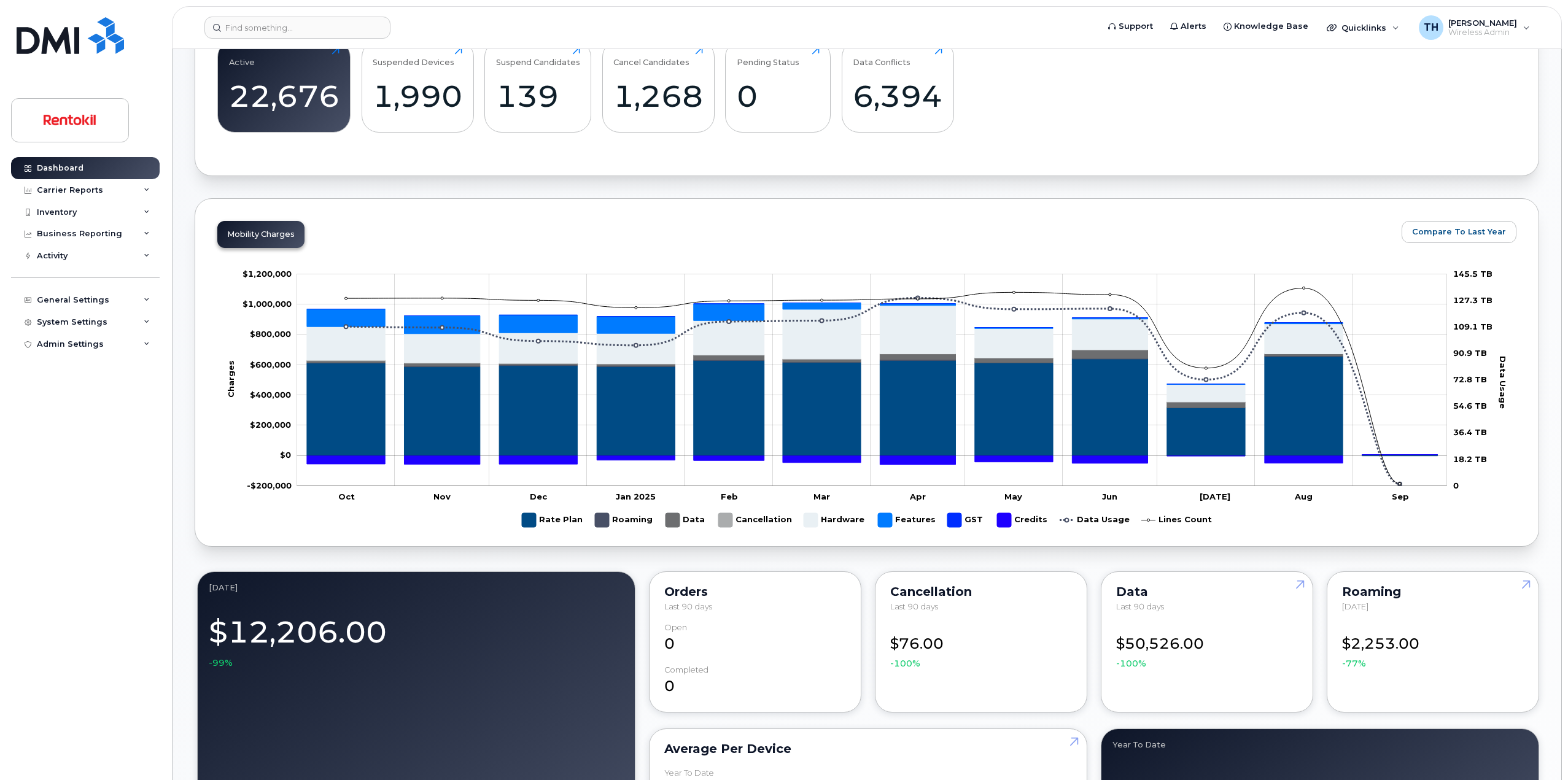
scroll to position [430, 0]
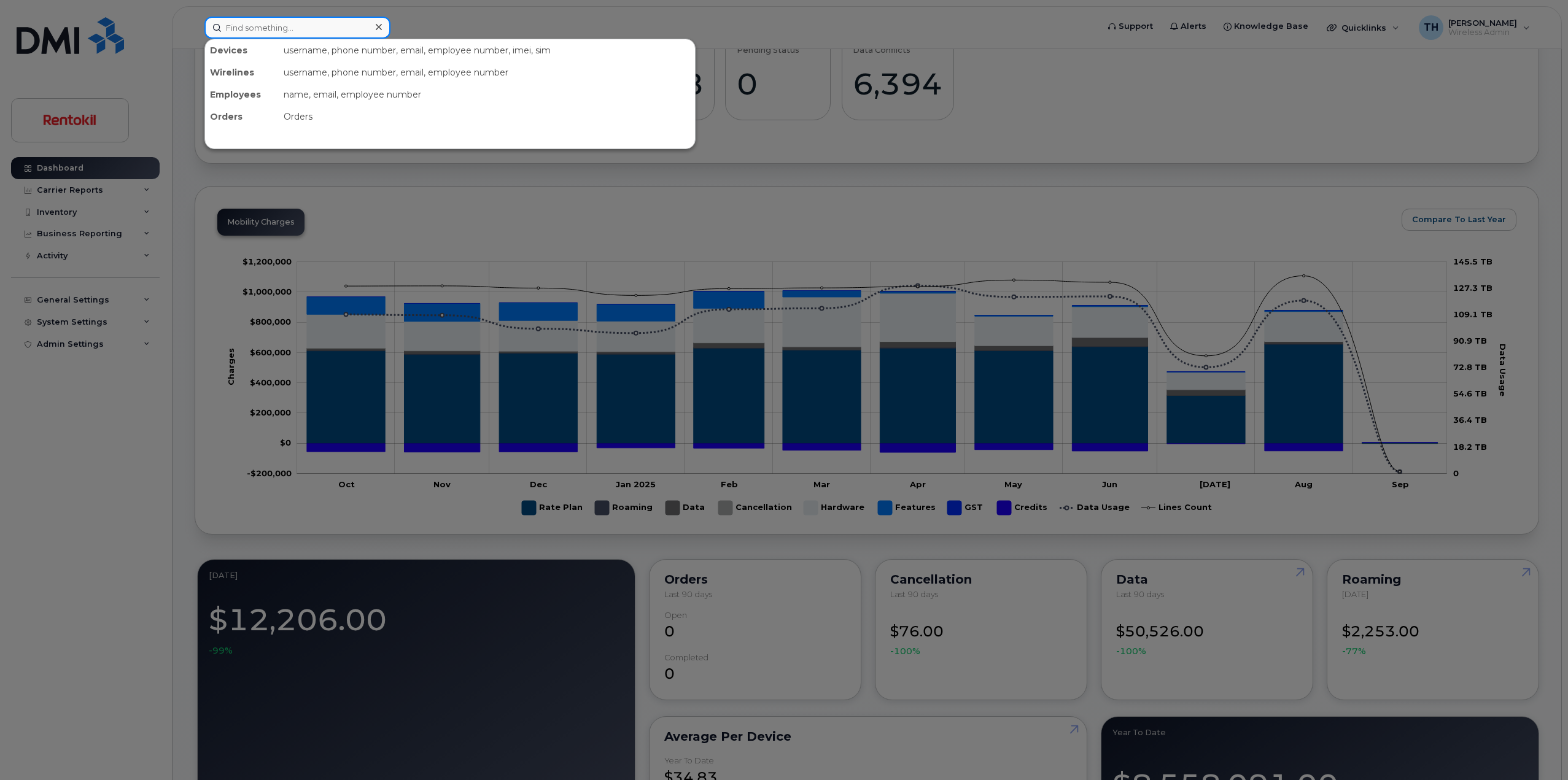
click at [314, 30] on input at bounding box center [297, 28] width 186 height 22
paste input "[PHONE_NUMBER]"
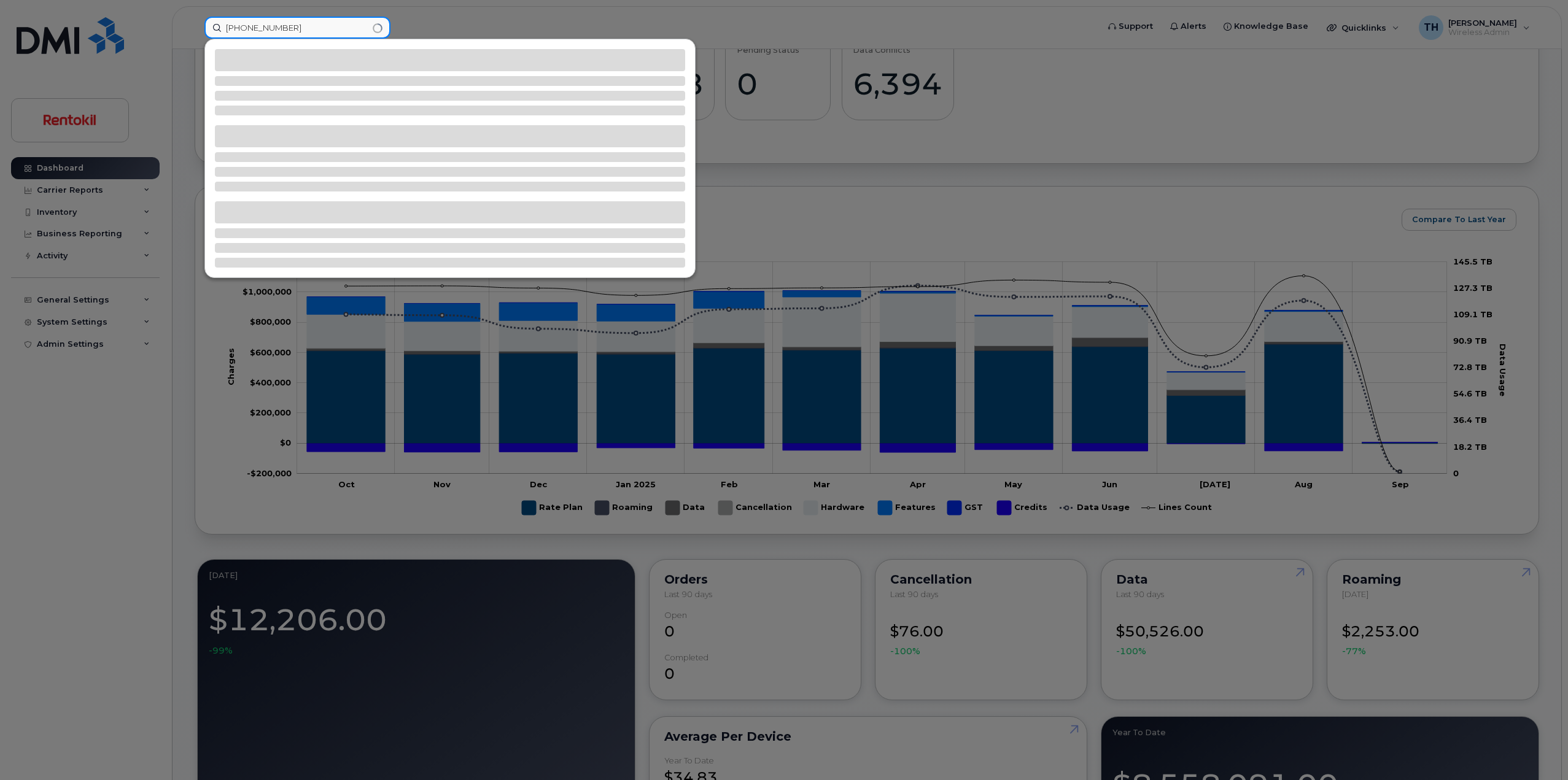
click at [336, 33] on input "[PHONE_NUMBER]" at bounding box center [297, 28] width 186 height 22
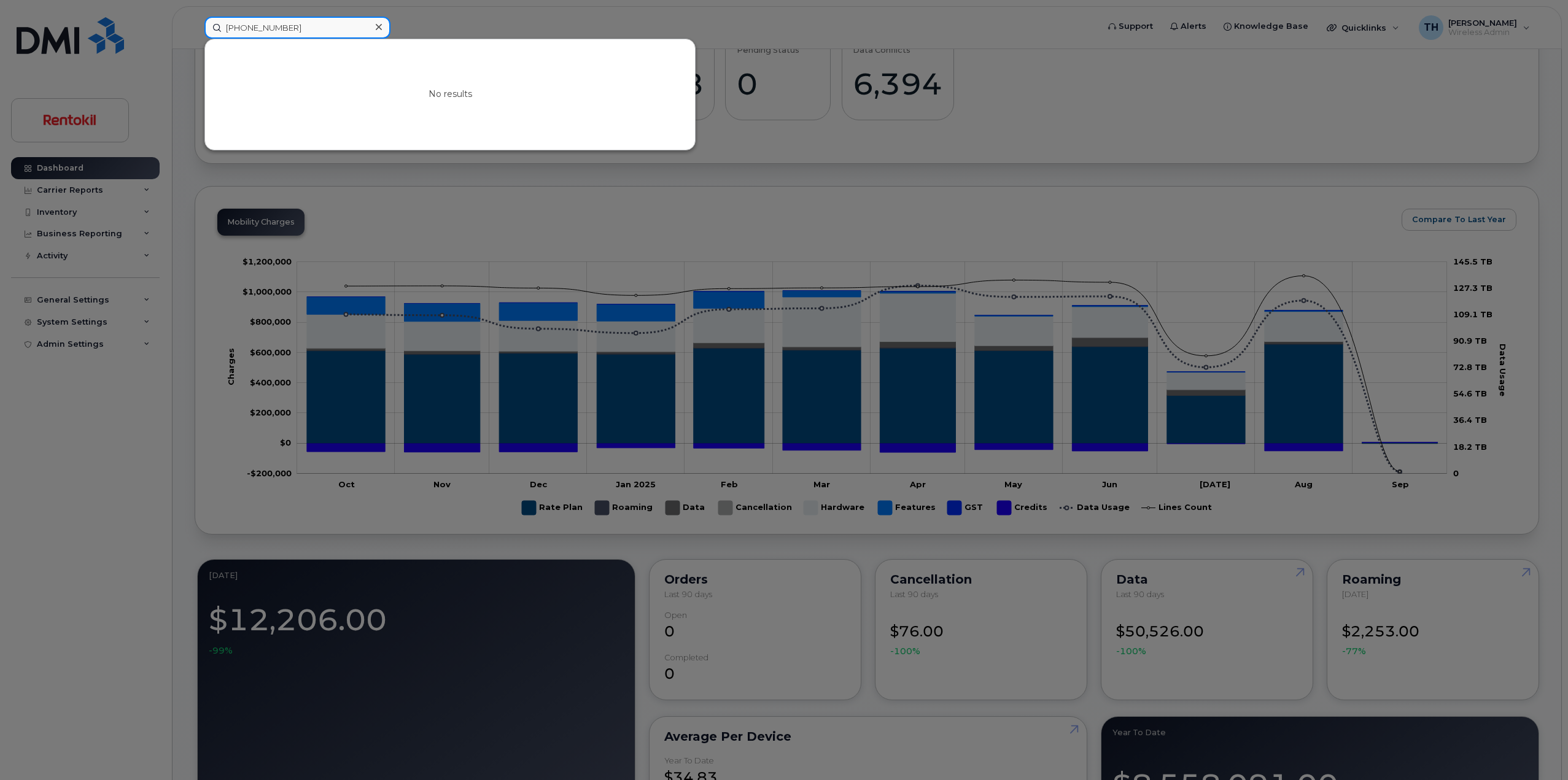
type input "[PHONE_NUMBER]"
drag, startPoint x: 1149, startPoint y: 184, endPoint x: 992, endPoint y: 396, distance: 263.8
click at [1148, 185] on div at bounding box center [784, 390] width 1568 height 780
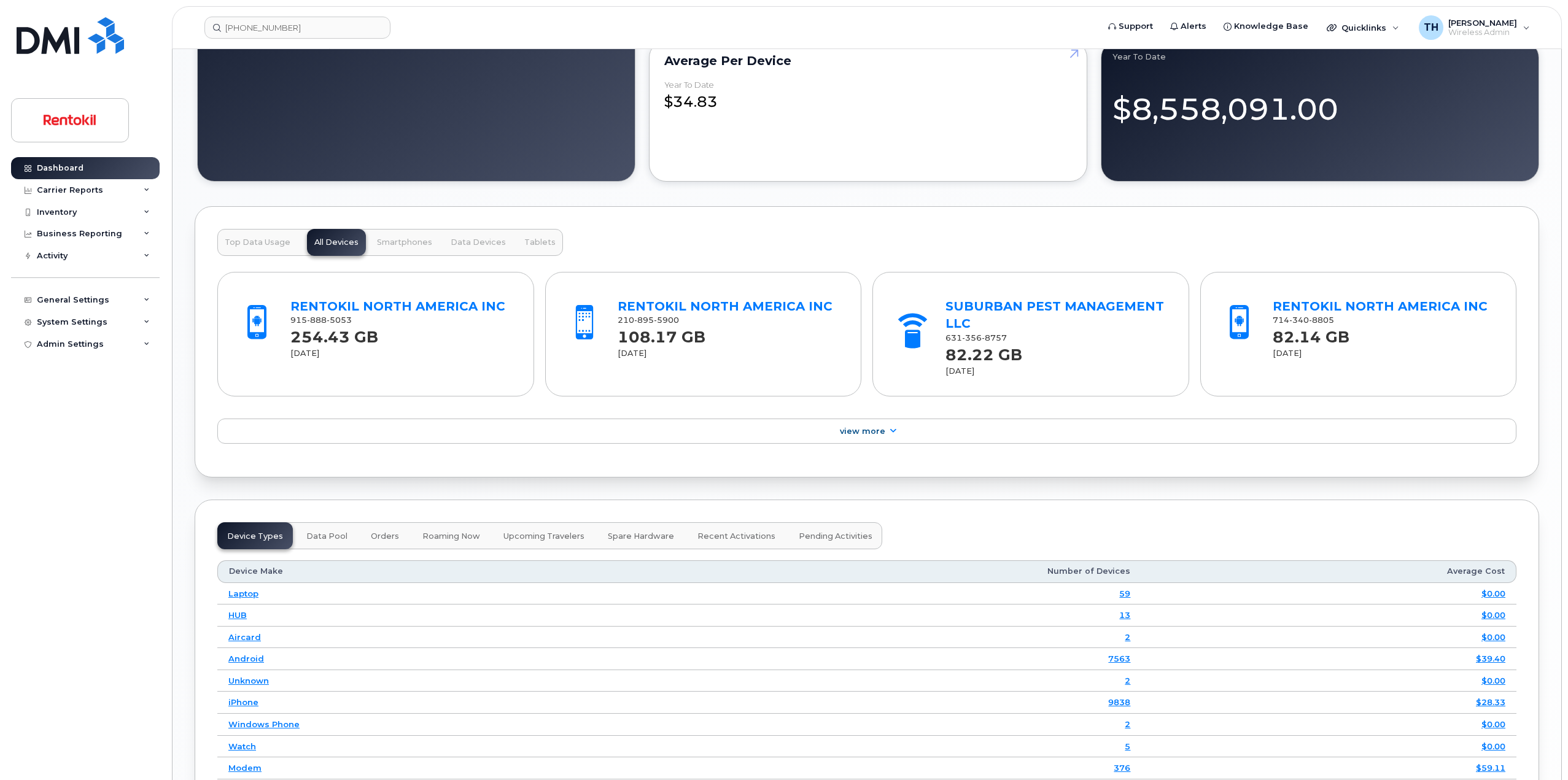
scroll to position [1044, 0]
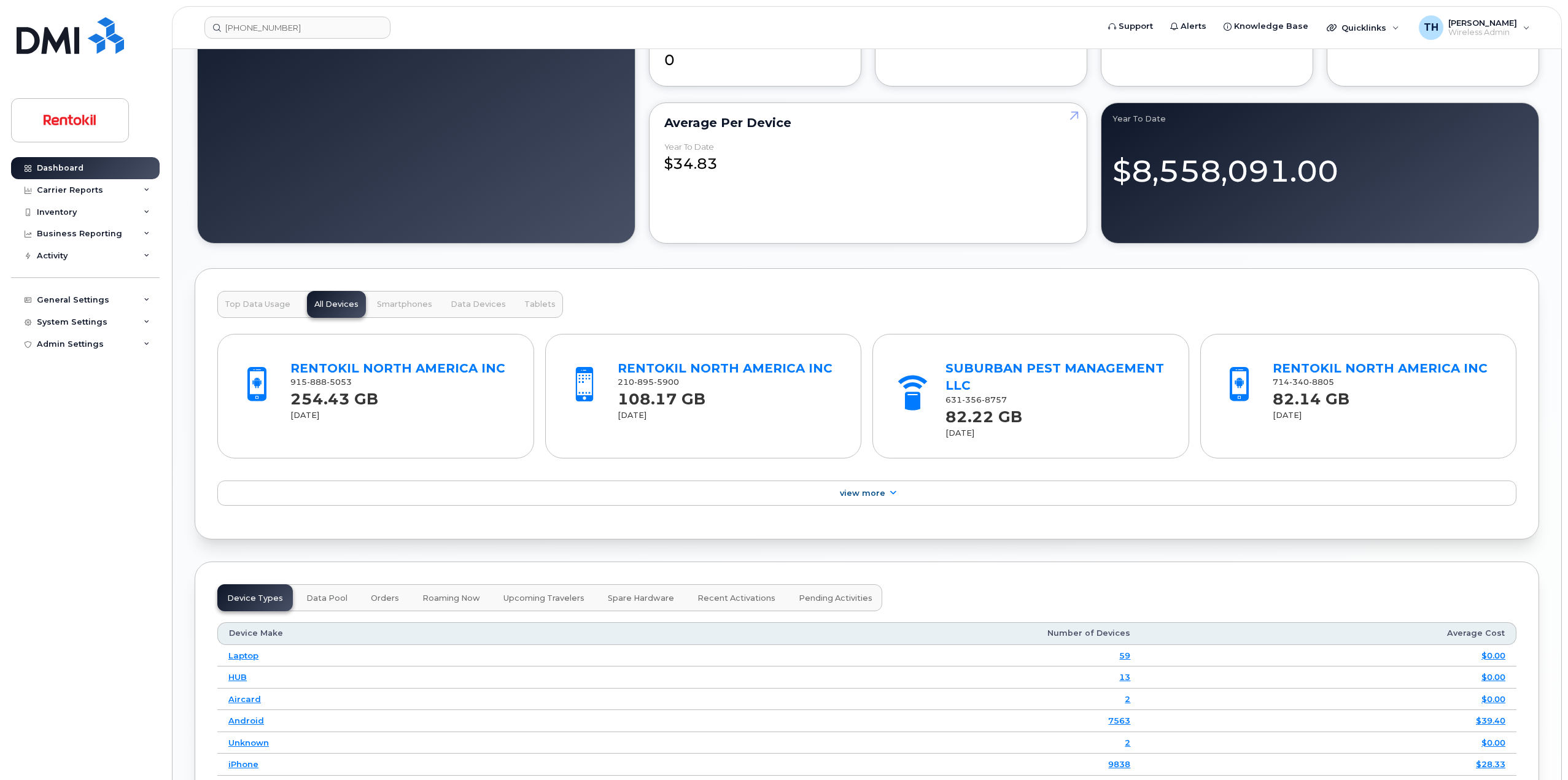
click at [259, 298] on button "Top Data Usage" at bounding box center [257, 304] width 81 height 27
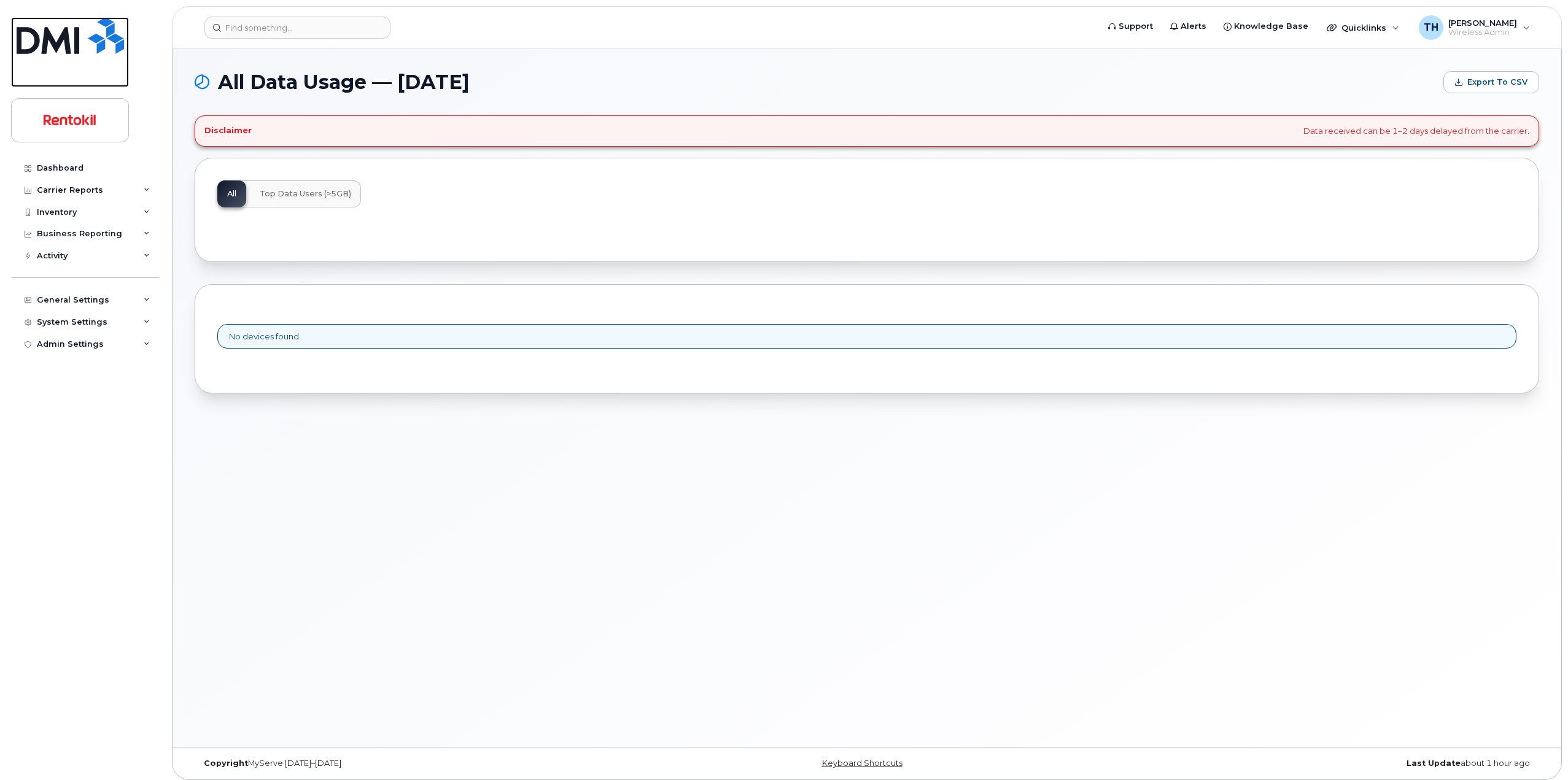
click at [85, 38] on img at bounding box center [70, 36] width 107 height 37
